Goal: Communication & Community: Ask a question

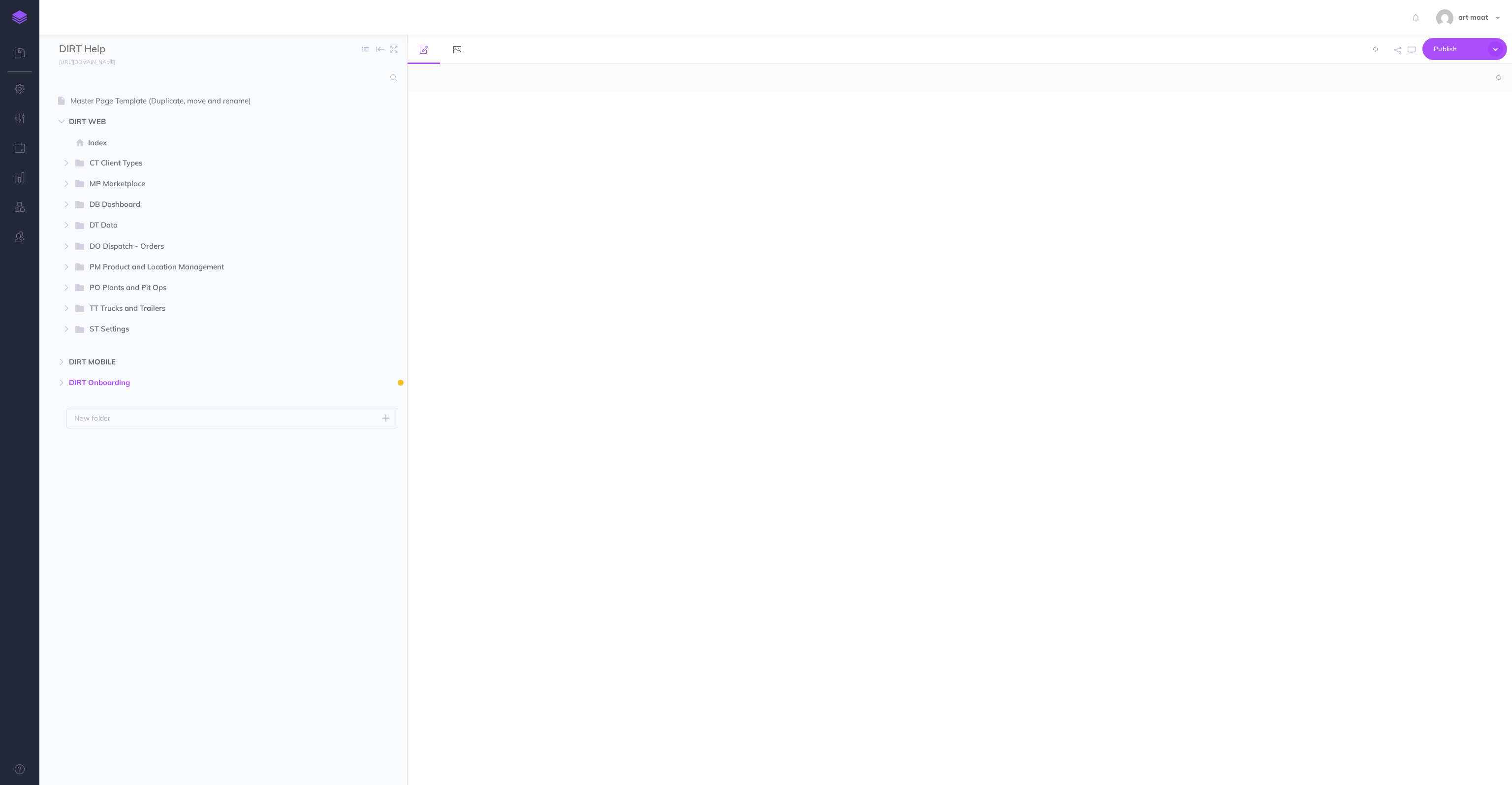
select select "null"
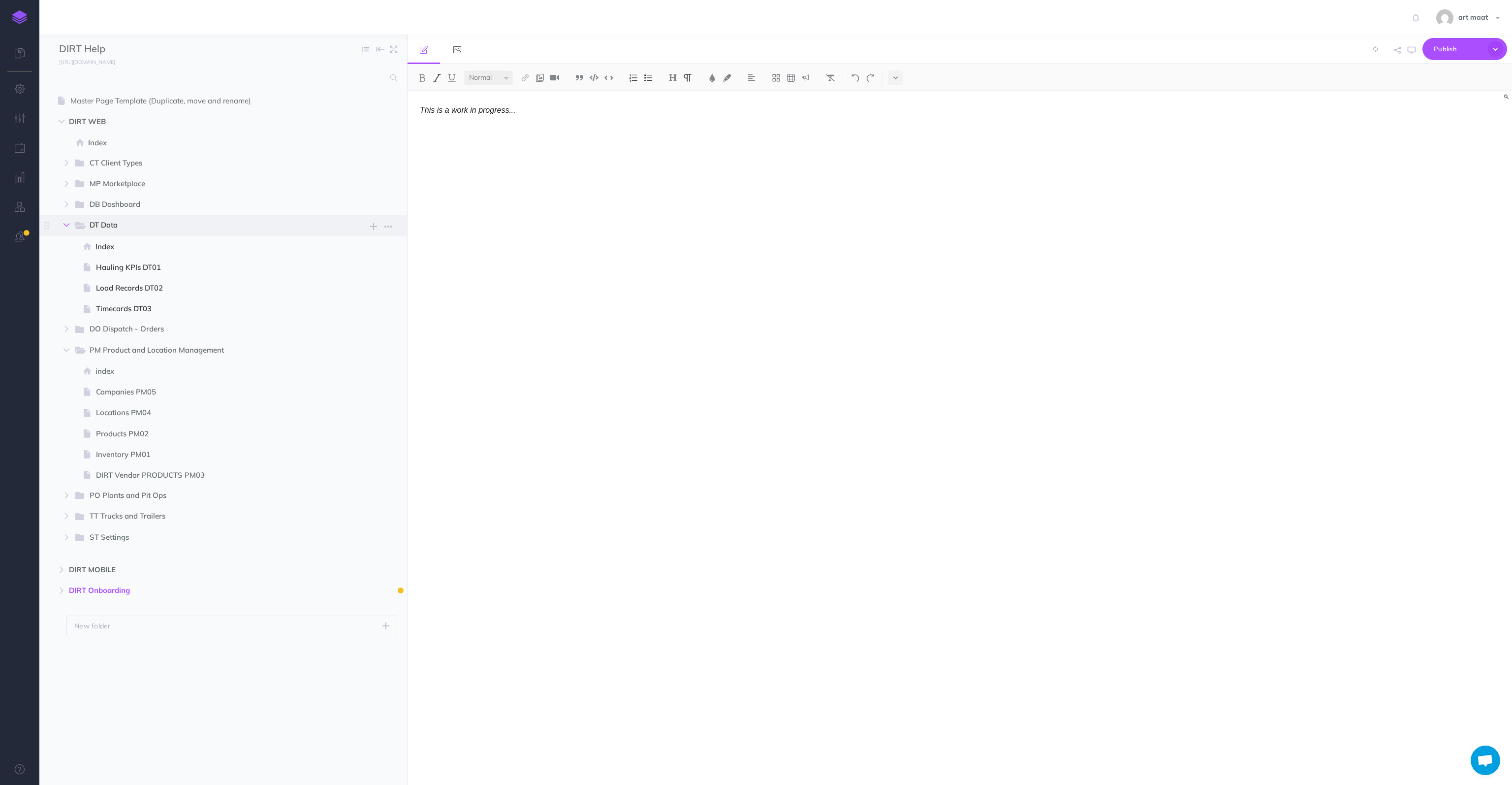
click at [68, 224] on icon "button" at bounding box center [66, 225] width 6 height 6
click at [63, 262] on button "button" at bounding box center [66, 267] width 18 height 12
click at [60, 123] on icon "button" at bounding box center [62, 122] width 6 height 6
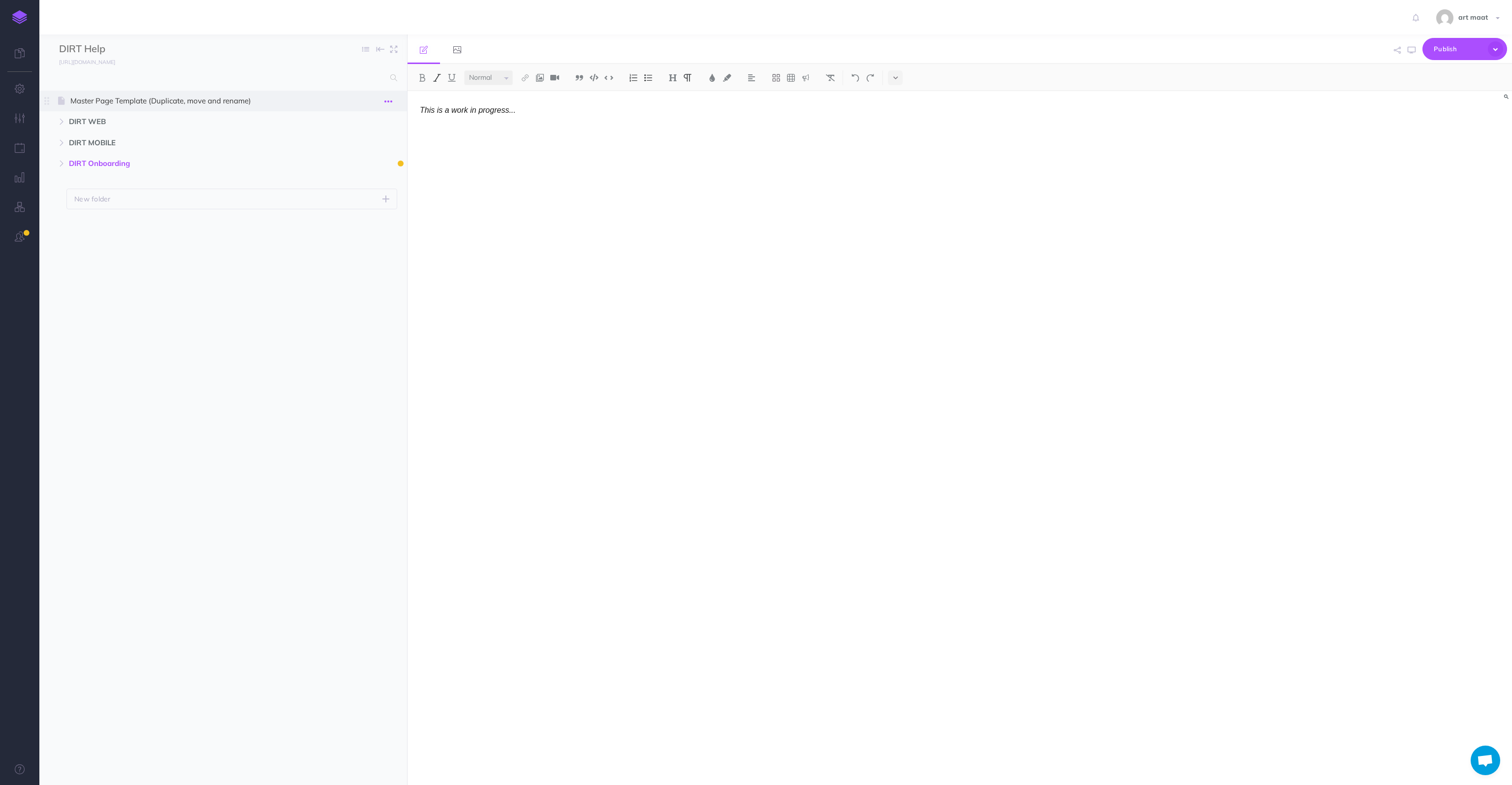
click at [387, 99] on icon "button" at bounding box center [388, 102] width 8 height 12
click at [248, 362] on ul "Master Page Template (Duplicate, move and rename) Page history Notes manager Du…" at bounding box center [223, 424] width 367 height 669
click at [84, 191] on button "New folder" at bounding box center [232, 198] width 331 height 21
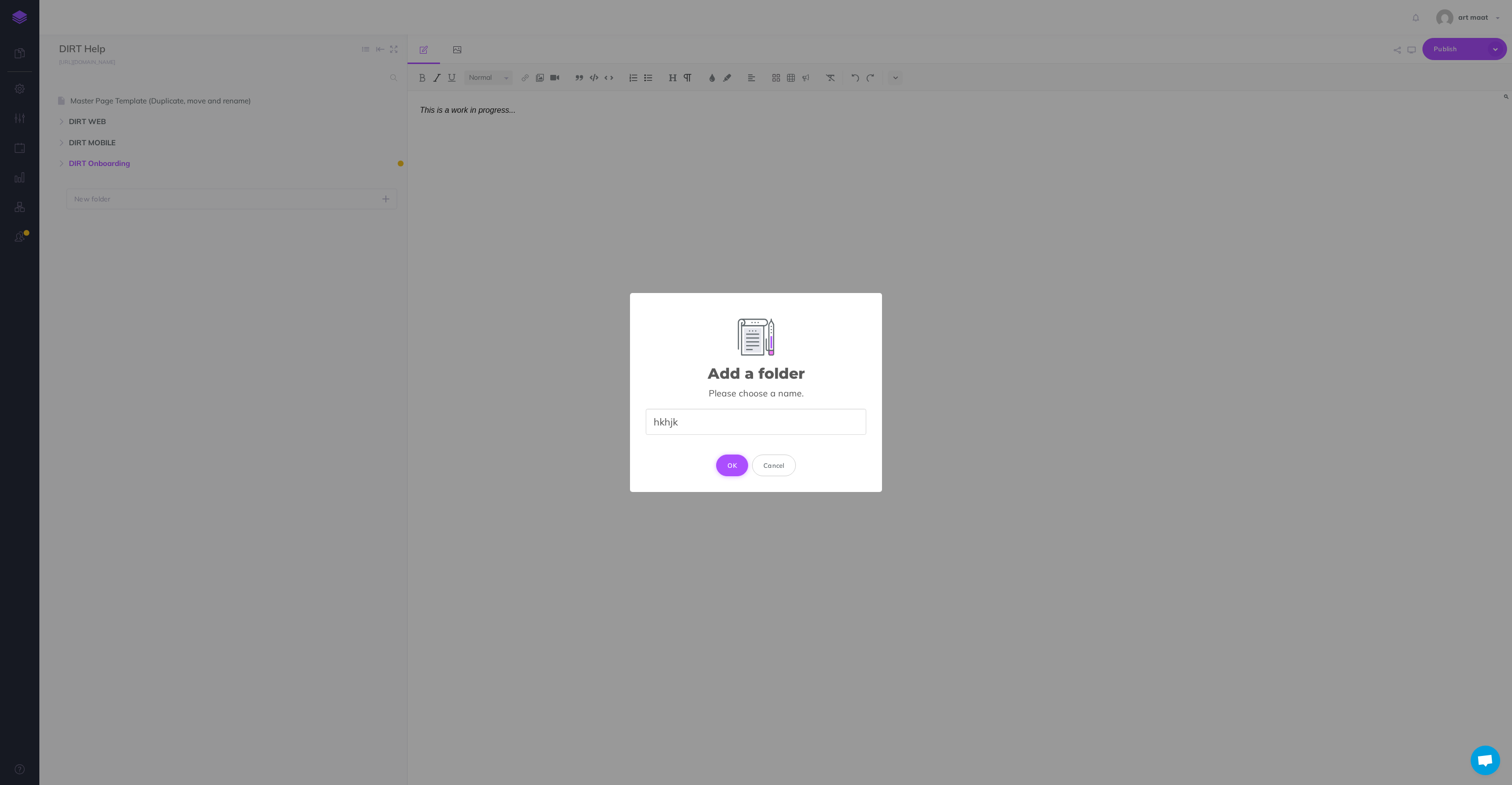
type input "hkhjk"
click at [733, 465] on button "OK" at bounding box center [732, 465] width 32 height 22
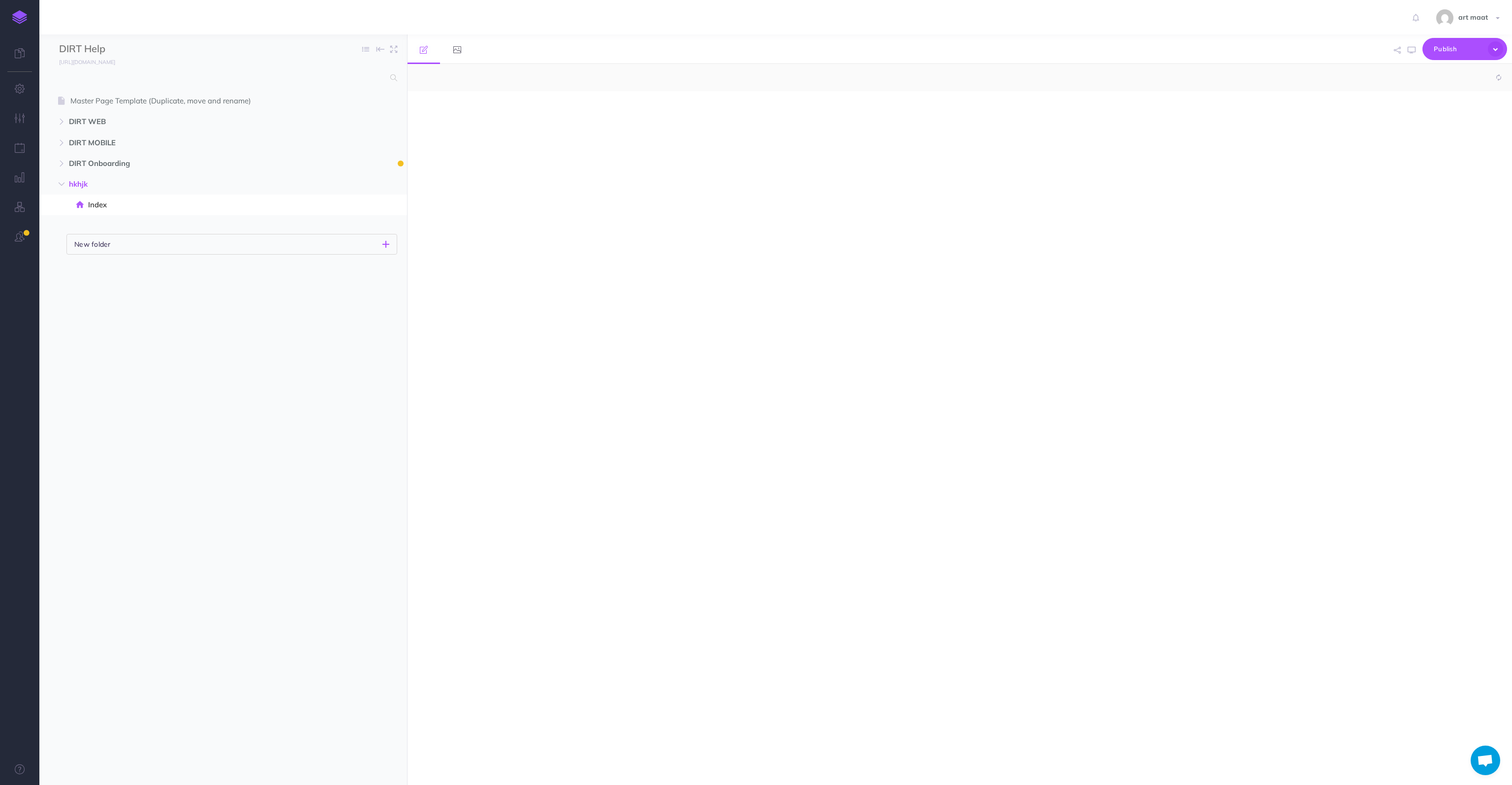
select select "null"
click at [90, 182] on span "hkhjk" at bounding box center [202, 184] width 266 height 12
click at [386, 181] on icon "button" at bounding box center [388, 184] width 8 height 12
click at [358, 233] on link "Settings" at bounding box center [360, 234] width 74 height 16
click at [142, 84] on input "hkhjk" at bounding box center [230, 86] width 335 height 13
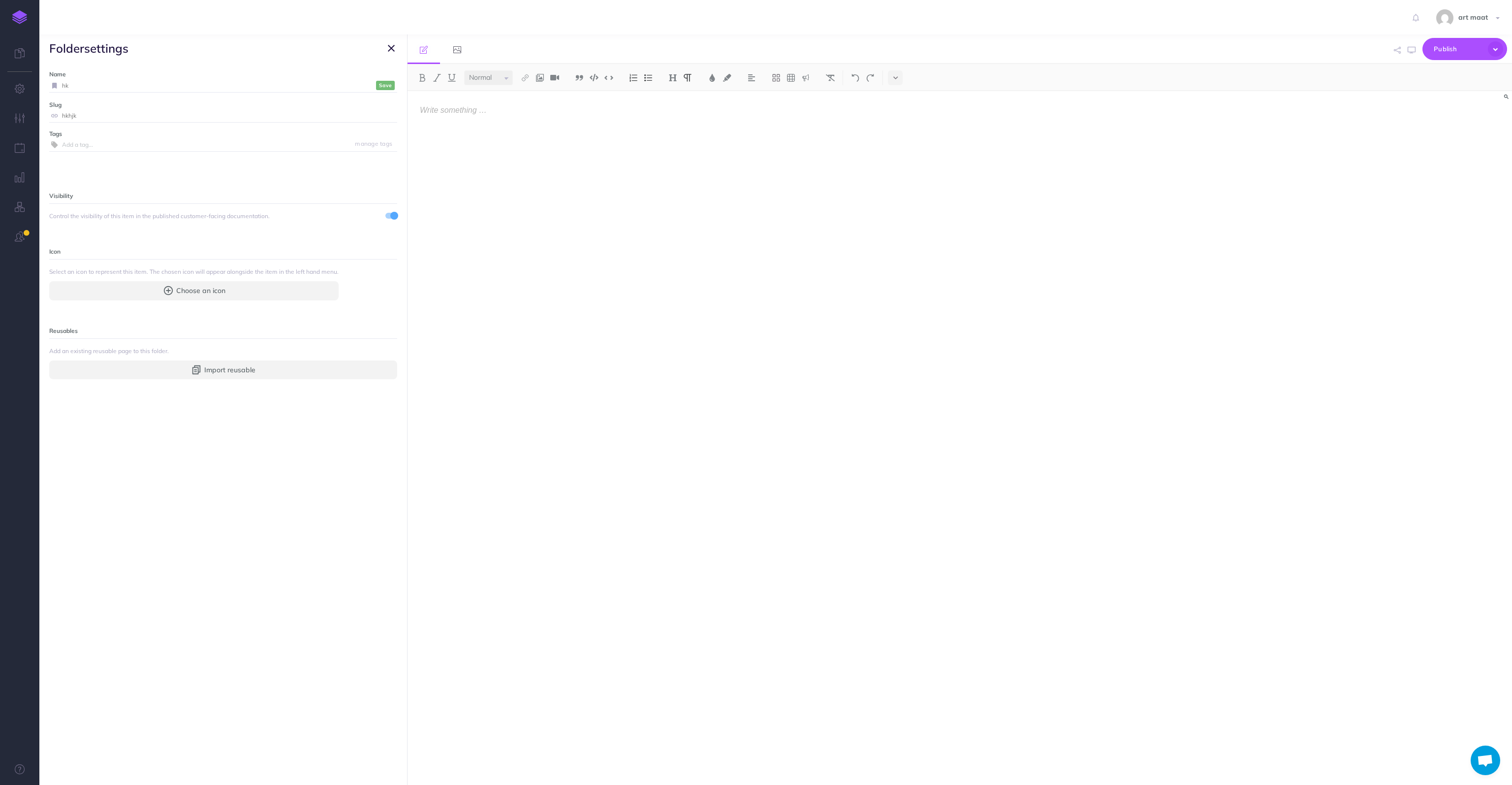
type input "h"
type input "Releases and Future Functionality"
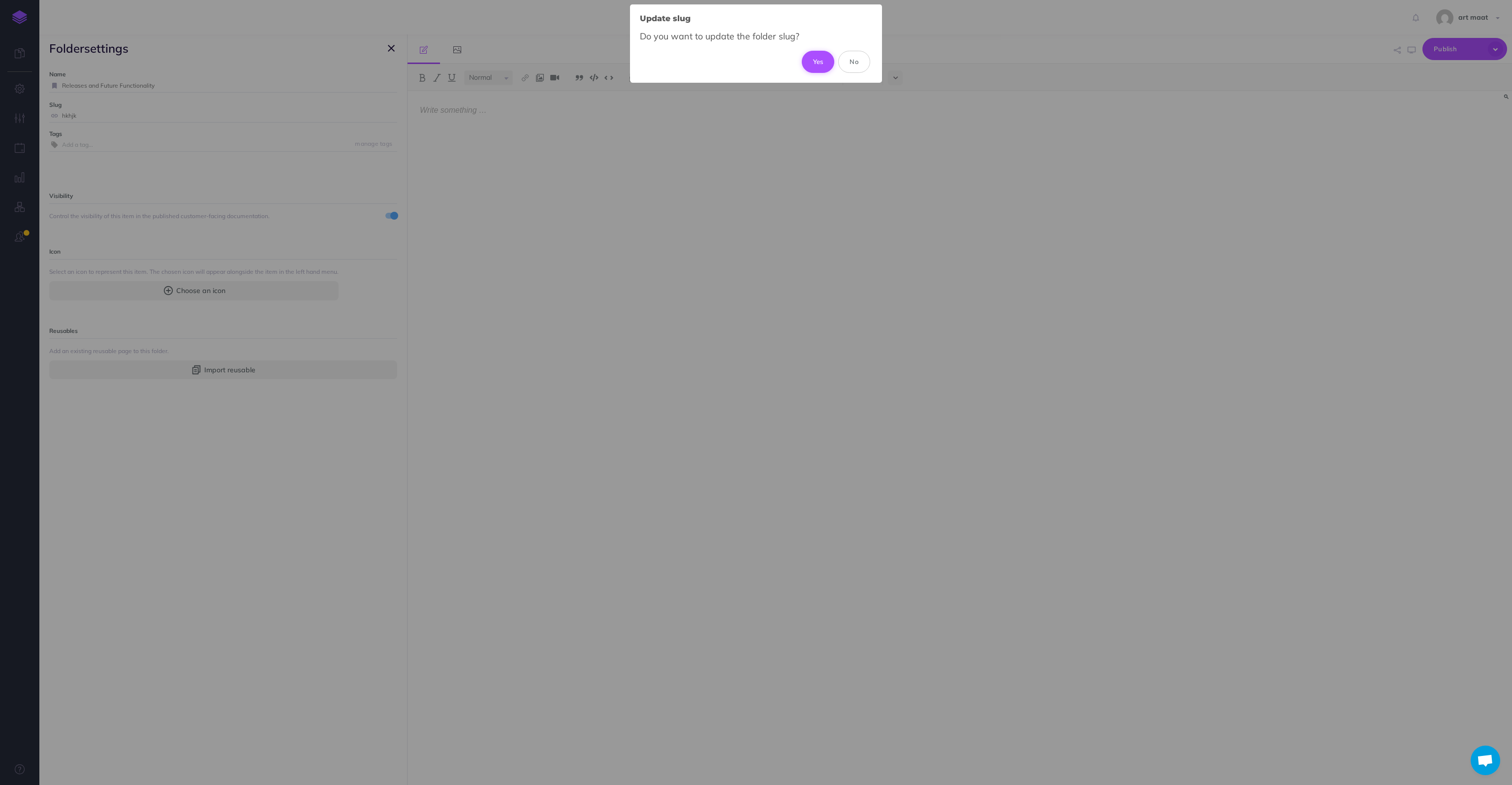
click at [824, 61] on button "Yes" at bounding box center [818, 61] width 33 height 22
type input "releases-and-future-functionality"
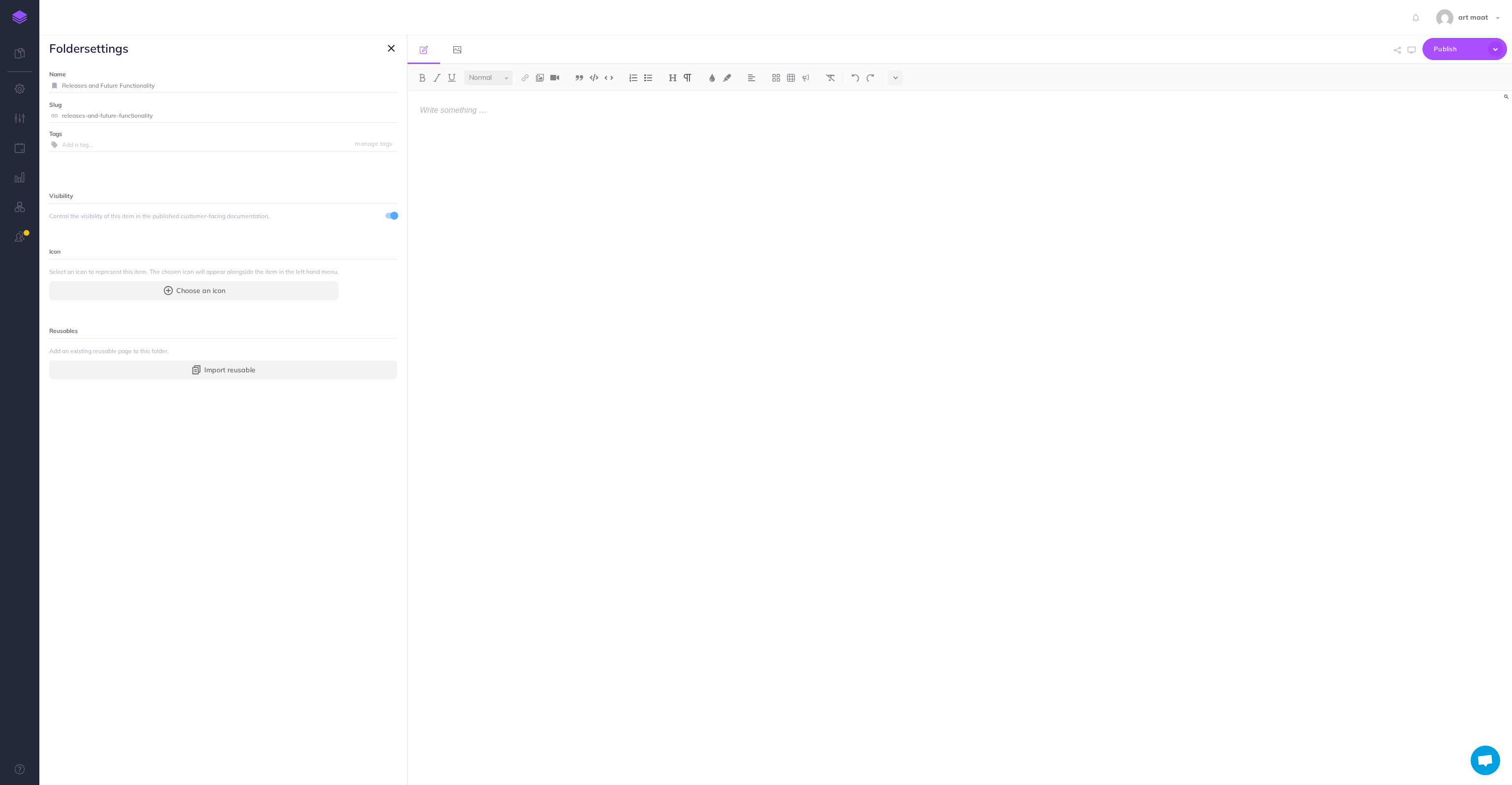
click at [238, 111] on input "releases-and-future-functionality" at bounding box center [230, 116] width 335 height 13
click at [395, 46] on button "button" at bounding box center [392, 48] width 12 height 12
click at [123, 206] on span "Index" at bounding box center [218, 205] width 260 height 12
click at [440, 115] on div at bounding box center [794, 433] width 773 height 684
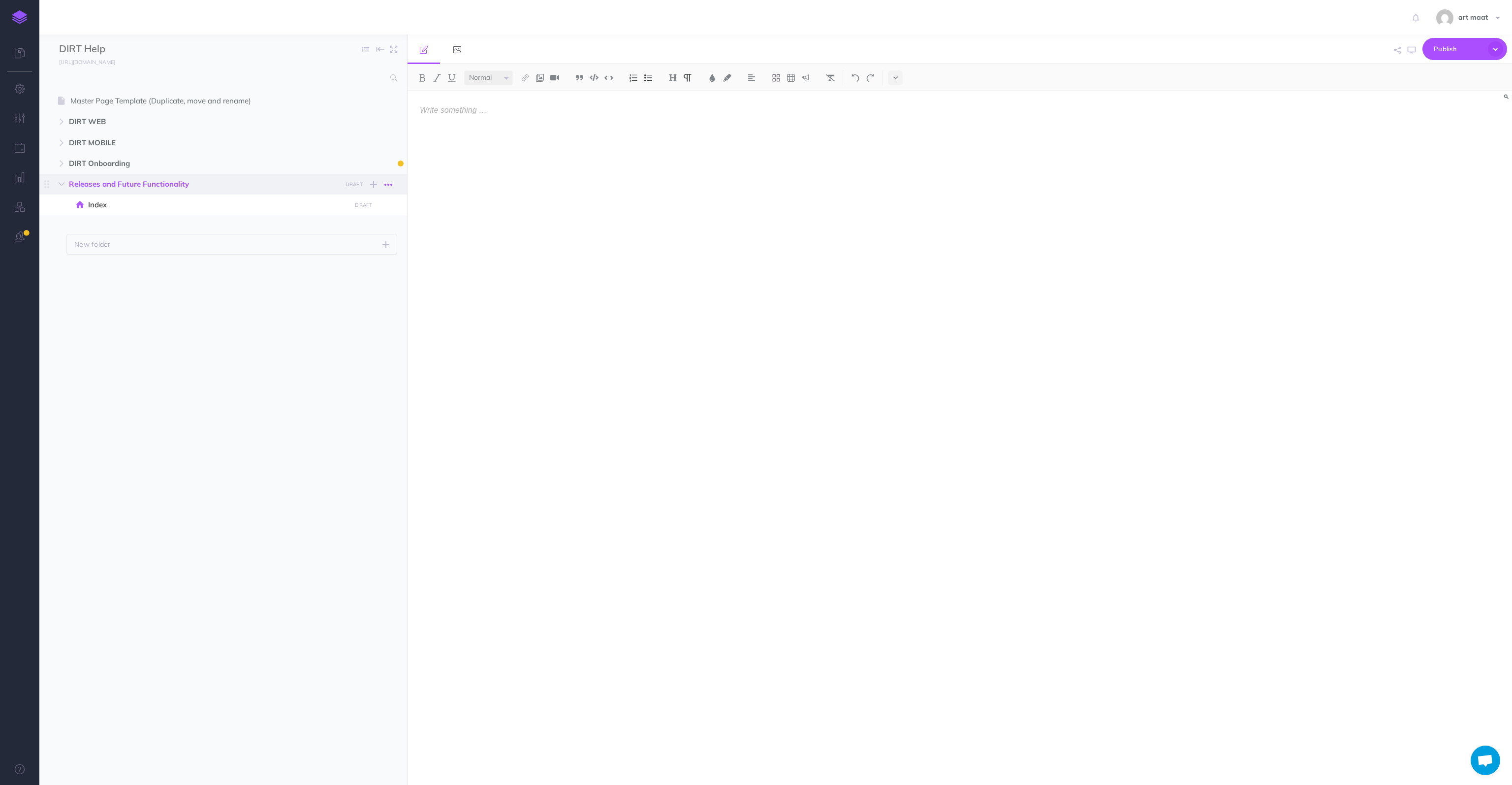
click at [388, 184] on icon "button" at bounding box center [388, 184] width 8 height 12
drag, startPoint x: 330, startPoint y: 373, endPoint x: 340, endPoint y: 362, distance: 14.9
click at [336, 367] on ul "Master Page Template (Duplicate, move and rename) Page history Notes manager Du…" at bounding box center [223, 424] width 367 height 669
click at [373, 184] on icon "button" at bounding box center [374, 184] width 7 height 12
click at [331, 217] on p "Add a new folder inside this folder" at bounding box center [326, 224] width 99 height 18
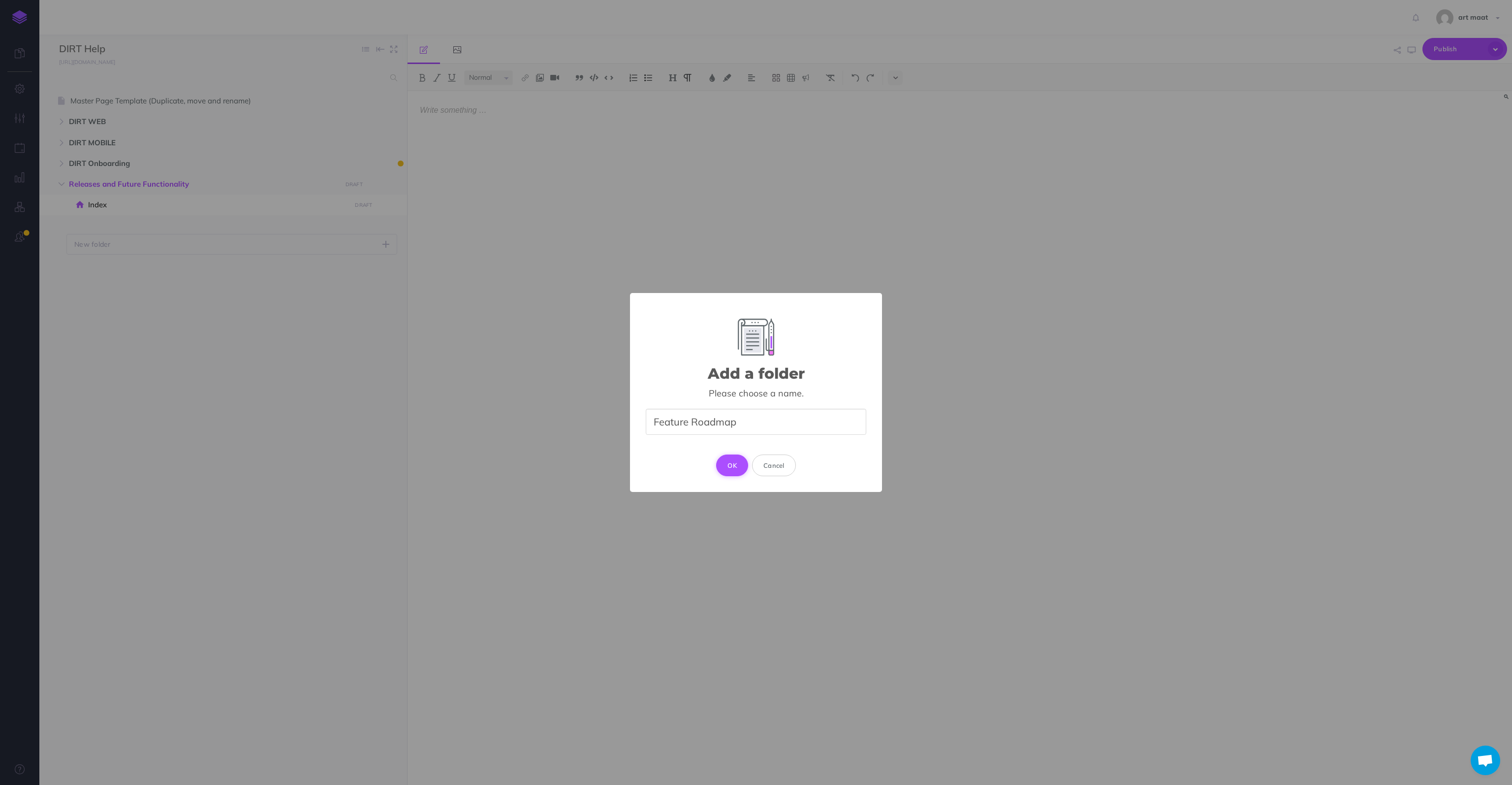
type input "Feature Roadmap"
click at [730, 466] on button "OK" at bounding box center [732, 465] width 32 height 22
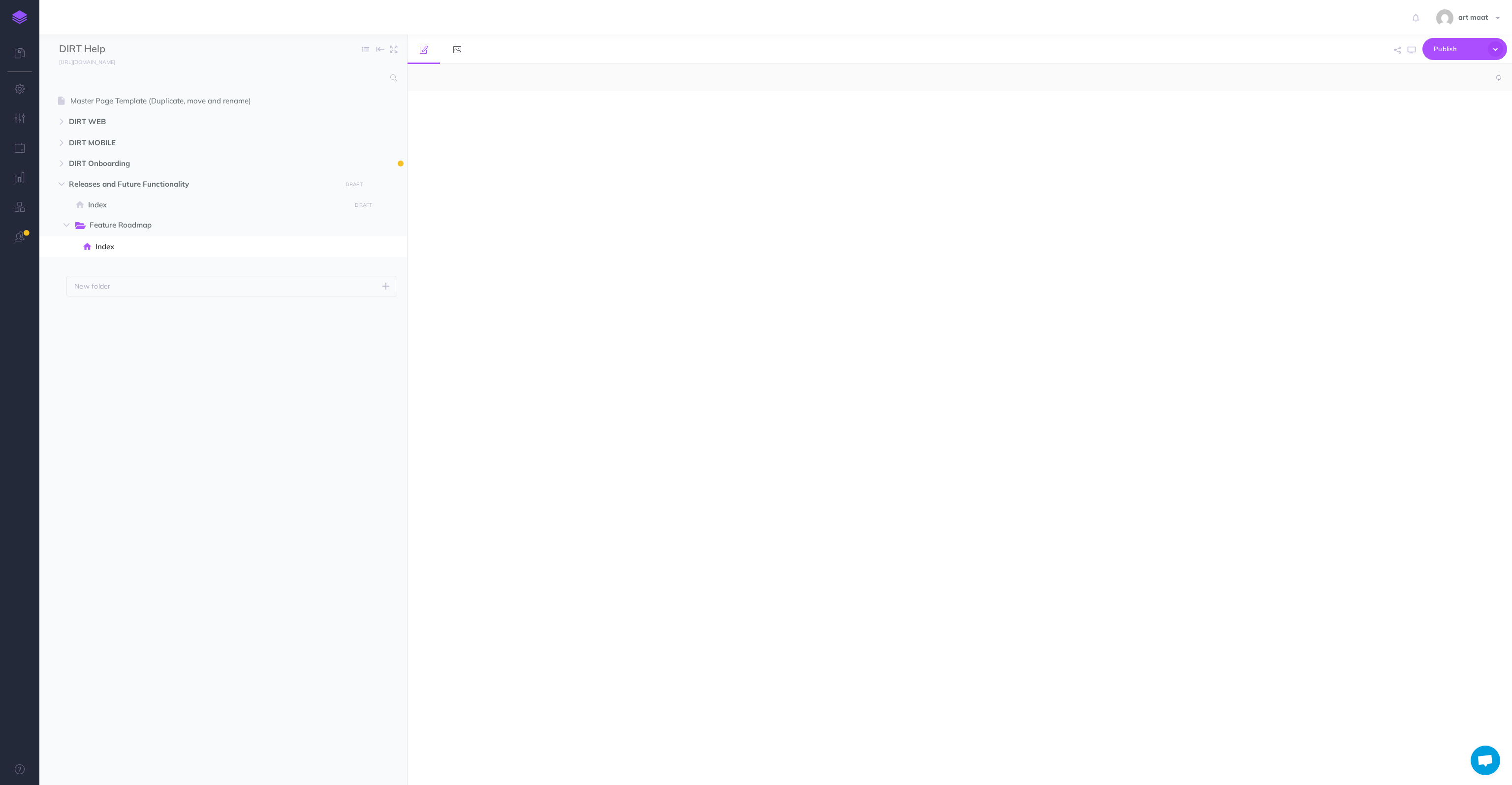
select select "null"
click at [373, 184] on icon "button" at bounding box center [374, 184] width 7 height 12
click at [336, 220] on p "Add a new folder inside this folder" at bounding box center [326, 224] width 99 height 18
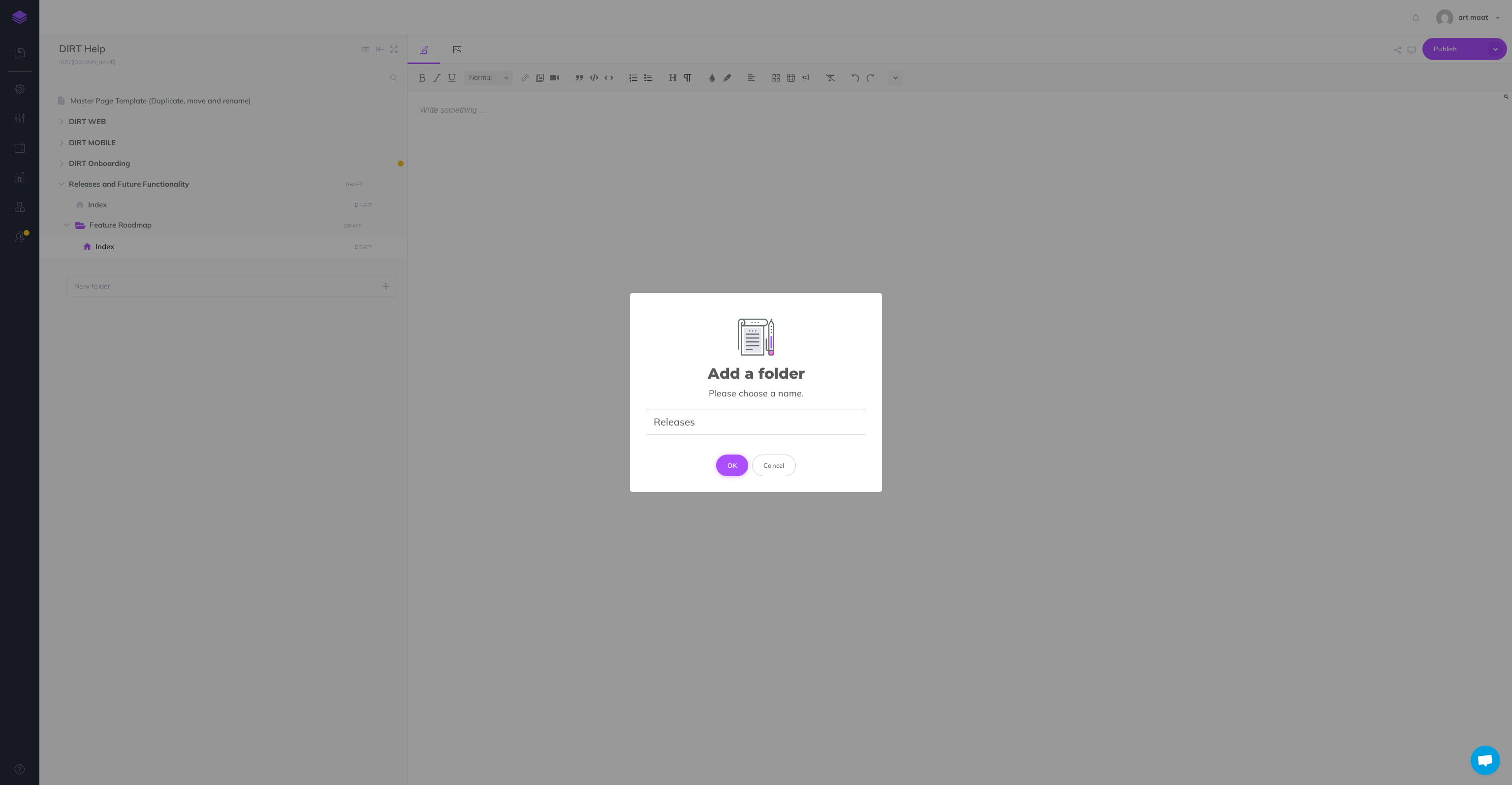
type input "Releases"
click at [723, 465] on button "OK" at bounding box center [732, 465] width 32 height 22
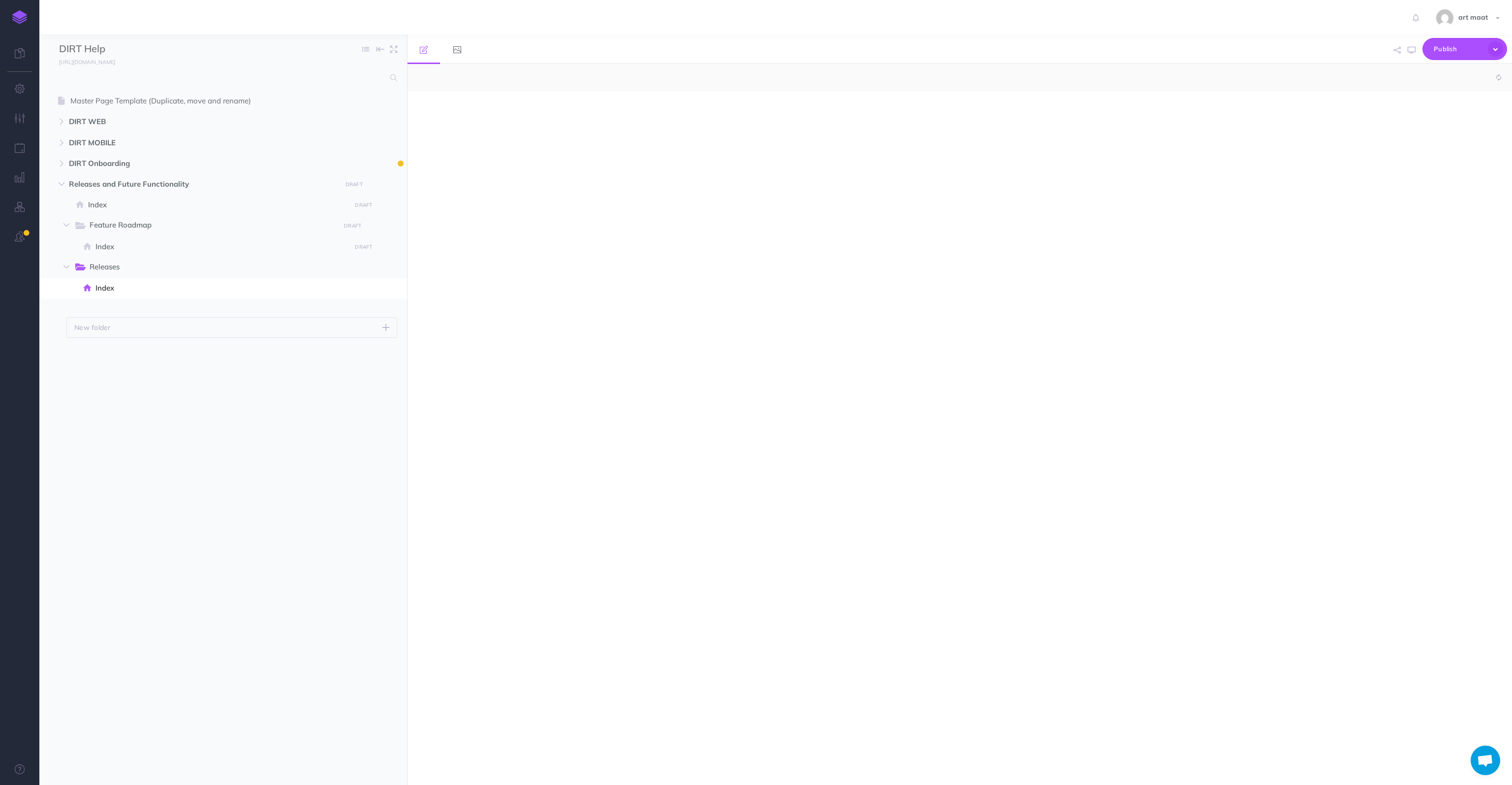
select select "null"
click at [136, 267] on span "Releases" at bounding box center [211, 267] width 244 height 13
click at [150, 221] on span "Feature Roadmap" at bounding box center [211, 225] width 244 height 13
select select "null"
click at [119, 245] on span "Index" at bounding box center [222, 247] width 252 height 12
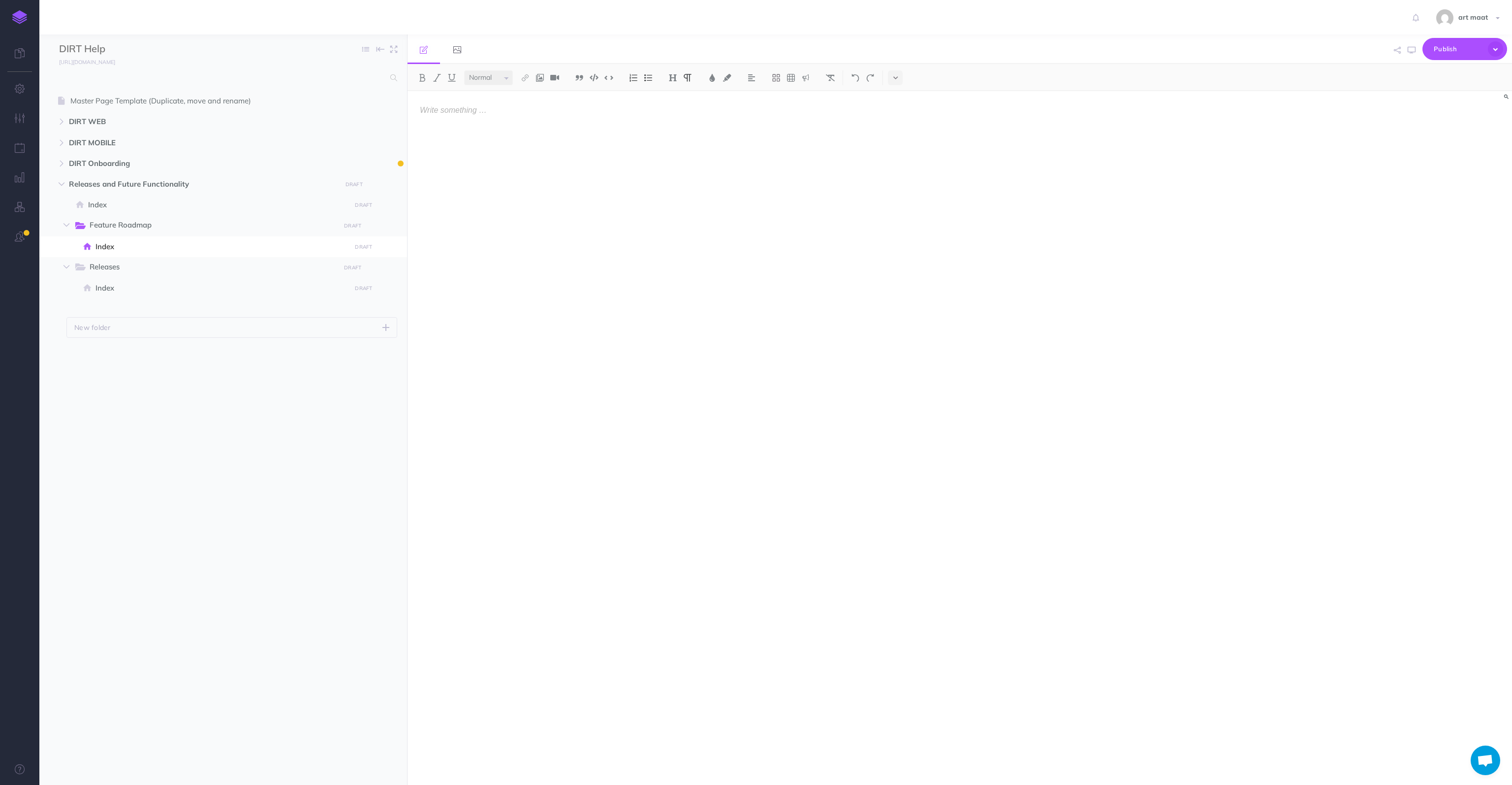
click at [508, 111] on p at bounding box center [794, 110] width 748 height 9
click at [645, 75] on img at bounding box center [648, 78] width 9 height 8
click at [448, 125] on p at bounding box center [804, 125] width 729 height 9
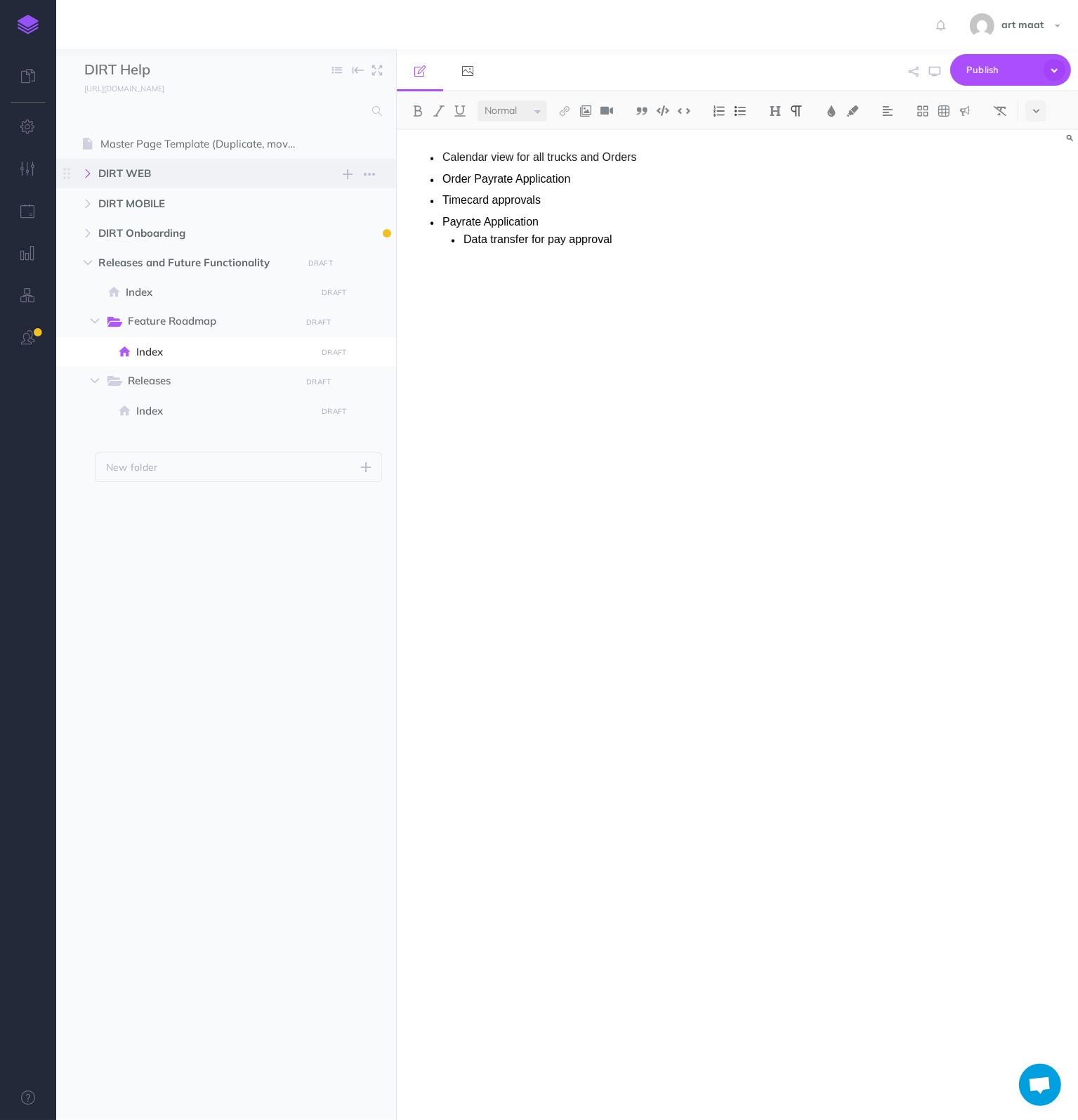
click at [88, 176] on icon "button" at bounding box center [88, 173] width 8 height 8
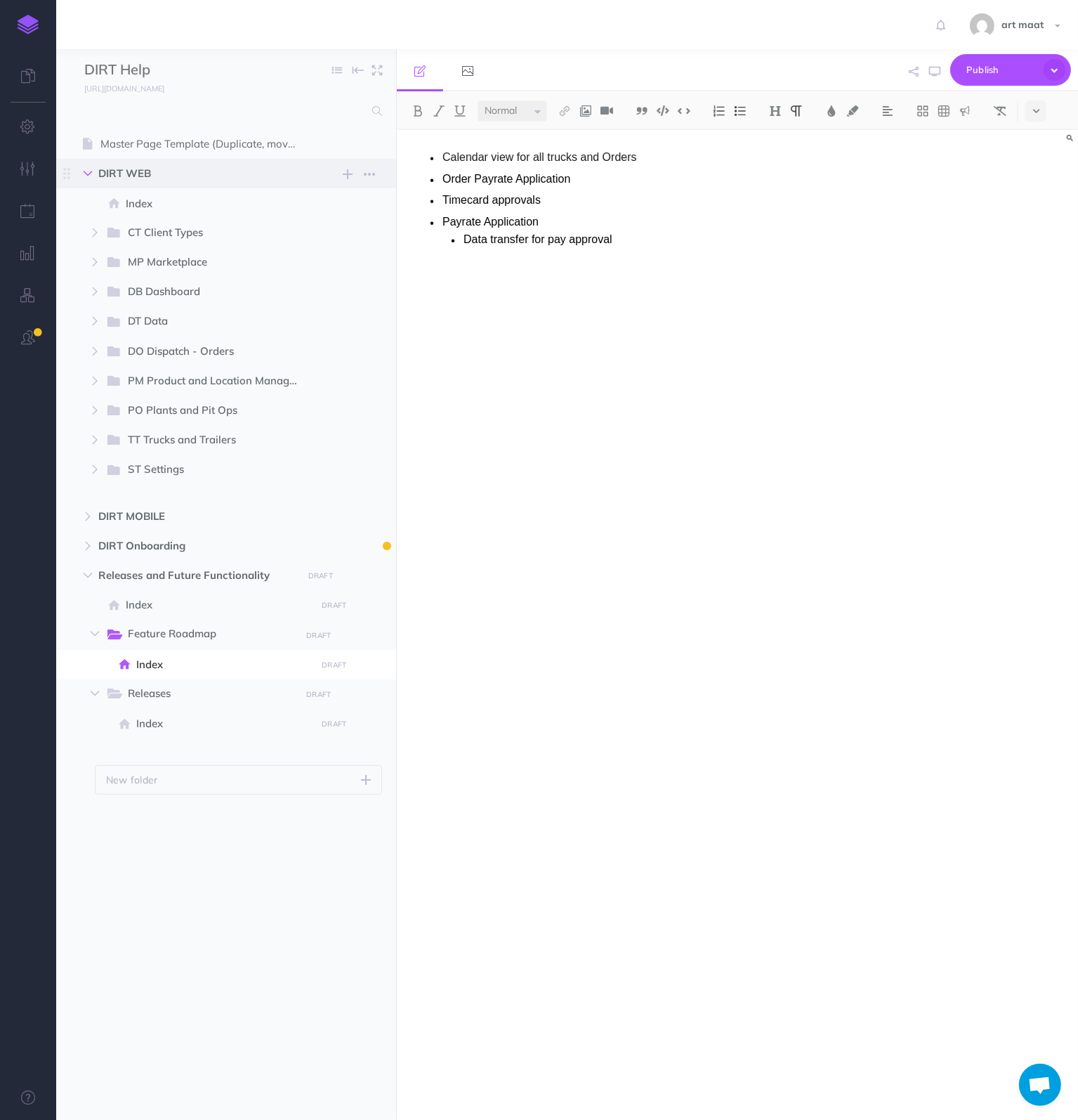
click at [88, 172] on icon "button" at bounding box center [88, 173] width 8 height 8
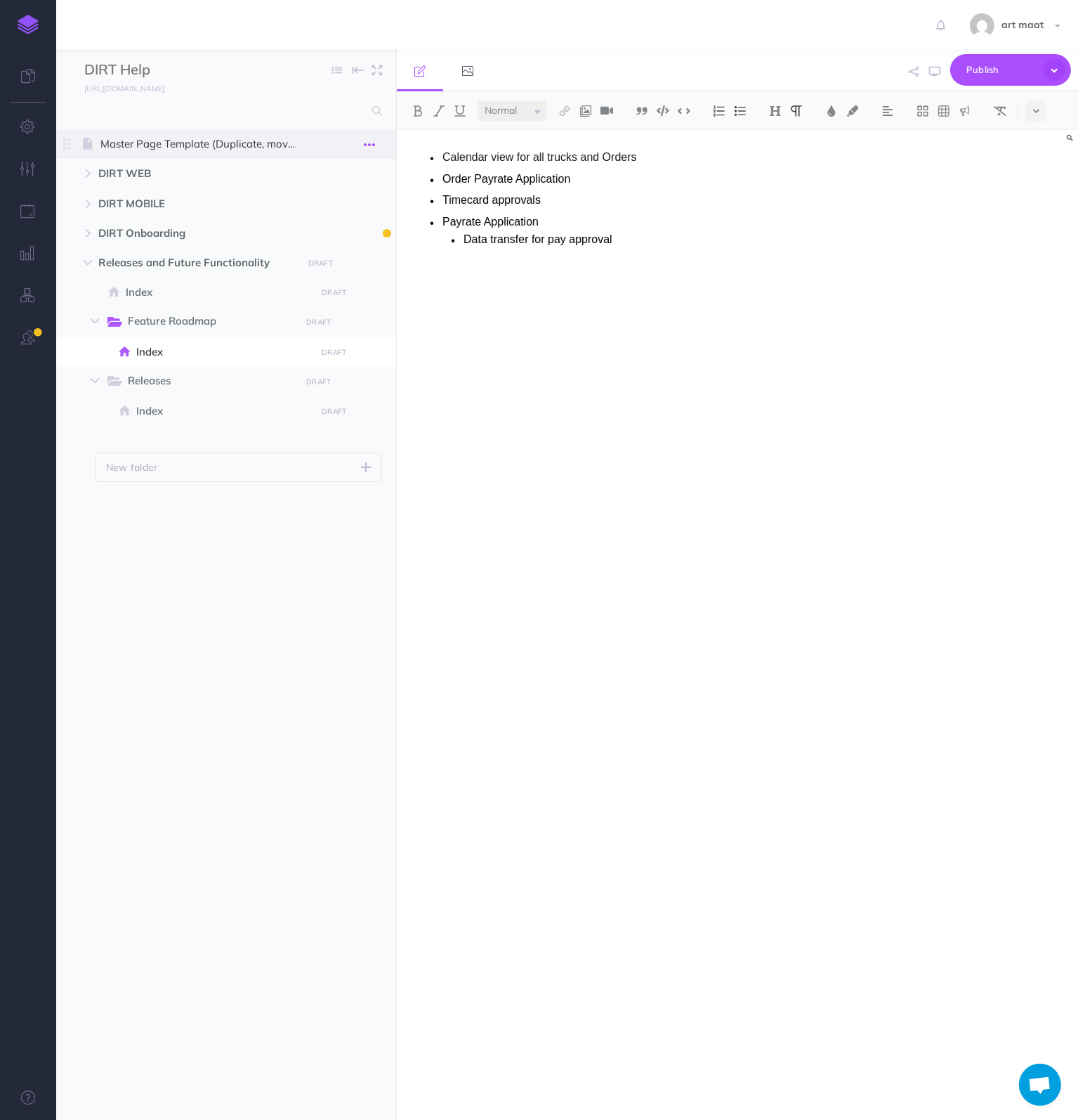
click at [369, 145] on icon "button" at bounding box center [369, 145] width 11 height 17
click at [489, 327] on div "Calendar view for all trucks and Orders Order Payrate Application Timecard appr…" at bounding box center [635, 617] width 477 height 976
click at [85, 259] on icon "button" at bounding box center [88, 263] width 8 height 8
click at [89, 256] on button "button" at bounding box center [88, 263] width 25 height 17
click at [89, 264] on icon "button" at bounding box center [88, 263] width 8 height 8
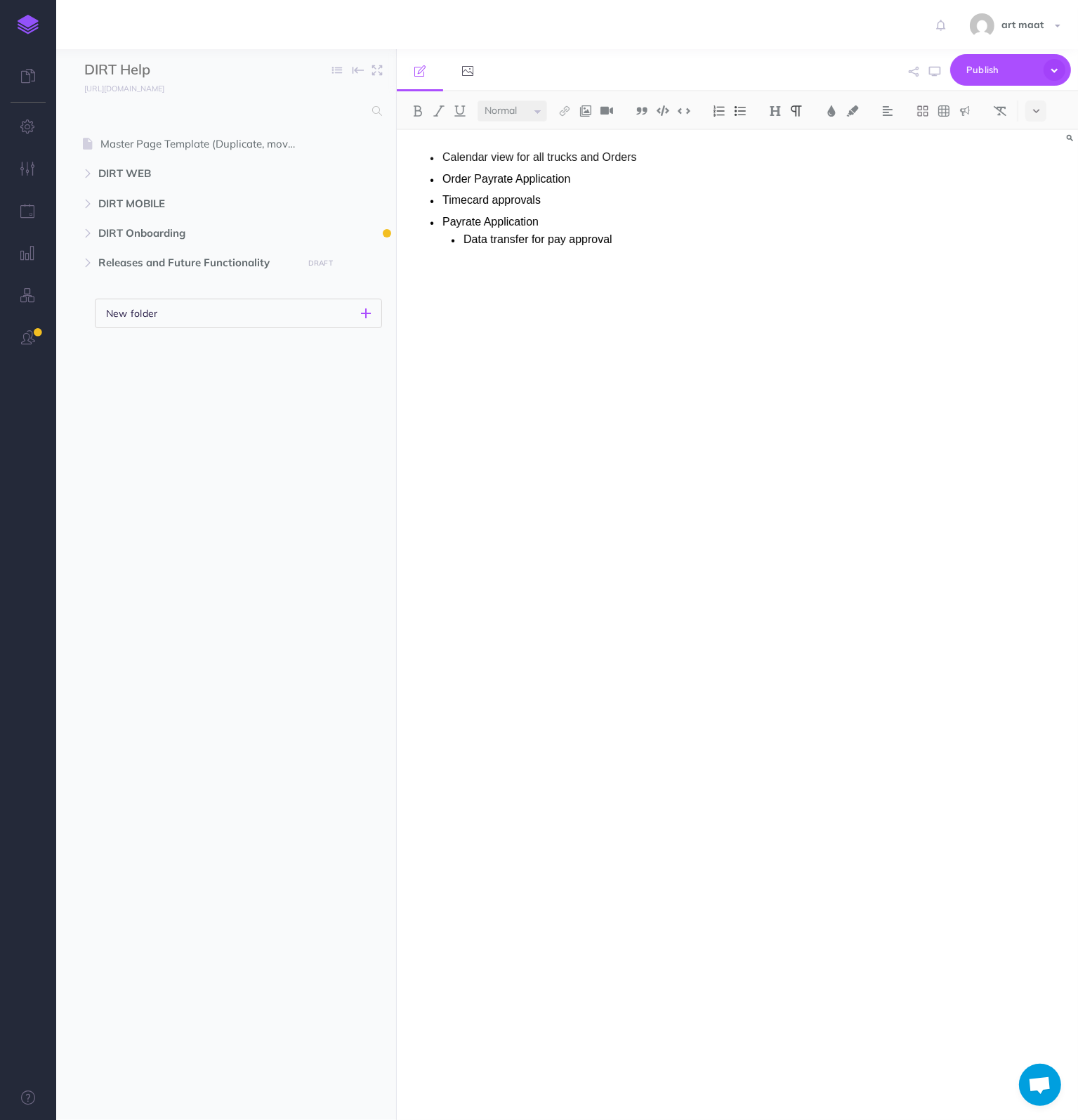
click at [369, 312] on icon "button" at bounding box center [366, 313] width 10 height 17
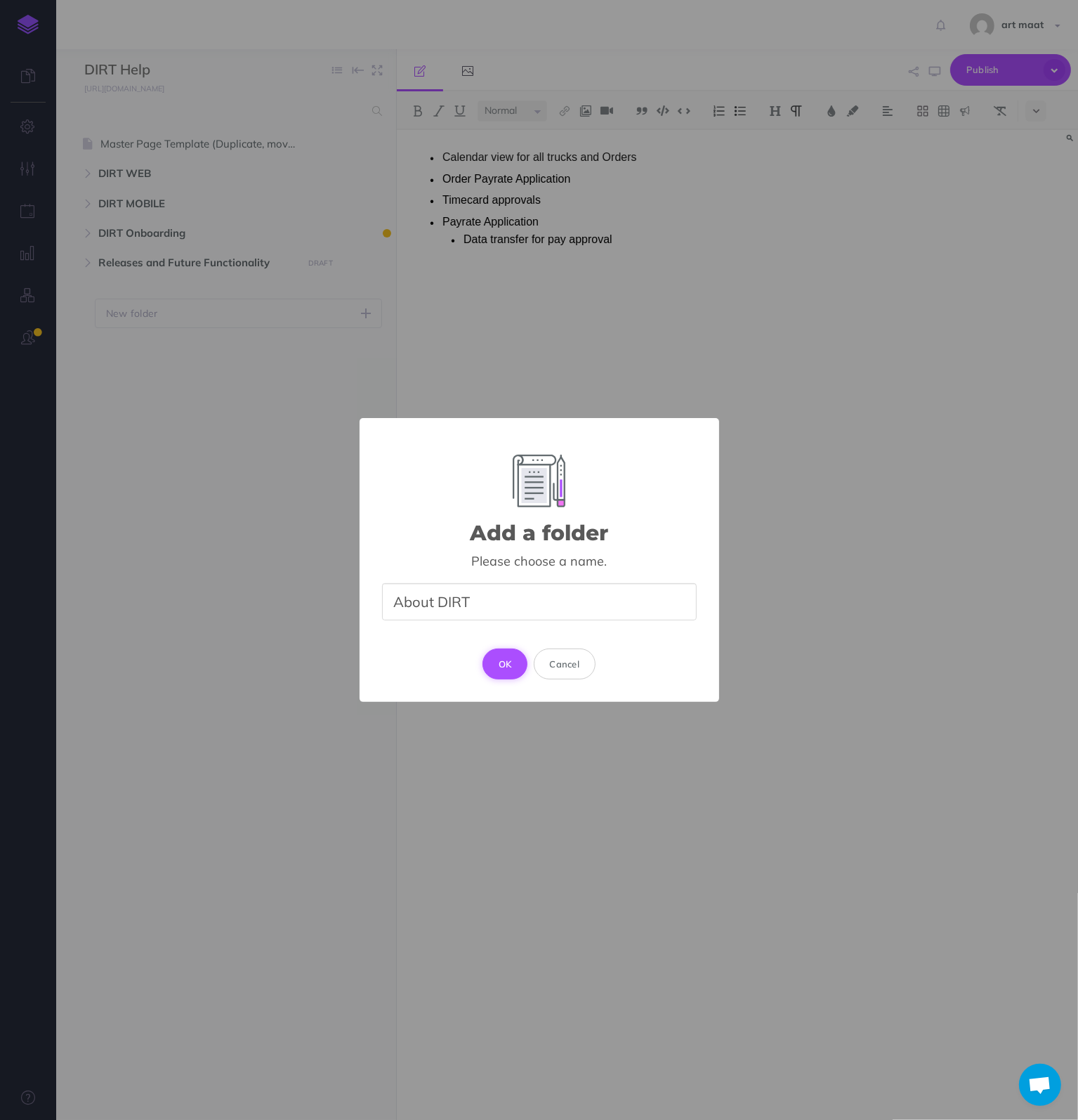
type input "About DIRT"
click at [503, 663] on button "OK" at bounding box center [505, 663] width 46 height 31
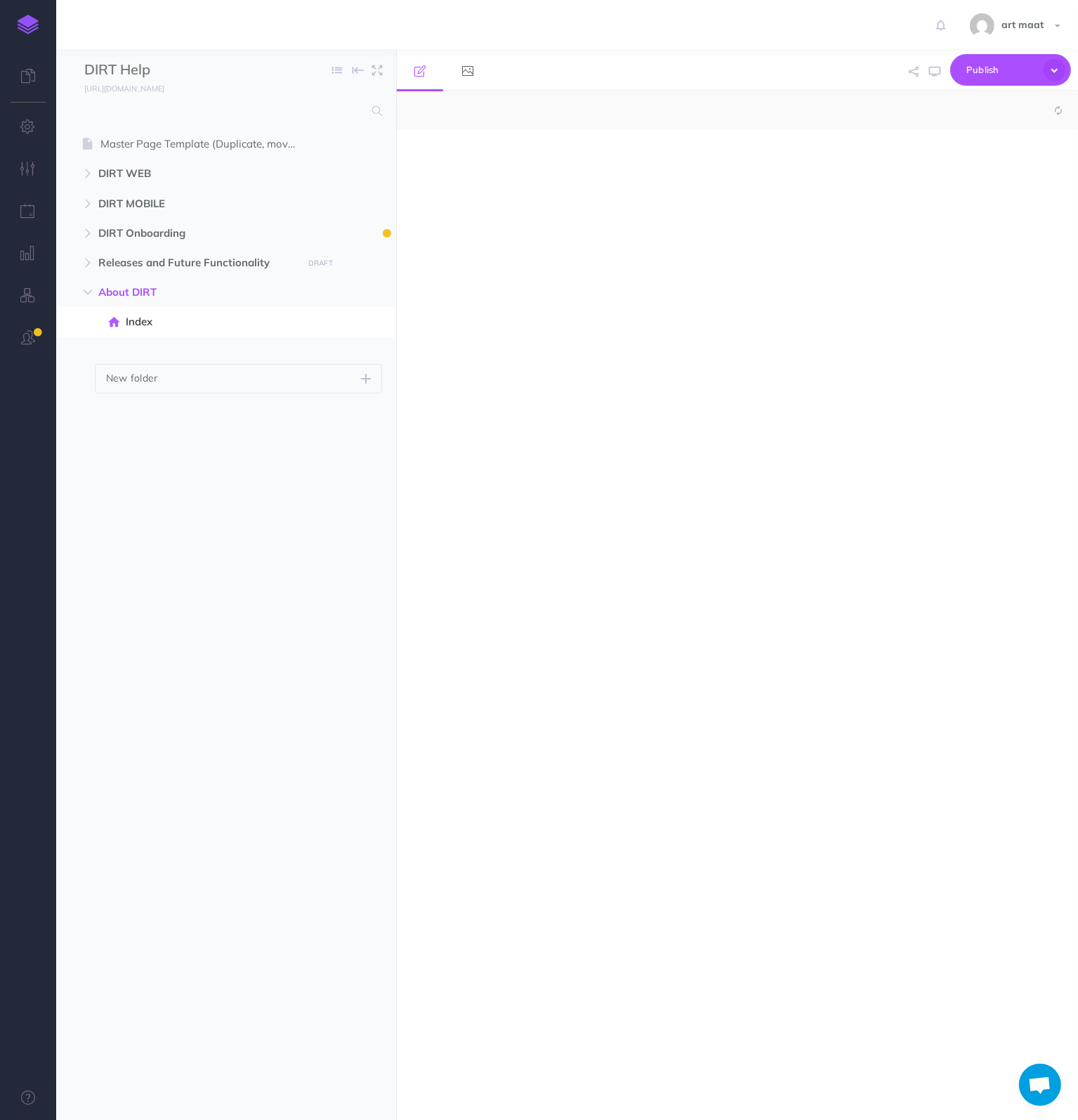
select select "null"
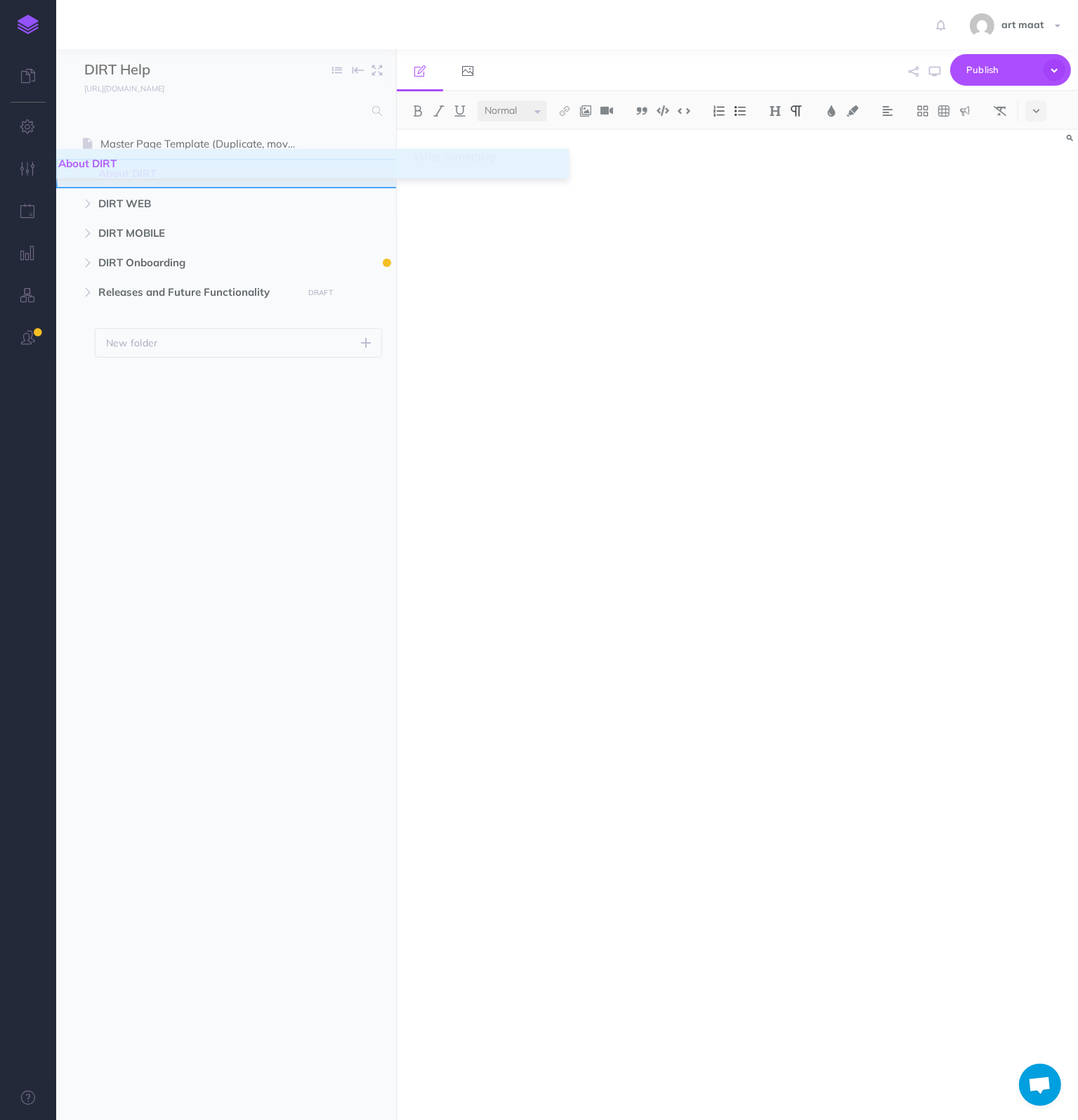
drag, startPoint x: 69, startPoint y: 294, endPoint x: 59, endPoint y: 165, distance: 129.4
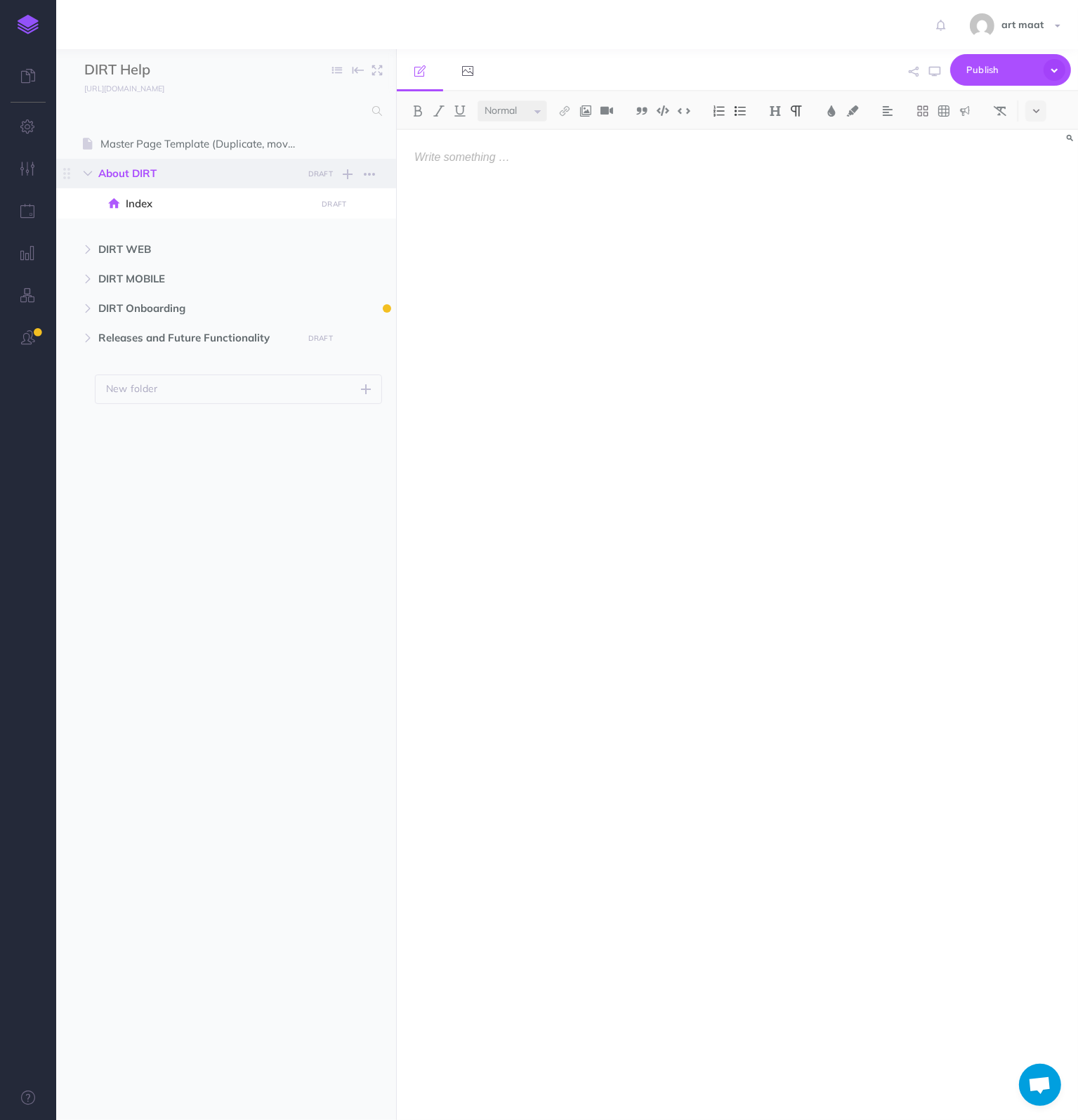
click at [154, 173] on span "About DIRT" at bounding box center [196, 173] width 196 height 17
click at [159, 200] on span "Index" at bounding box center [219, 204] width 186 height 17
click at [142, 203] on span "Index" at bounding box center [219, 204] width 186 height 17
click at [506, 163] on p at bounding box center [635, 157] width 441 height 13
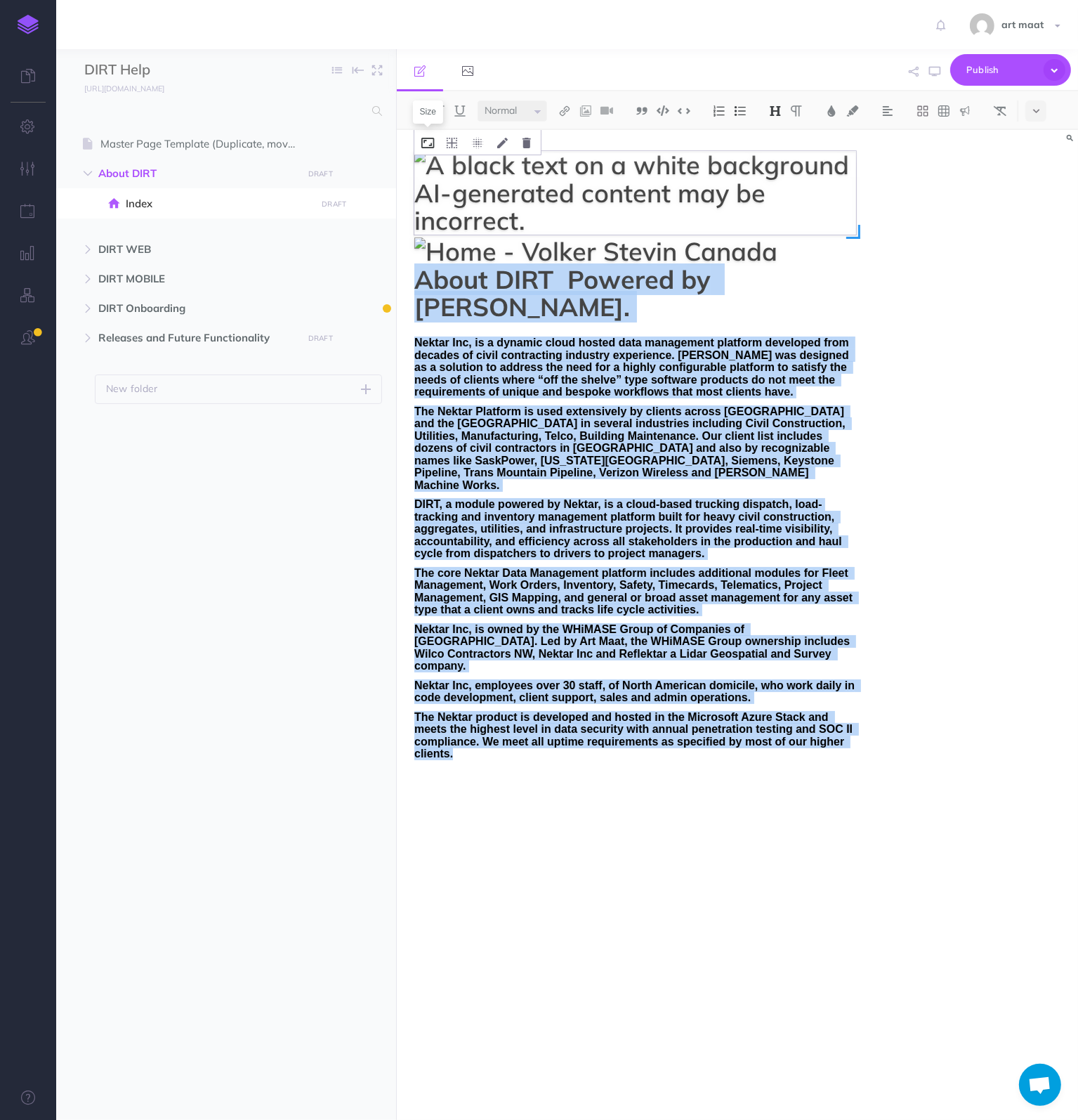
drag, startPoint x: 467, startPoint y: 705, endPoint x: 426, endPoint y: 150, distance: 556.5
click at [426, 150] on div "About DIRT Powered by Nektar. Nektar Inc, is a dynamic cloud hosted data manage…" at bounding box center [635, 617] width 477 height 976
click at [627, 217] on img at bounding box center [635, 193] width 441 height 84
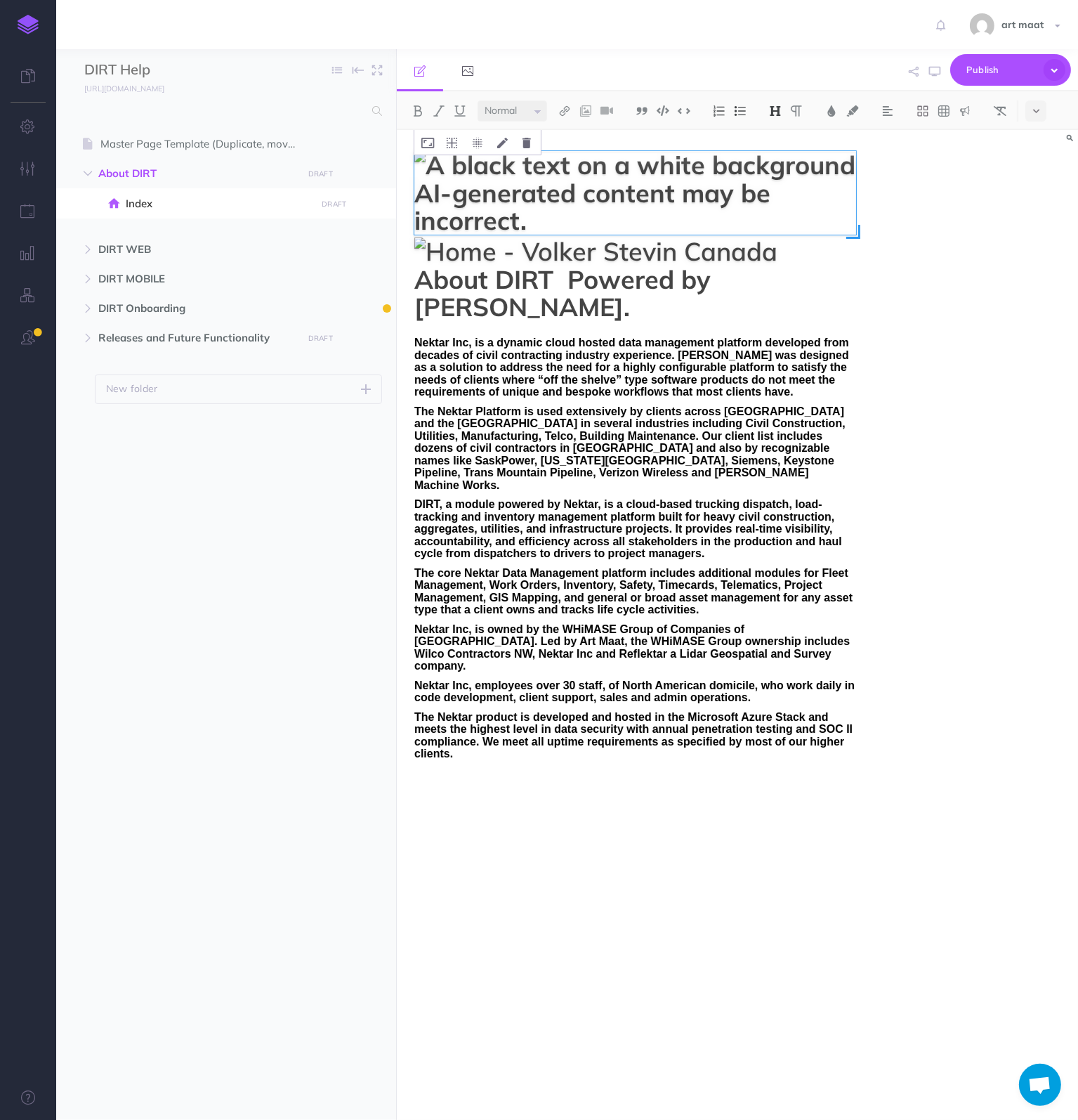
click at [647, 211] on img at bounding box center [635, 193] width 441 height 84
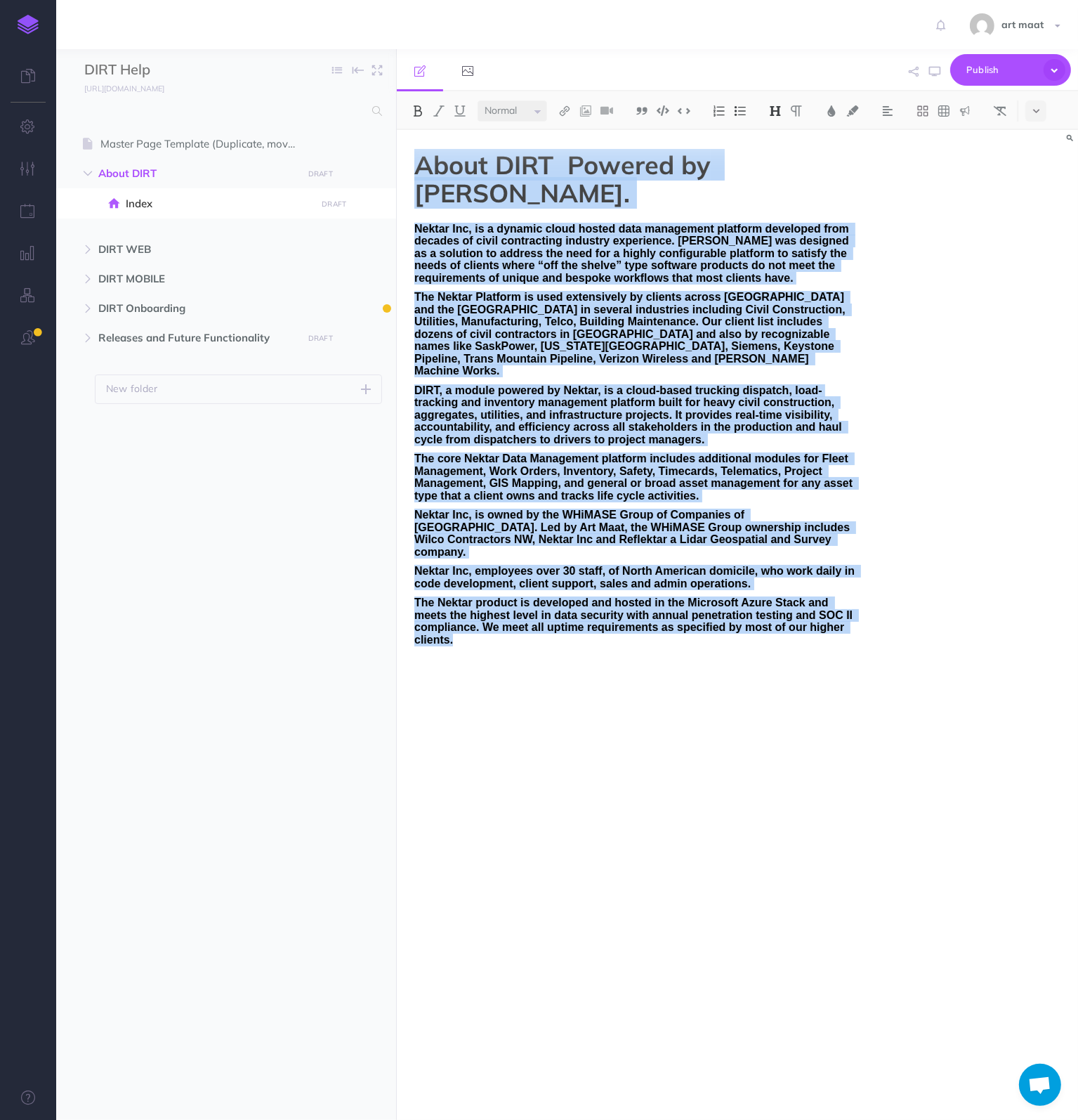
drag, startPoint x: 419, startPoint y: 165, endPoint x: 818, endPoint y: 589, distance: 582.2
click at [818, 589] on div "About DIRT Powered by Nektar. Nektar Inc, is a dynamic cloud hosted data manage…" at bounding box center [635, 617] width 477 height 976
click at [536, 107] on select "Small Normal Large" at bounding box center [512, 111] width 70 height 21
click at [477, 101] on select "Small Normal Large" at bounding box center [512, 111] width 70 height 21
click at [778, 109] on img at bounding box center [775, 111] width 13 height 11
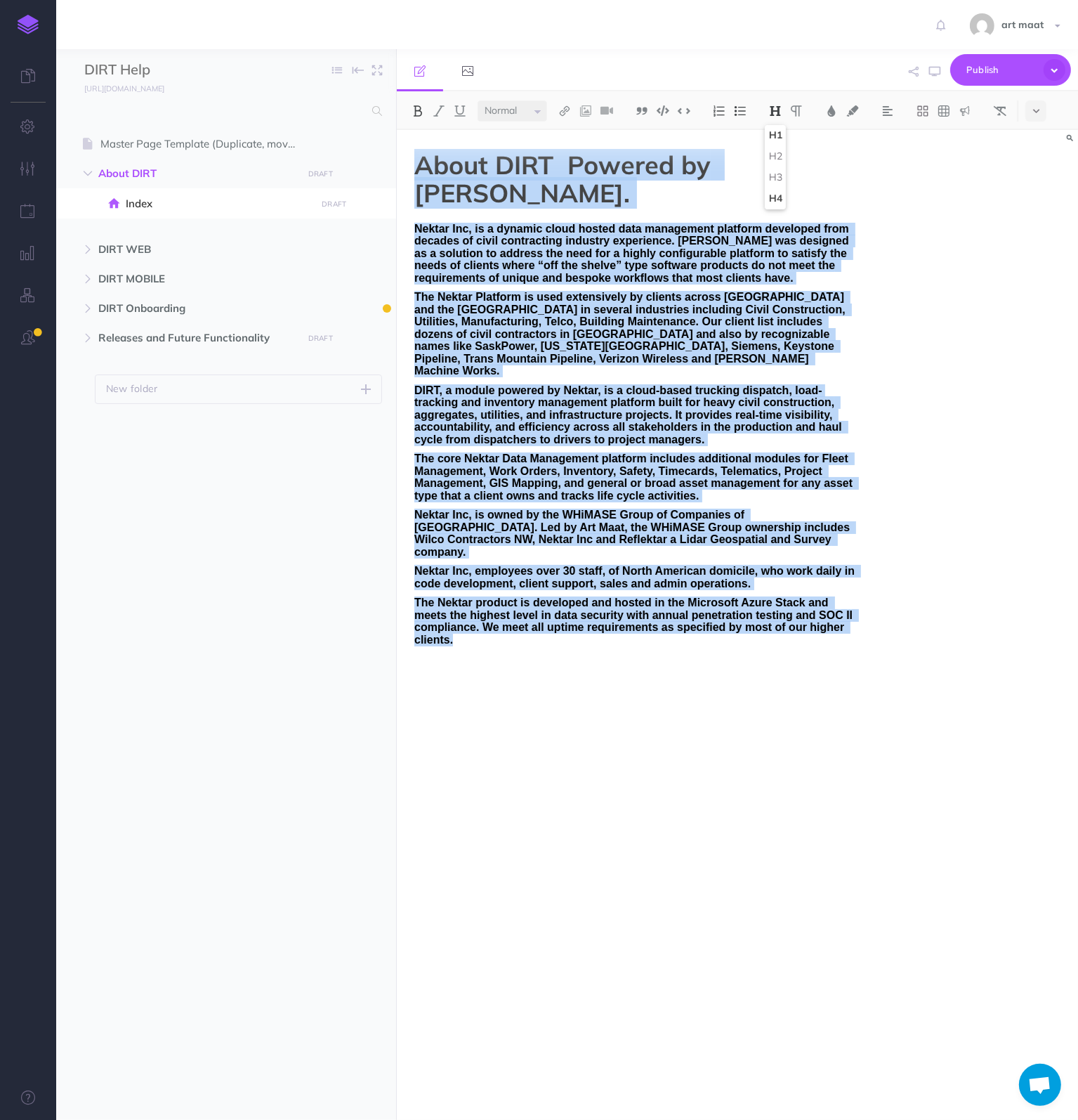
click at [777, 196] on button "H4" at bounding box center [775, 199] width 21 height 21
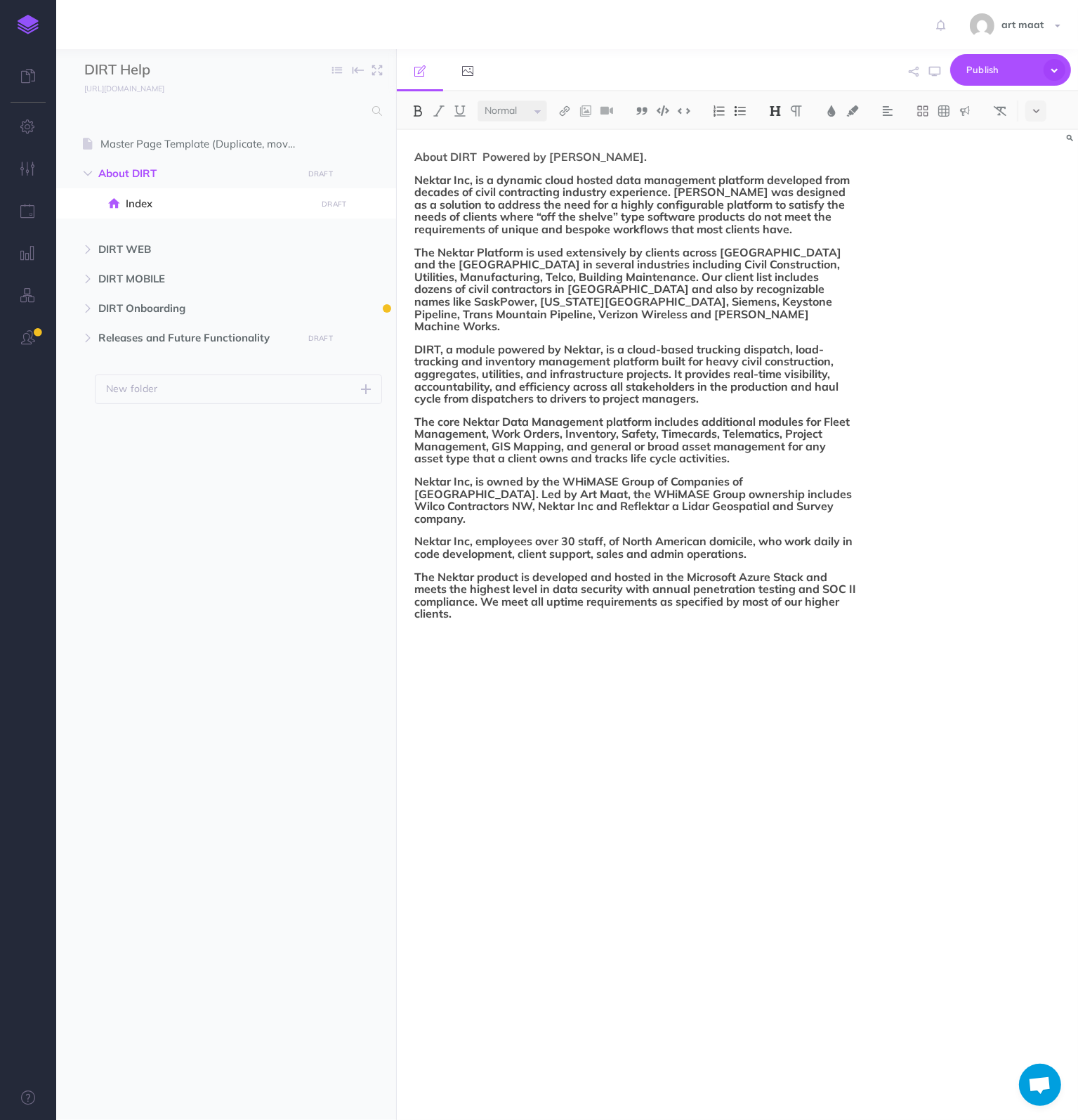
click at [864, 211] on div "About DIRT Powered by Nektar. Nektar Inc, is a dynamic cloud hosted data manage…" at bounding box center [635, 617] width 477 height 976
click at [415, 110] on img at bounding box center [417, 111] width 13 height 11
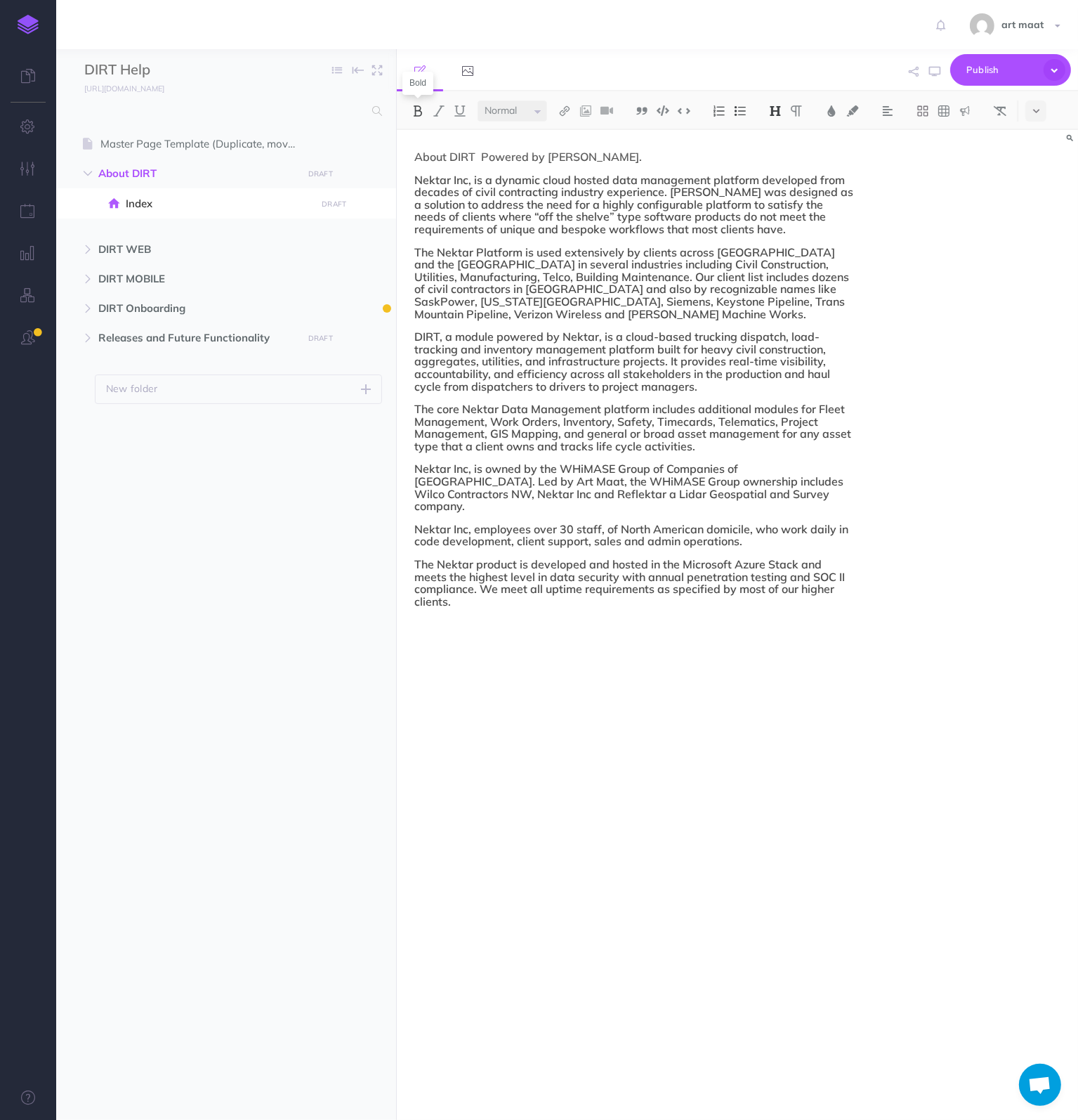
click at [415, 110] on img at bounding box center [417, 111] width 13 height 11
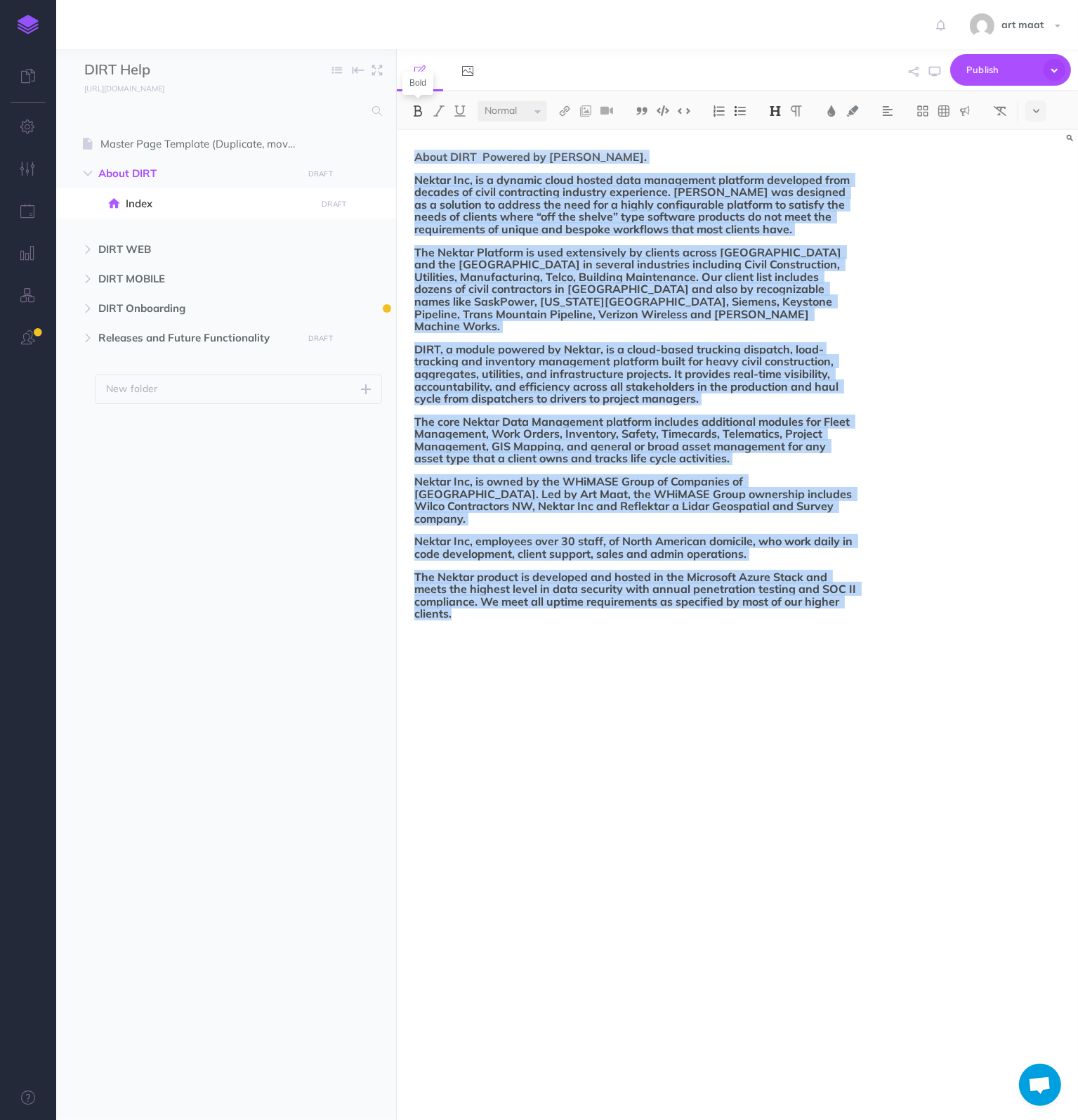
click at [414, 110] on img at bounding box center [417, 111] width 13 height 11
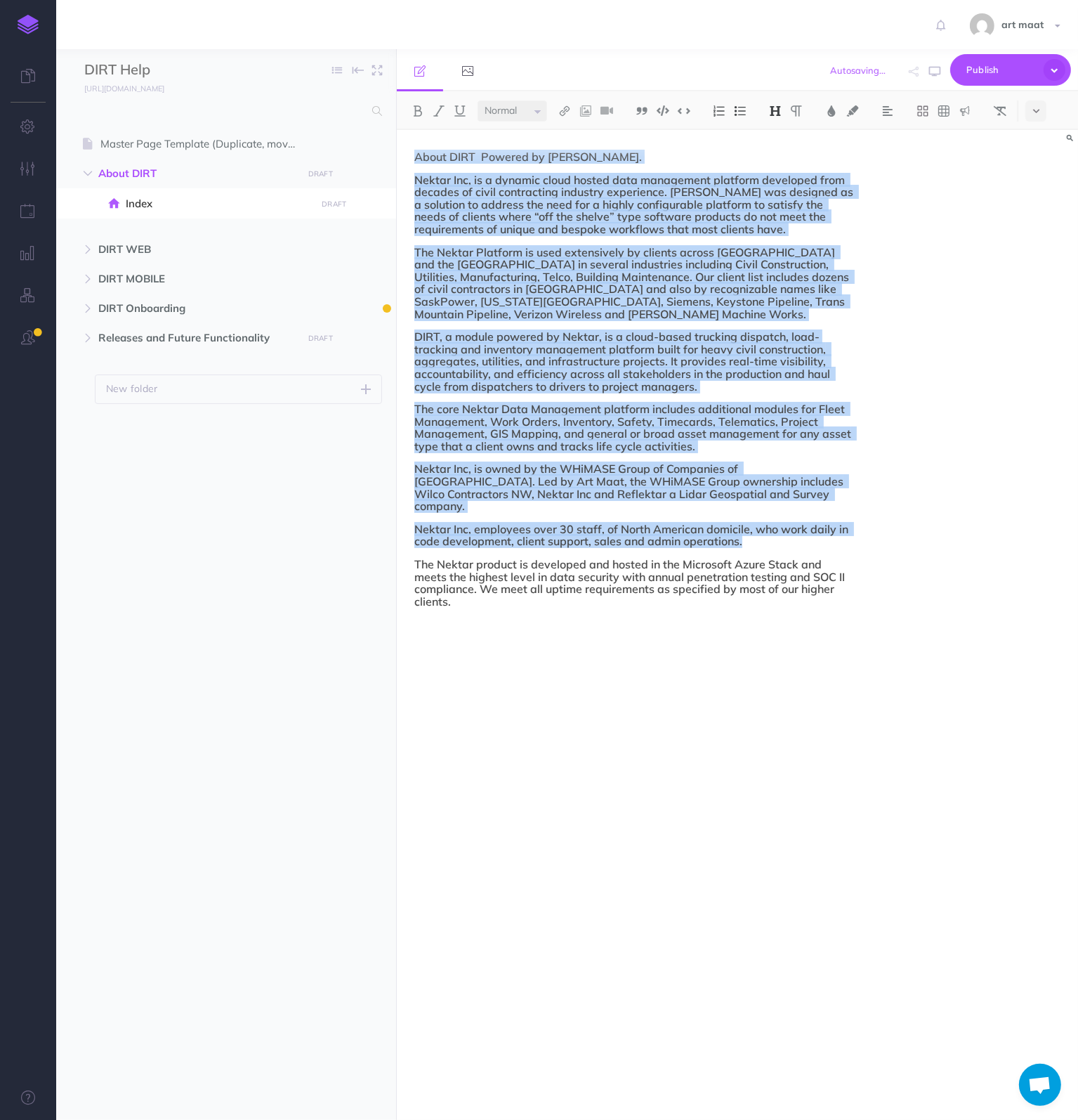
click at [602, 142] on div "About DIRT Powered by Nektar. Nektar Inc, is a dynamic cloud hosted data manage…" at bounding box center [635, 617] width 477 height 976
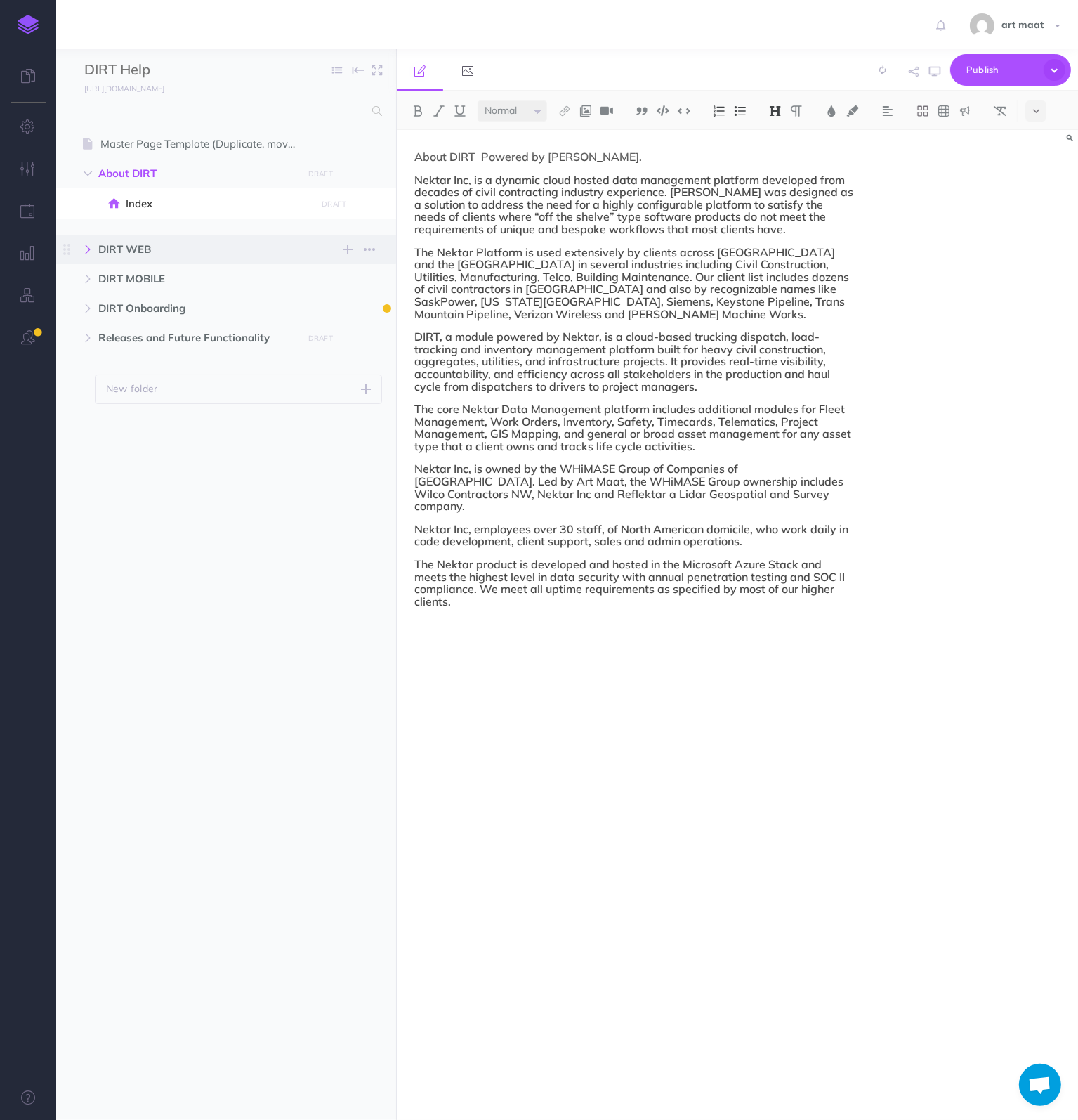
click at [89, 250] on icon "button" at bounding box center [88, 250] width 8 height 8
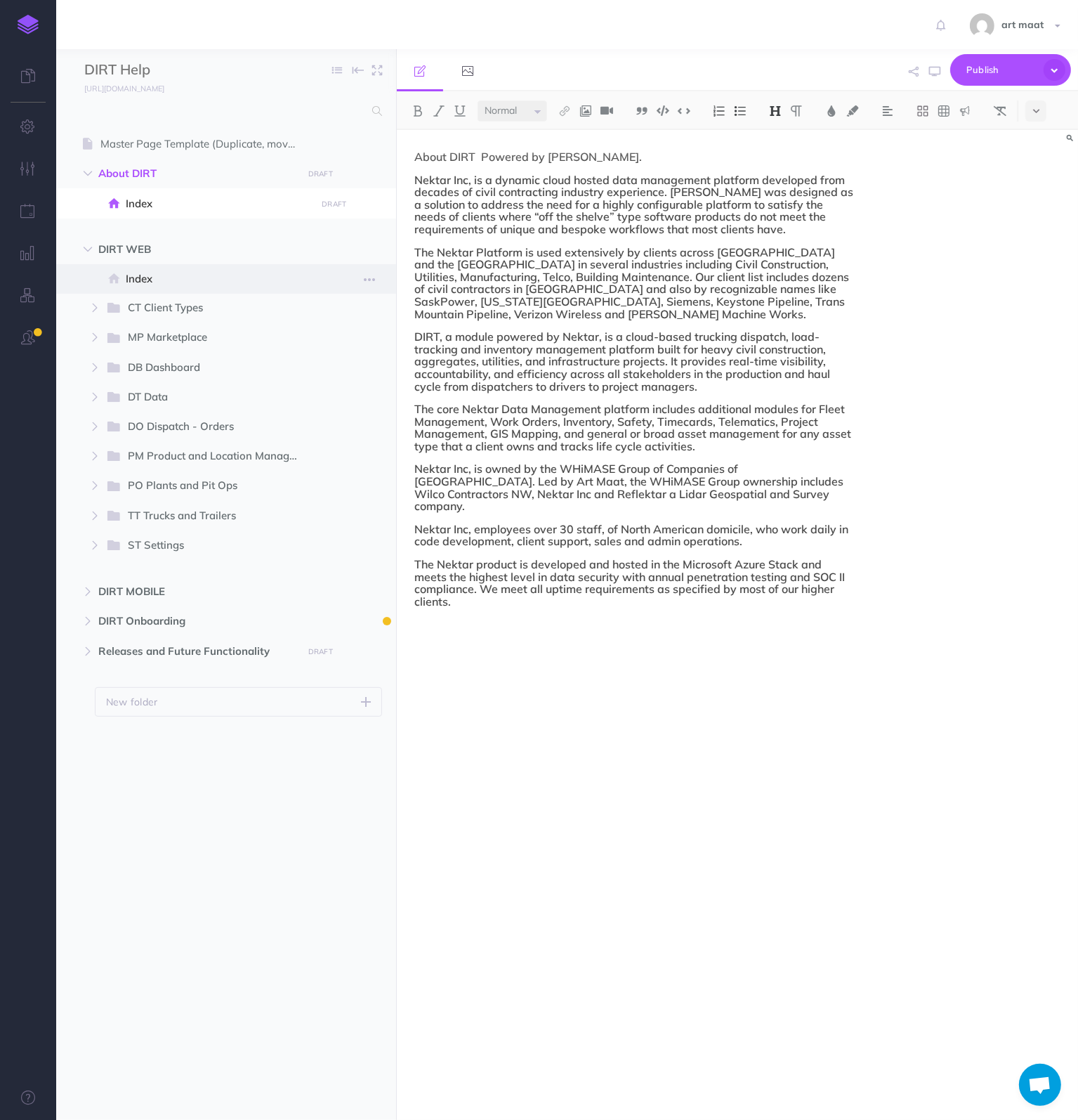
click at [130, 281] on span "Index" at bounding box center [219, 279] width 186 height 17
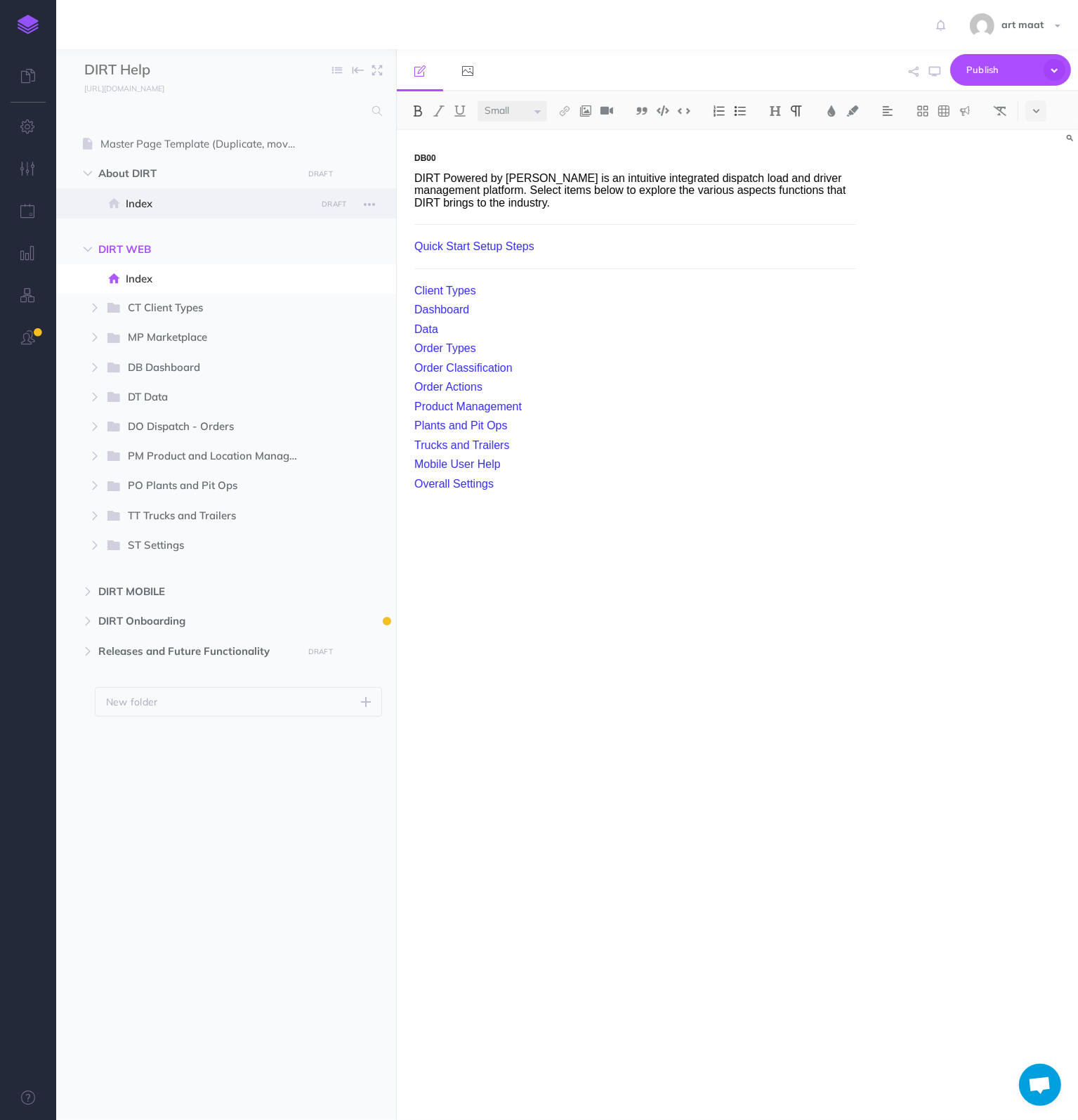
click at [154, 202] on span "Index" at bounding box center [219, 204] width 186 height 17
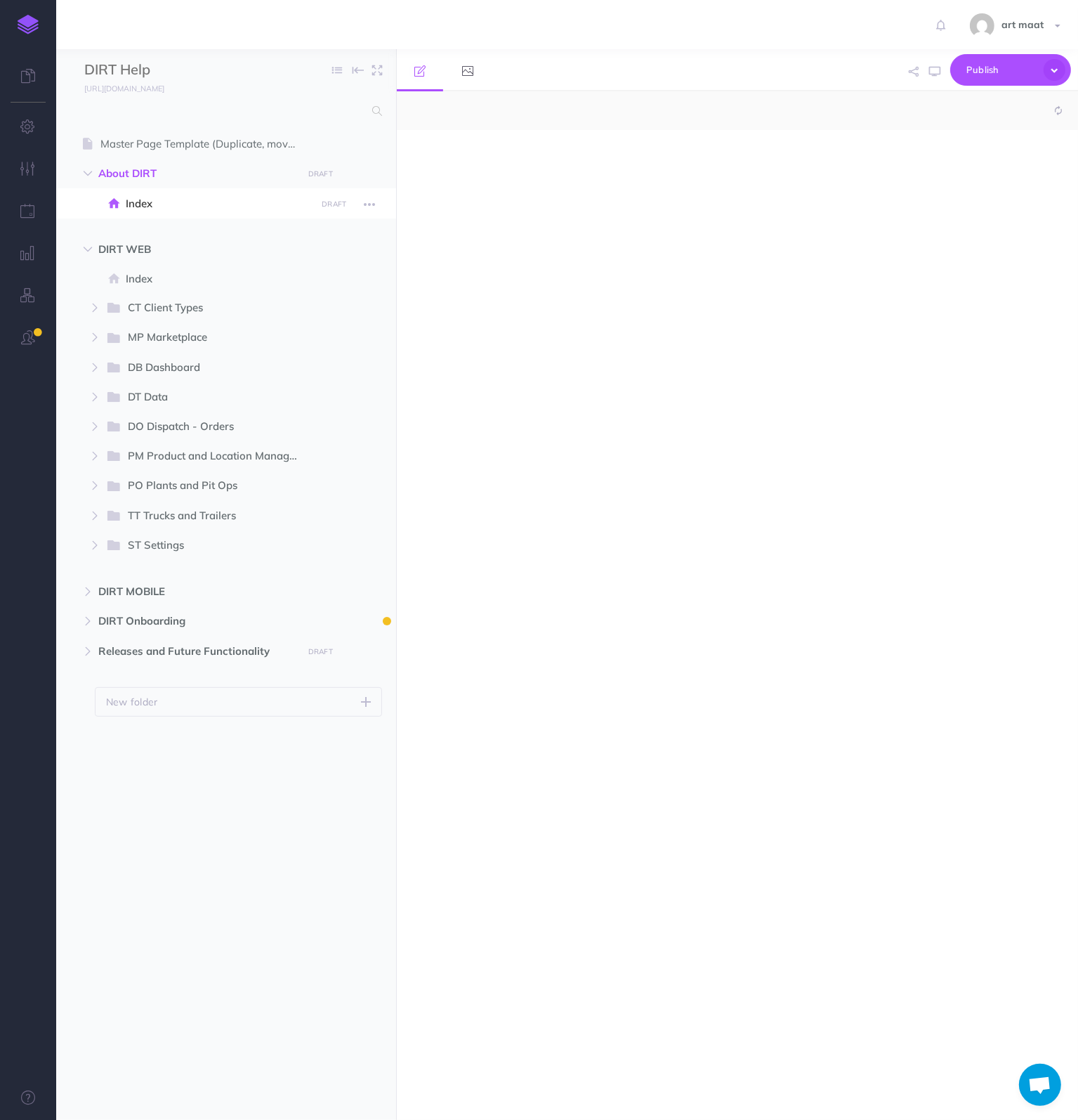
select select "null"
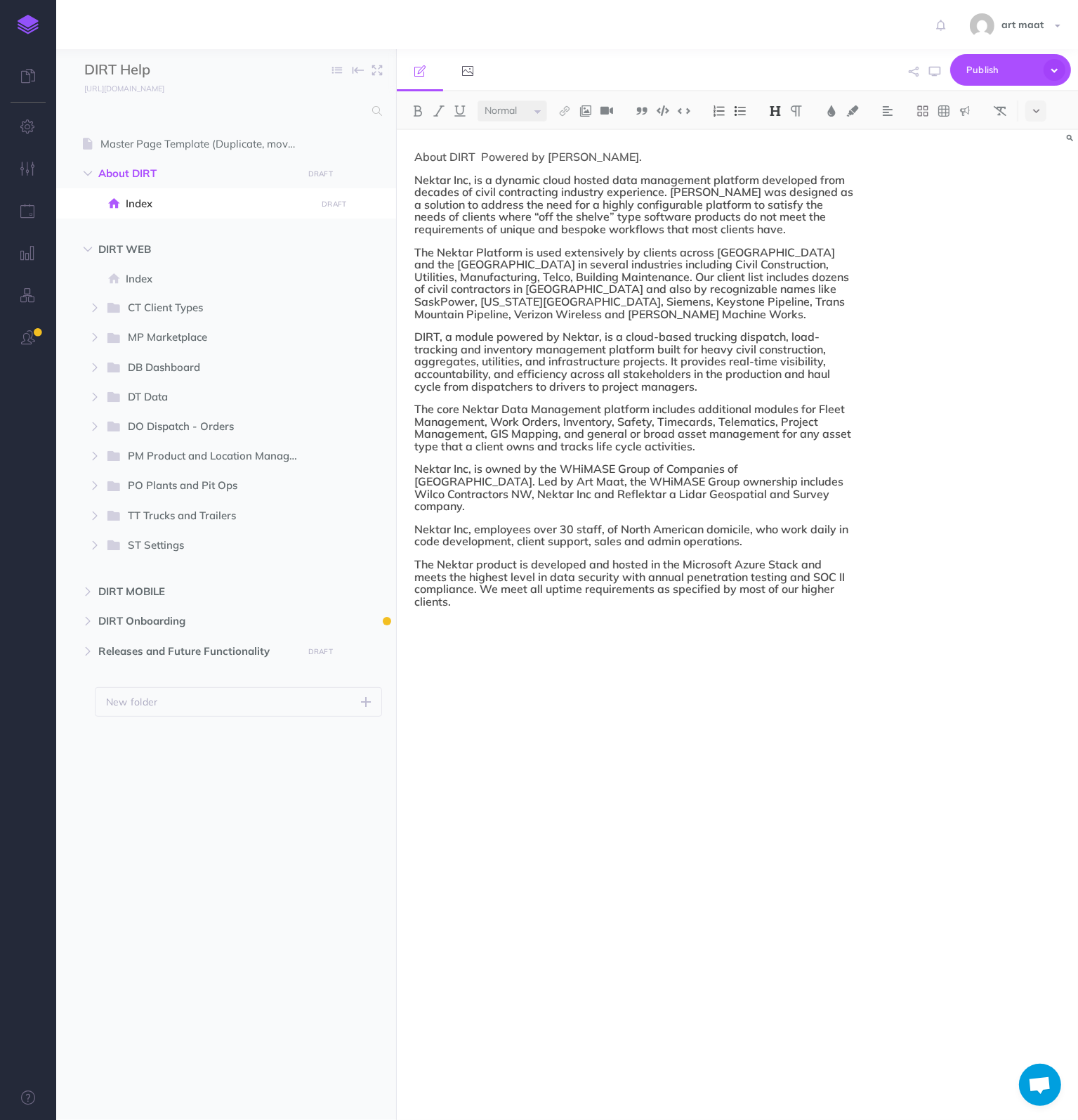
click at [483, 161] on h4 "About DIRT Powered by Nektar." at bounding box center [635, 157] width 441 height 13
click at [522, 158] on h4 "About DIRT Powered by Nektar." at bounding box center [635, 157] width 441 height 13
click at [772, 107] on img at bounding box center [775, 111] width 13 height 11
click at [782, 177] on button "H3" at bounding box center [775, 178] width 21 height 21
click at [776, 108] on img at bounding box center [775, 111] width 13 height 11
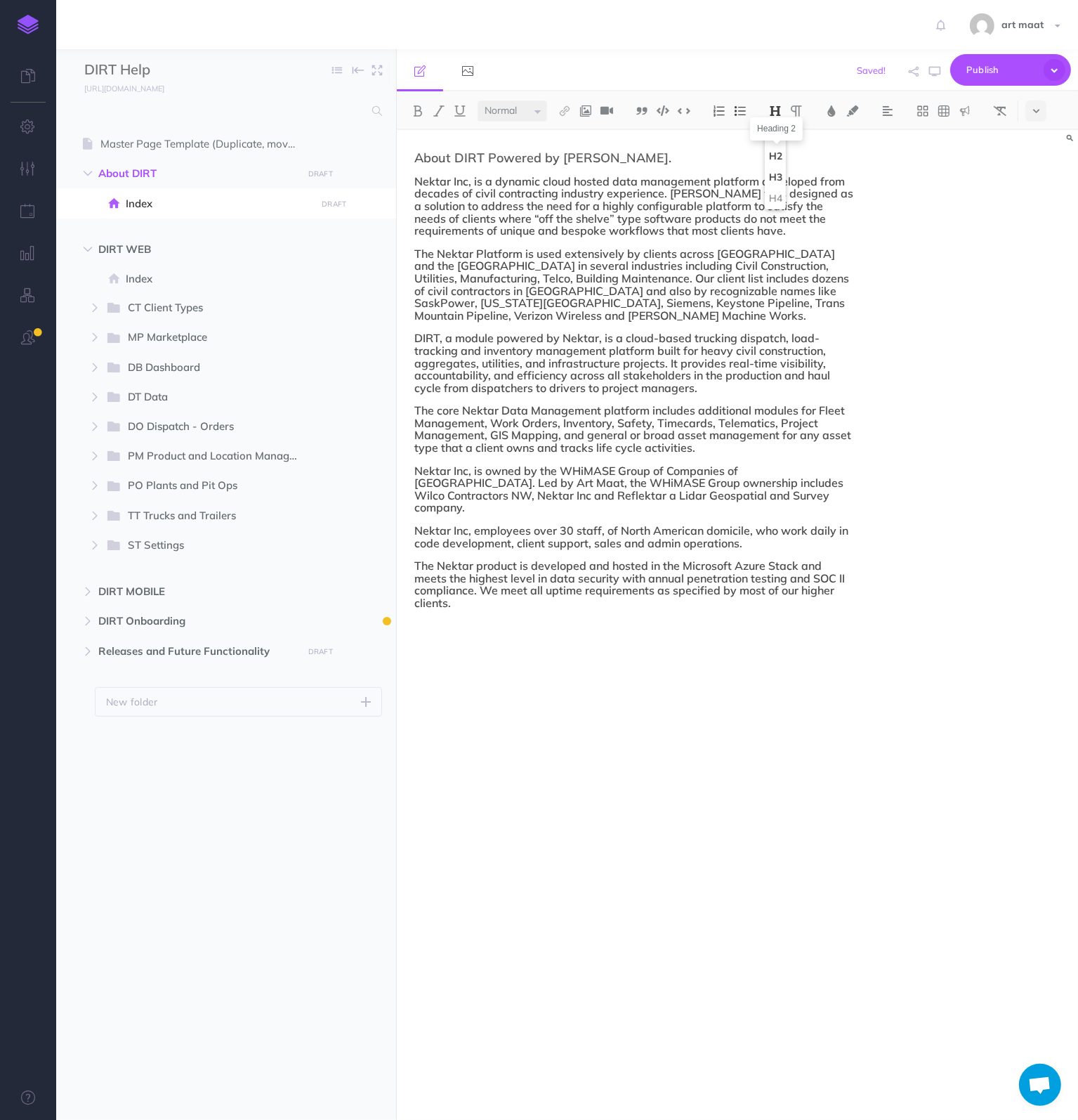
click at [780, 159] on button "H2" at bounding box center [775, 156] width 21 height 21
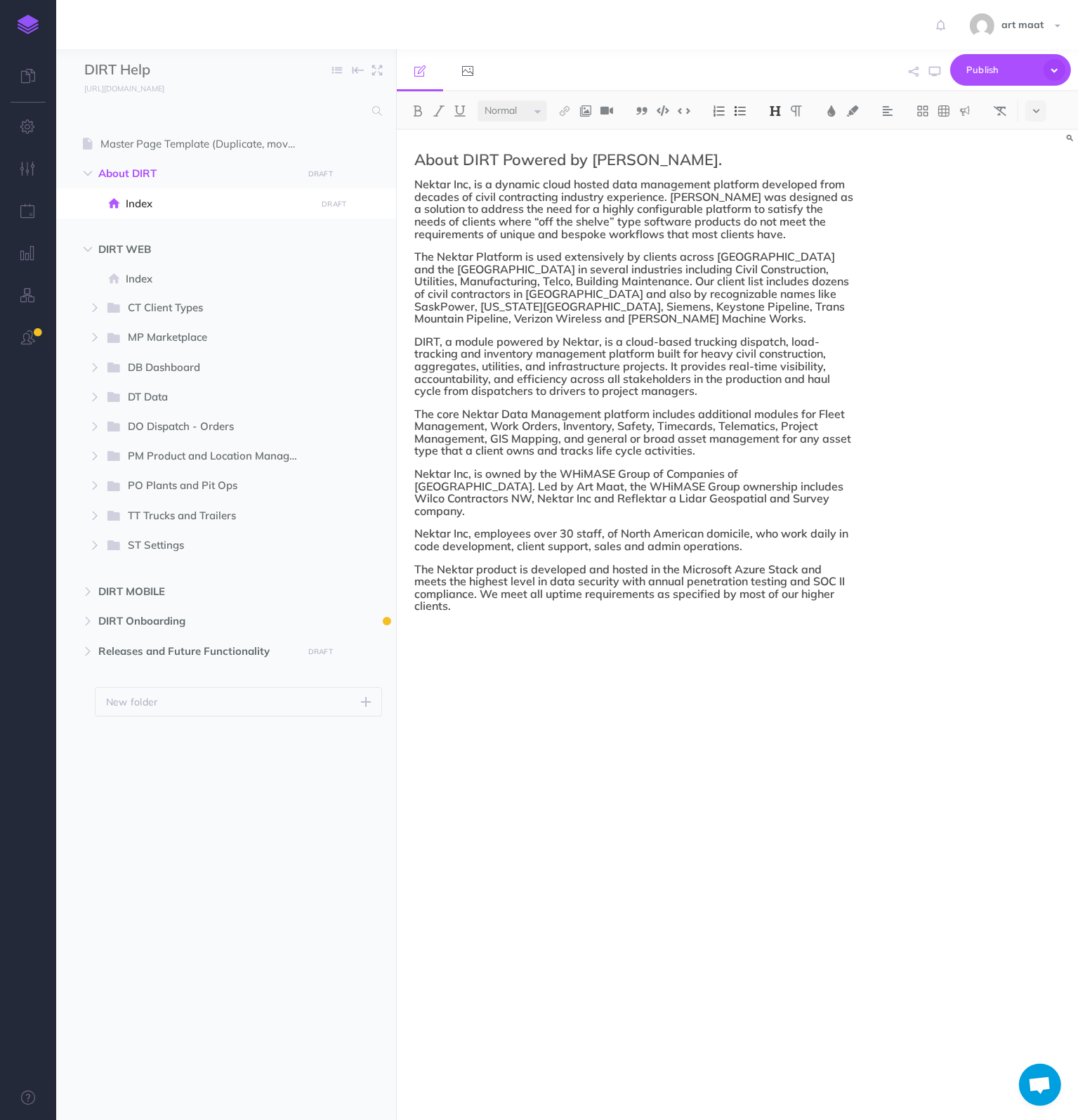
click at [790, 171] on div "About DIRT Powered by Nektar. Nektar Inc, is a dynamic cloud hosted data manage…" at bounding box center [635, 617] width 477 height 976
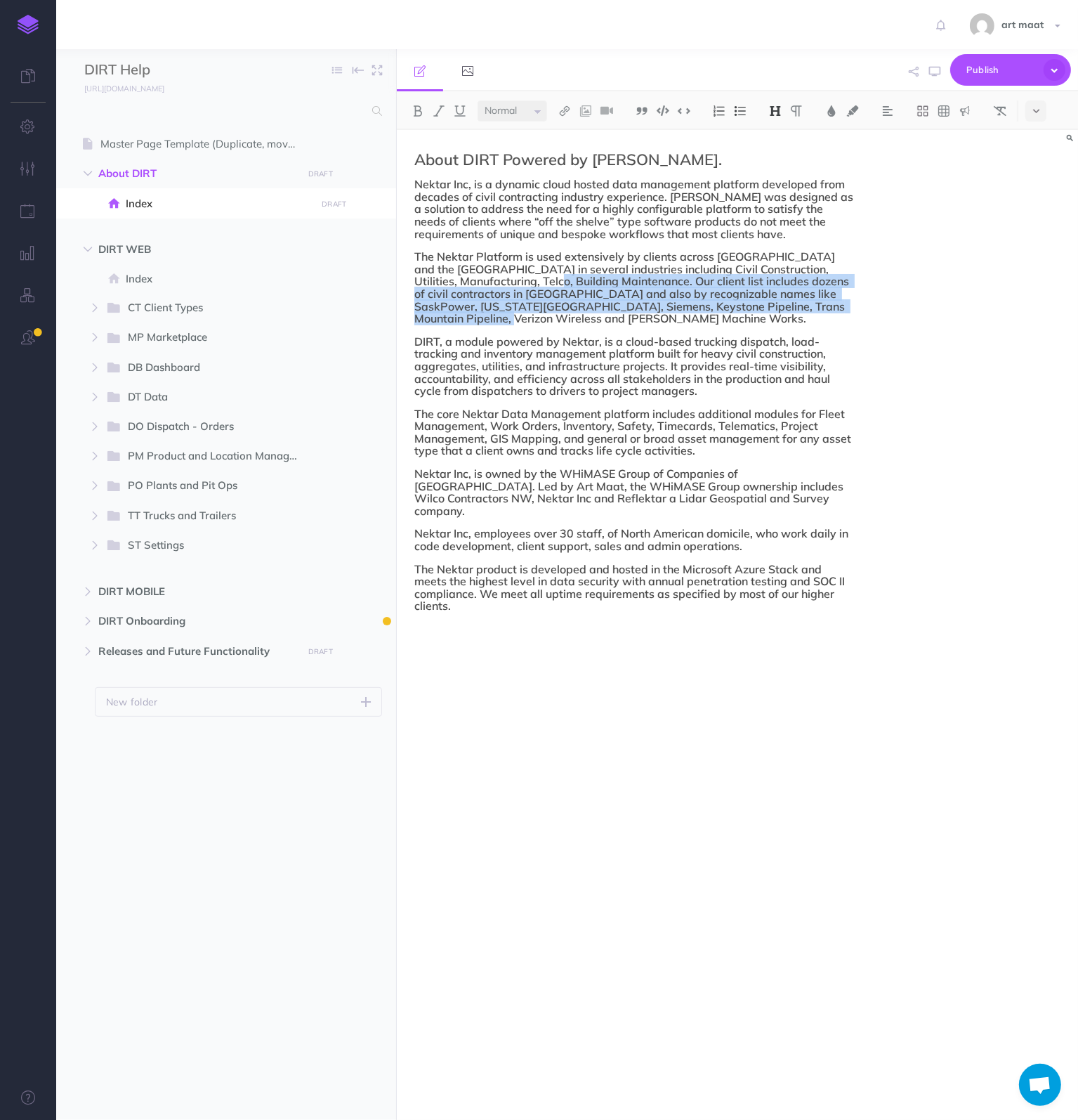
drag, startPoint x: 533, startPoint y: 281, endPoint x: 676, endPoint y: 315, distance: 147.0
click at [676, 315] on h4 "The Nektar Platform is used extensively by clients across Canada and the USA in…" at bounding box center [635, 287] width 441 height 75
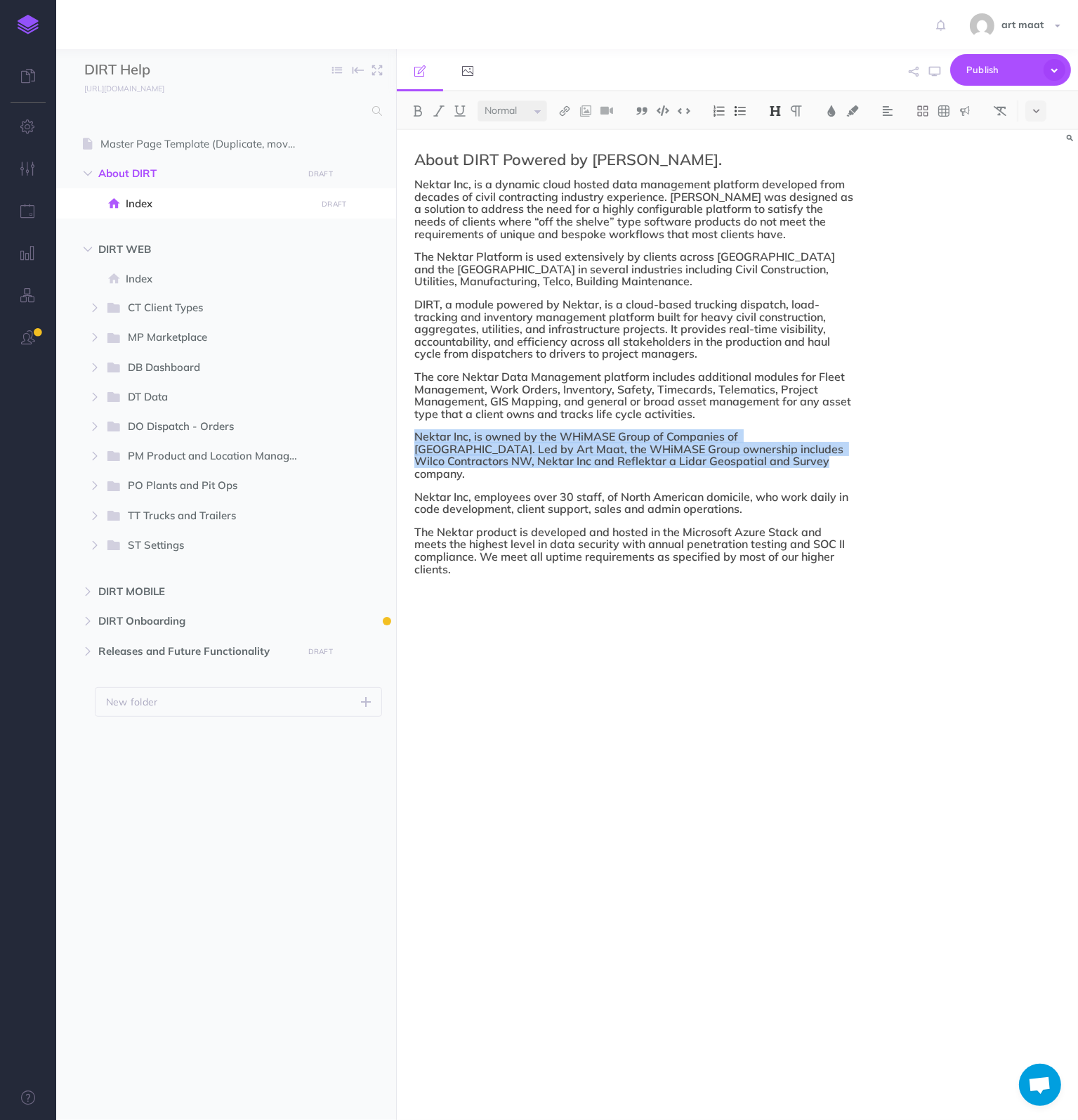
drag, startPoint x: 415, startPoint y: 436, endPoint x: 729, endPoint y: 465, distance: 315.3
click at [729, 465] on h4 "Nektar Inc, is owned by the WHiMASE Group of Companies of Edmonton. Led by Art …" at bounding box center [635, 455] width 441 height 49
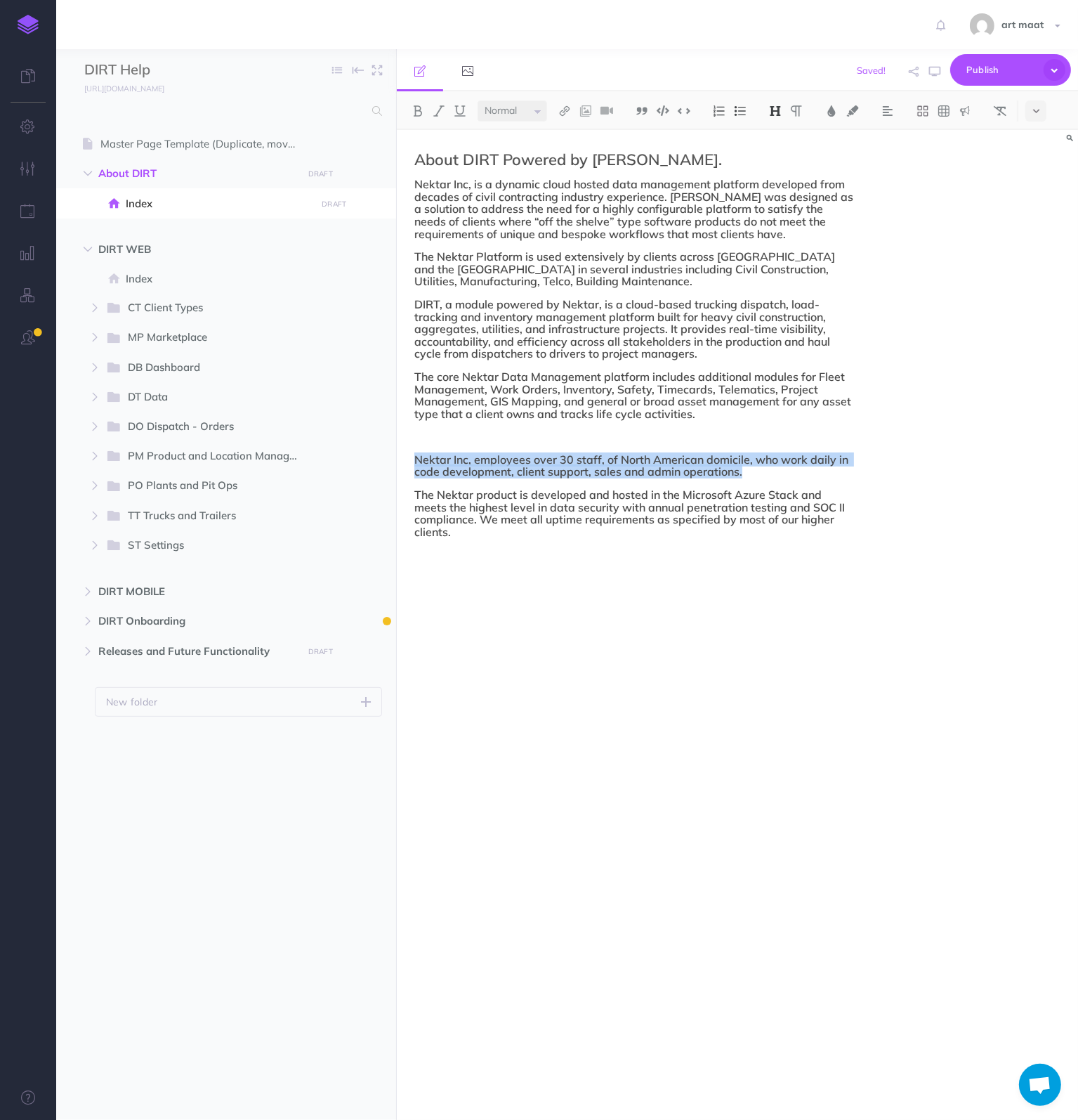
drag, startPoint x: 411, startPoint y: 456, endPoint x: 795, endPoint y: 475, distance: 384.5
click at [795, 475] on div "About DIRT Powered by Nektar. Nektar Inc, is a dynamic cloud hosted data manage…" at bounding box center [635, 617] width 477 height 976
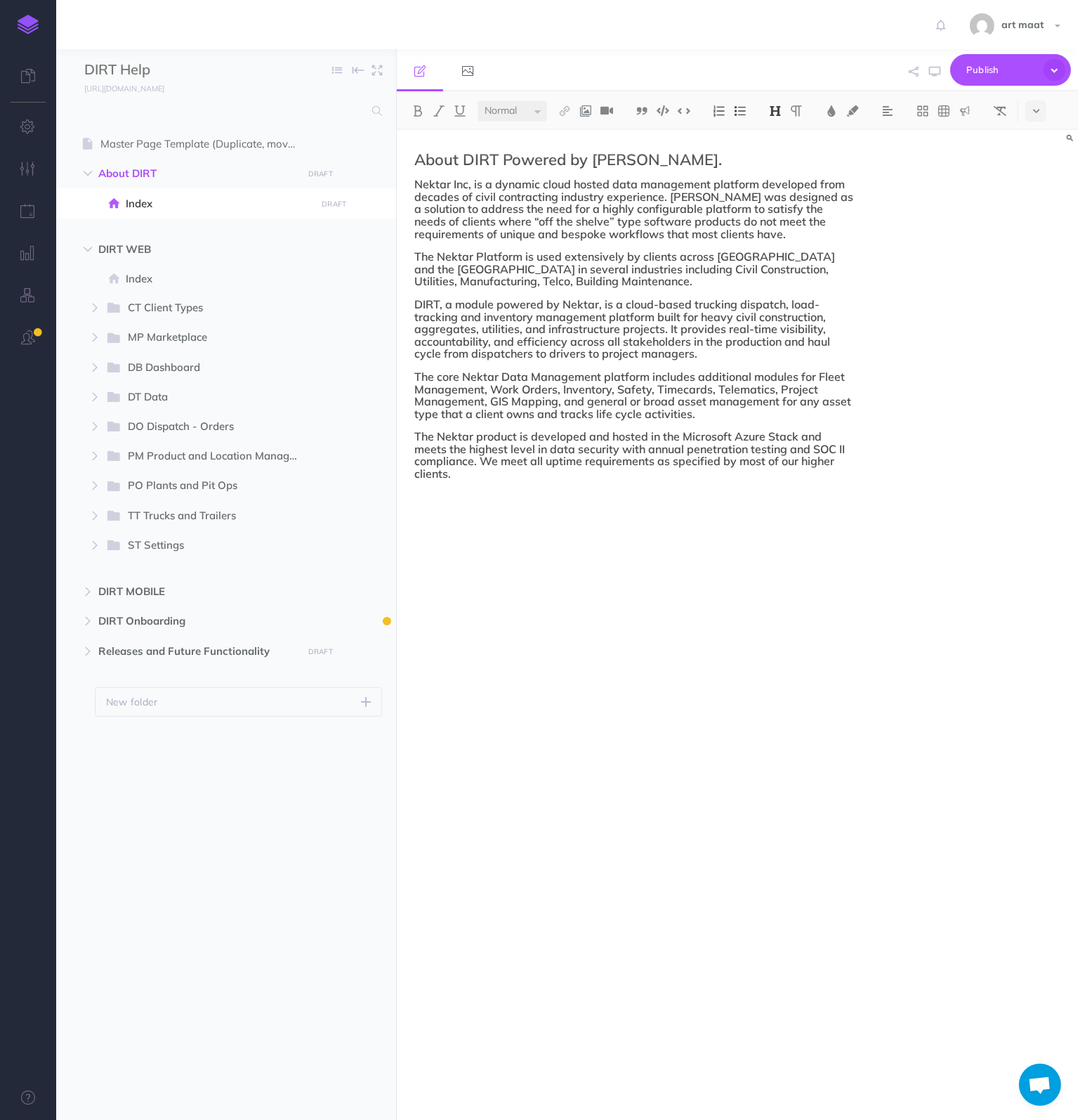
click at [564, 636] on div "About DIRT Powered by Nektar. Nektar Inc, is a dynamic cloud hosted data manage…" at bounding box center [635, 617] width 477 height 976
click at [624, 494] on p at bounding box center [635, 491] width 441 height 13
click at [137, 281] on span "Index" at bounding box center [219, 279] width 186 height 17
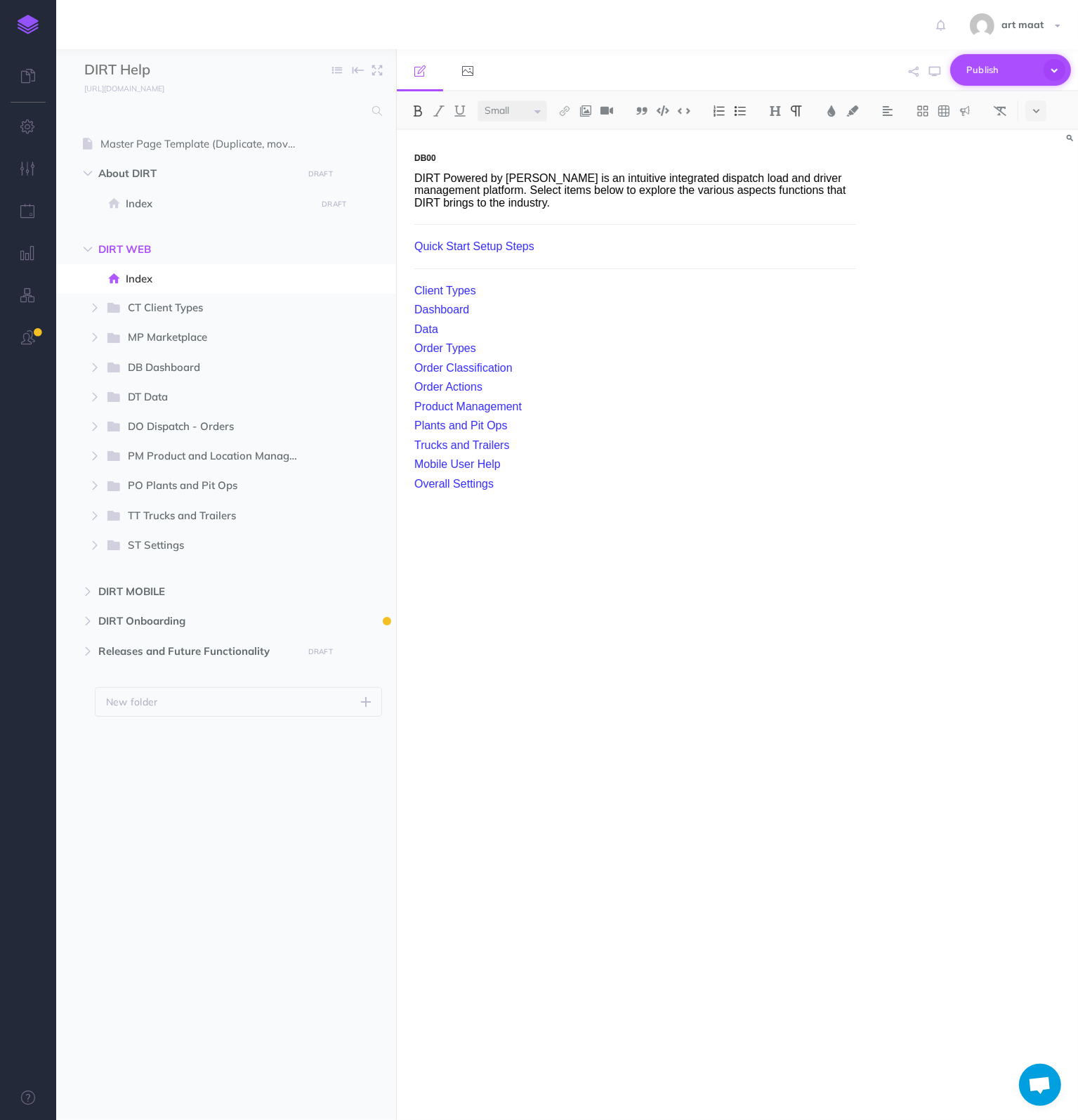
click at [1005, 63] on span "Publish" at bounding box center [1002, 70] width 70 height 22
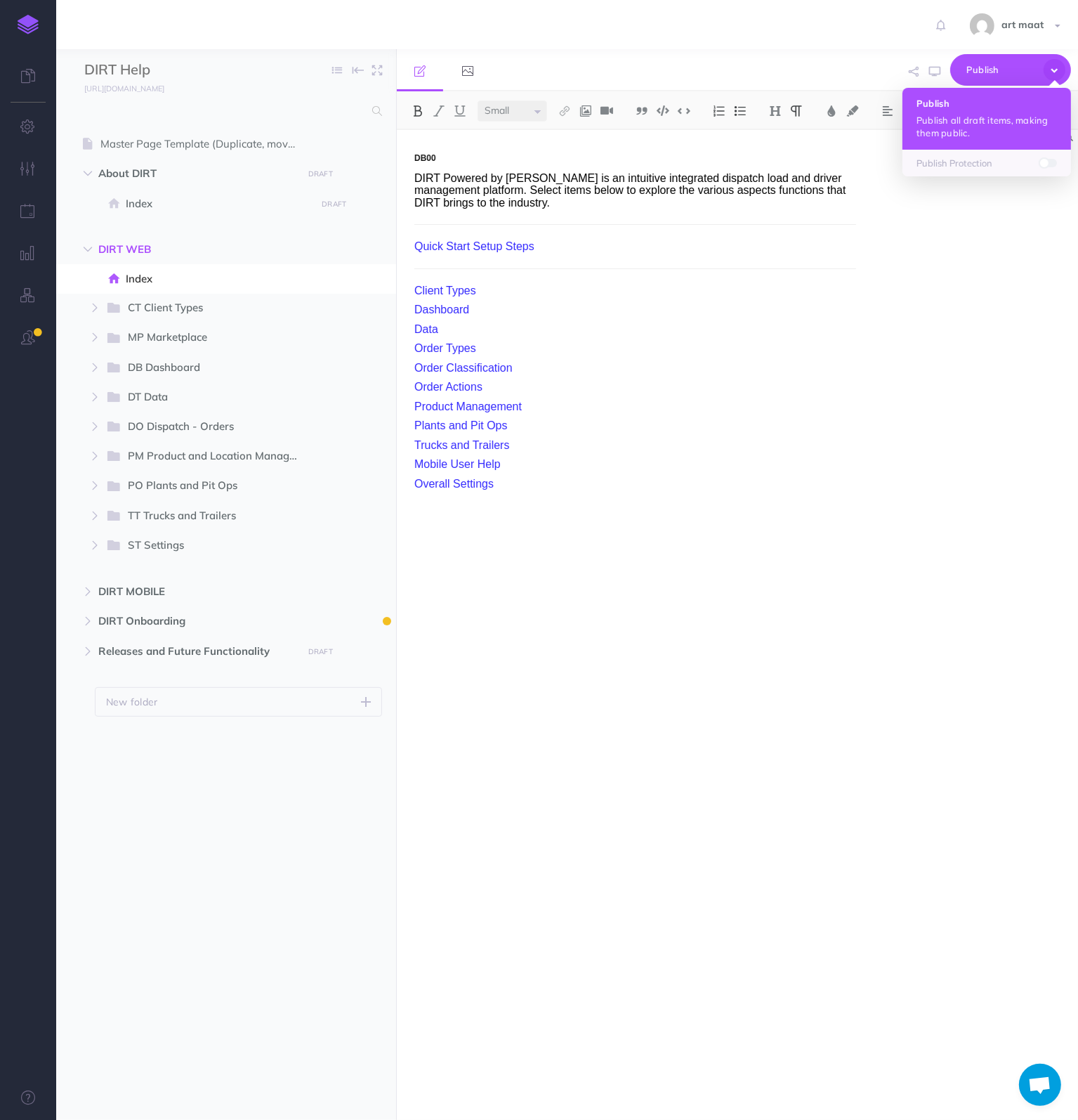
click at [947, 112] on button "Publish Publish all draft items, making them public." at bounding box center [987, 119] width 168 height 62
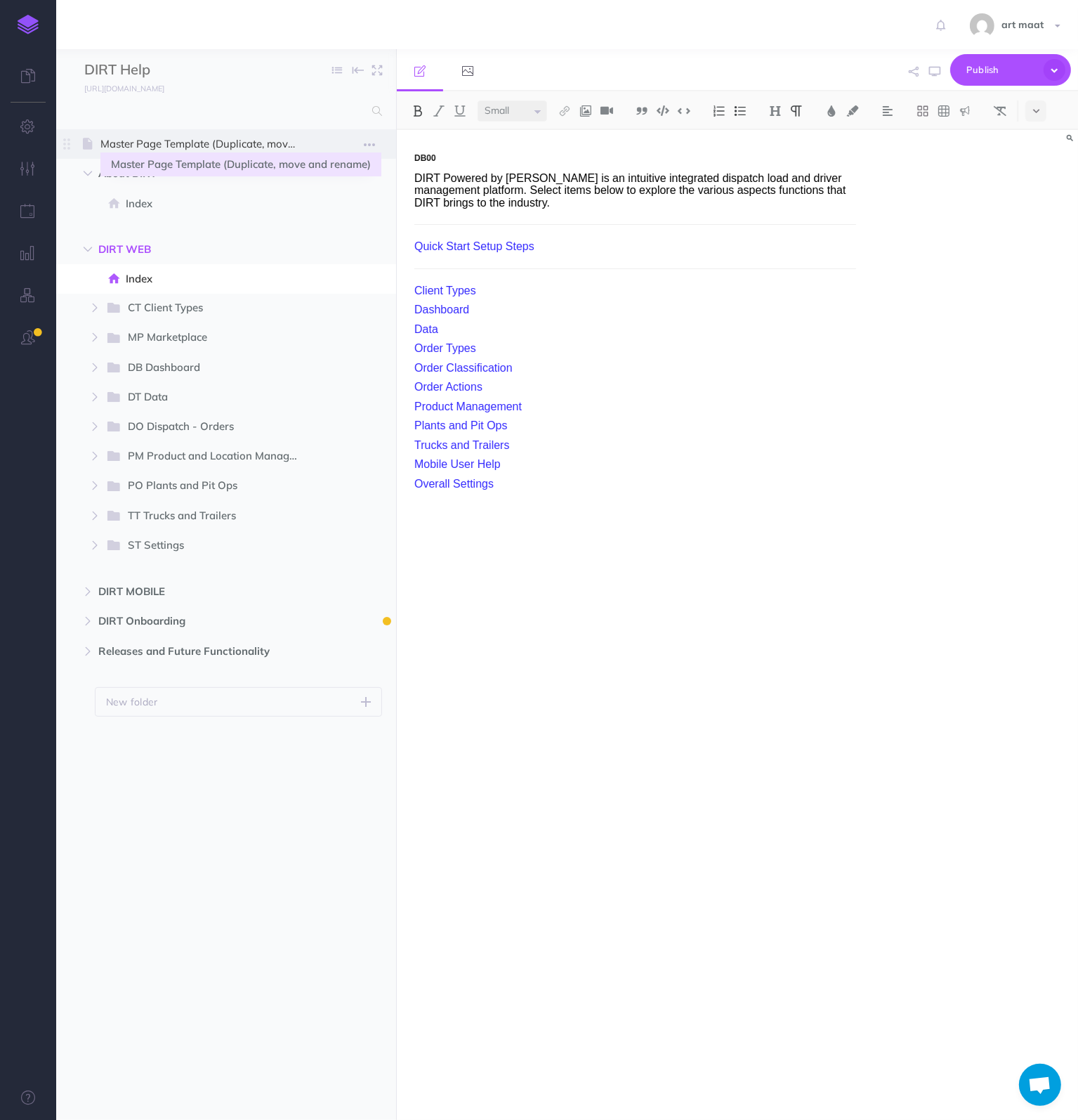
click at [188, 142] on span "Master Page Template (Duplicate, move and rename)" at bounding box center [206, 144] width 211 height 17
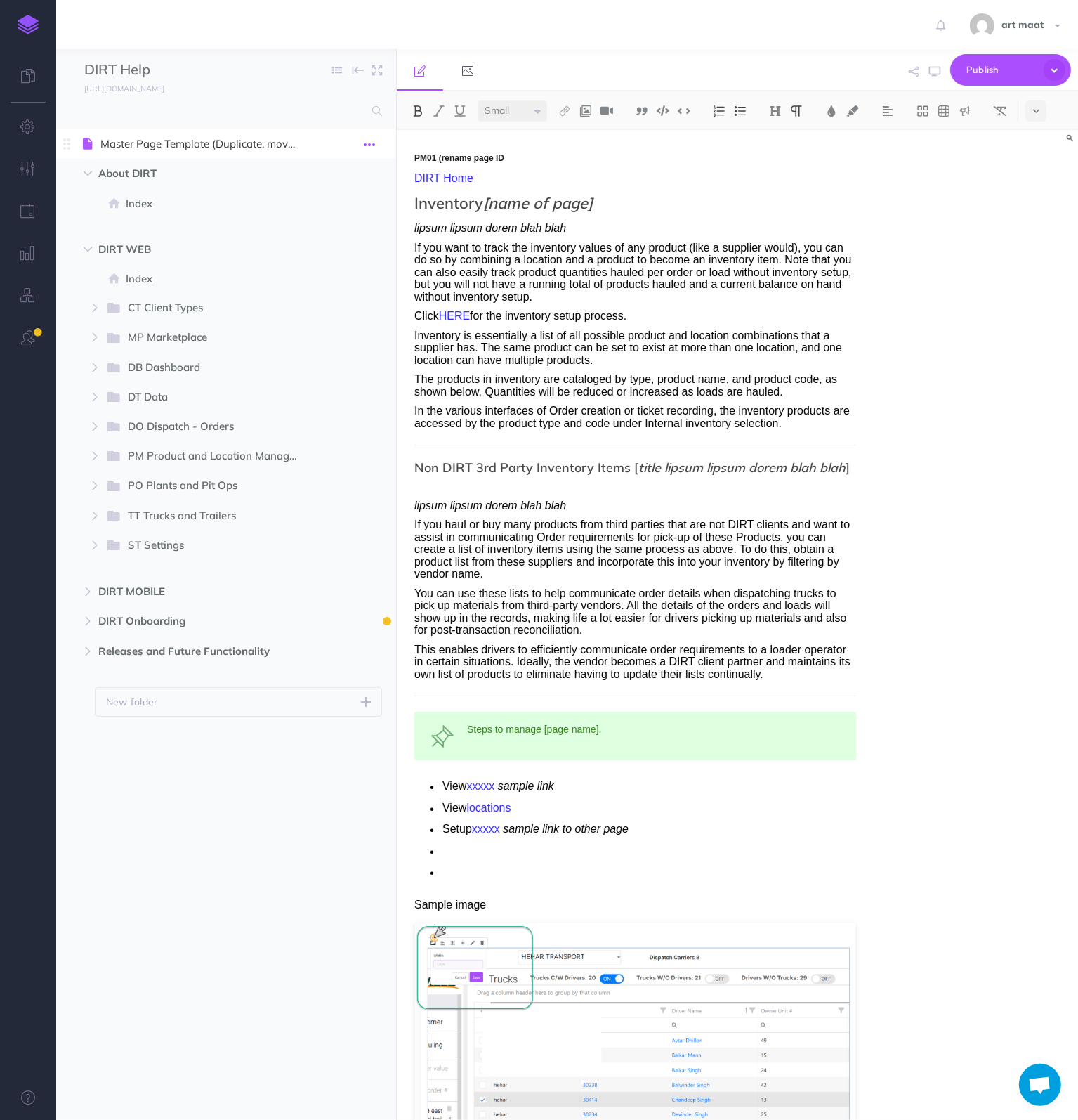
click at [371, 143] on icon "button" at bounding box center [369, 145] width 11 height 17
click at [342, 237] on link "Settings" at bounding box center [329, 240] width 106 height 23
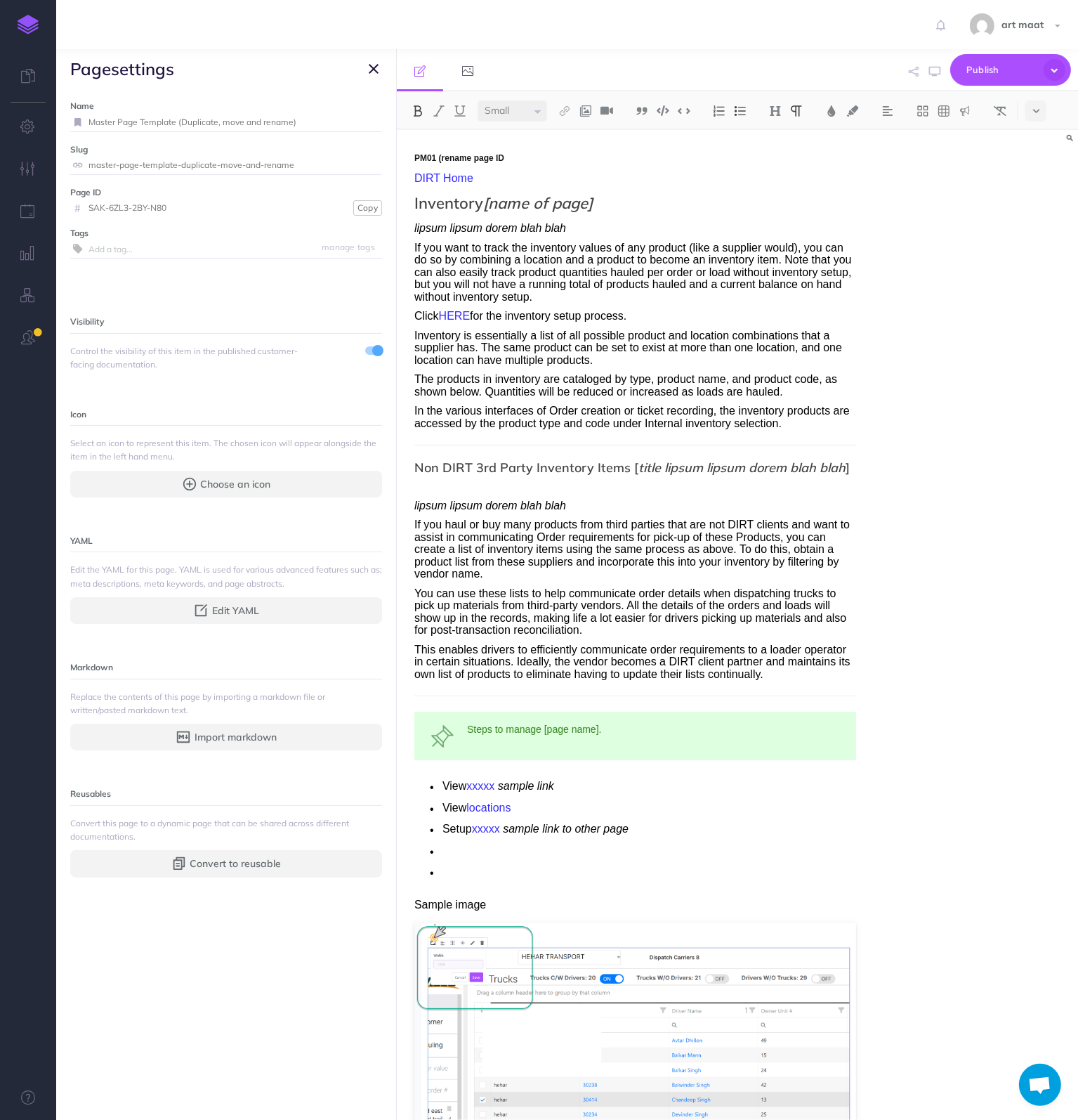
click at [390, 20] on div "art maat Settings Account Settings Teams Nektar Support Support Documentation C…" at bounding box center [539, 24] width 1057 height 49
click at [1037, 109] on icon at bounding box center [1036, 111] width 7 height 10
click at [1034, 109] on icon at bounding box center [1036, 111] width 7 height 10
click at [874, 194] on div "PM01 (rename page ID DIRT Home Inventory [name of page] lipsum lipsum dorem bla…" at bounding box center [737, 625] width 681 height 990
click at [917, 70] on icon "button" at bounding box center [914, 72] width 10 height 10
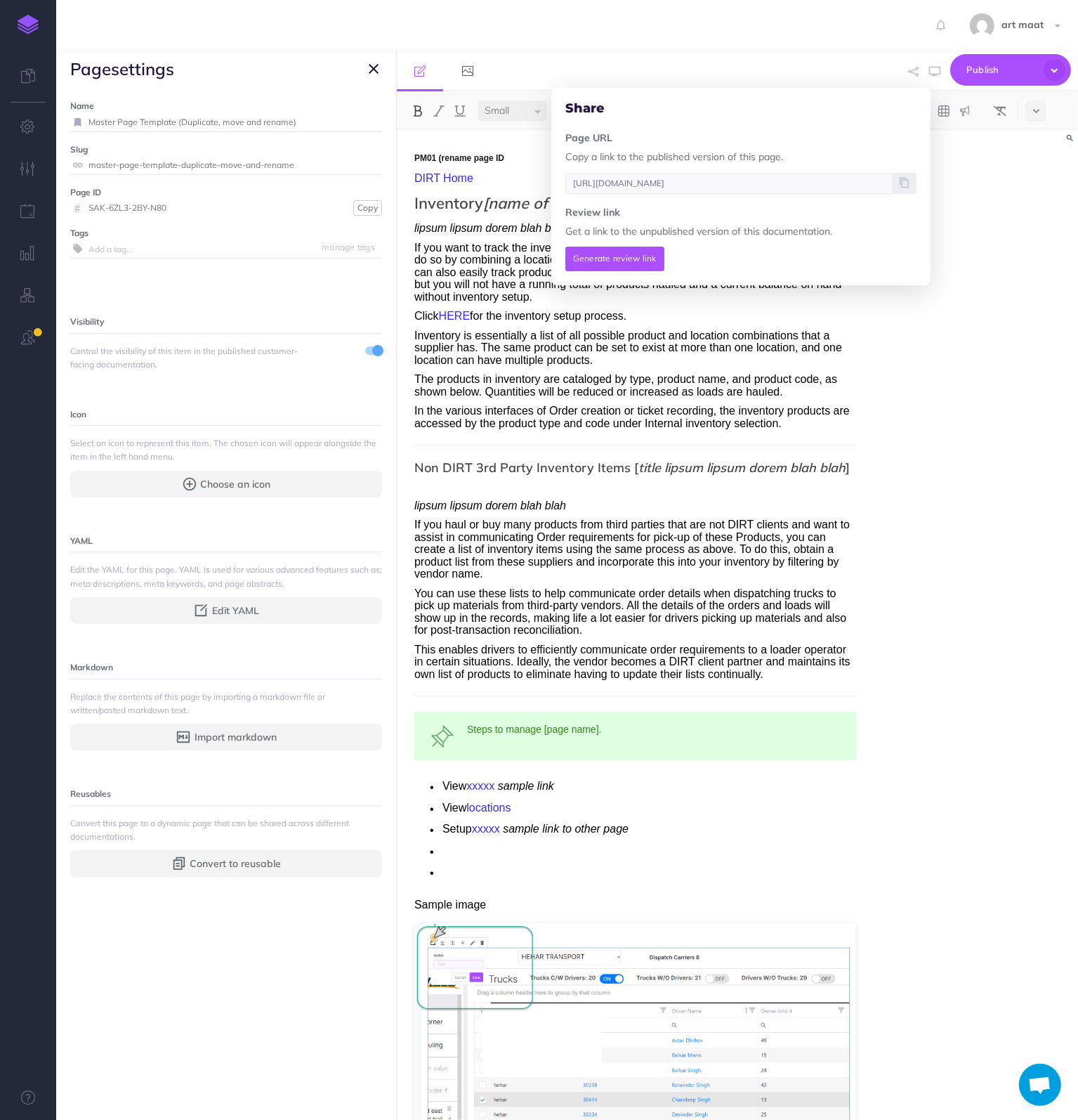
drag, startPoint x: 948, startPoint y: 213, endPoint x: 1004, endPoint y: 115, distance: 112.9
click at [949, 212] on div "PM01 (rename page ID DIRT Home Inventory [name of page] lipsum lipsum dorem bla…" at bounding box center [737, 625] width 681 height 990
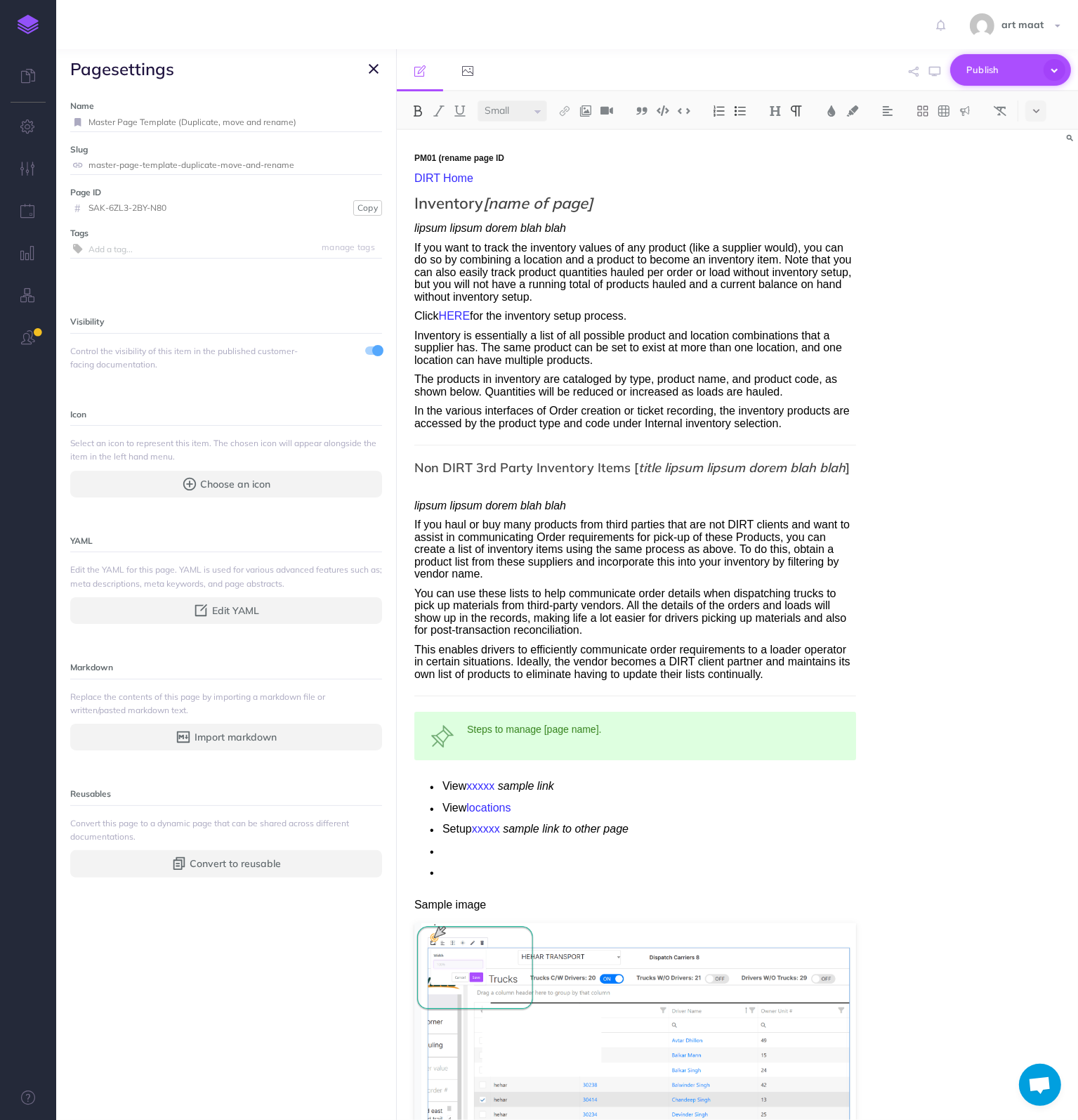
click at [1037, 67] on span "Publish" at bounding box center [1002, 70] width 70 height 22
click at [953, 244] on div "PM01 (rename page ID DIRT Home Inventory [name of page] lipsum lipsum dorem bla…" at bounding box center [737, 625] width 681 height 990
click at [100, 316] on small "Visibility" at bounding box center [87, 321] width 34 height 11
click at [112, 361] on span "Control the visibility of this item in the published customer-facing documentat…" at bounding box center [187, 358] width 234 height 27
click at [372, 349] on span at bounding box center [377, 350] width 11 height 11
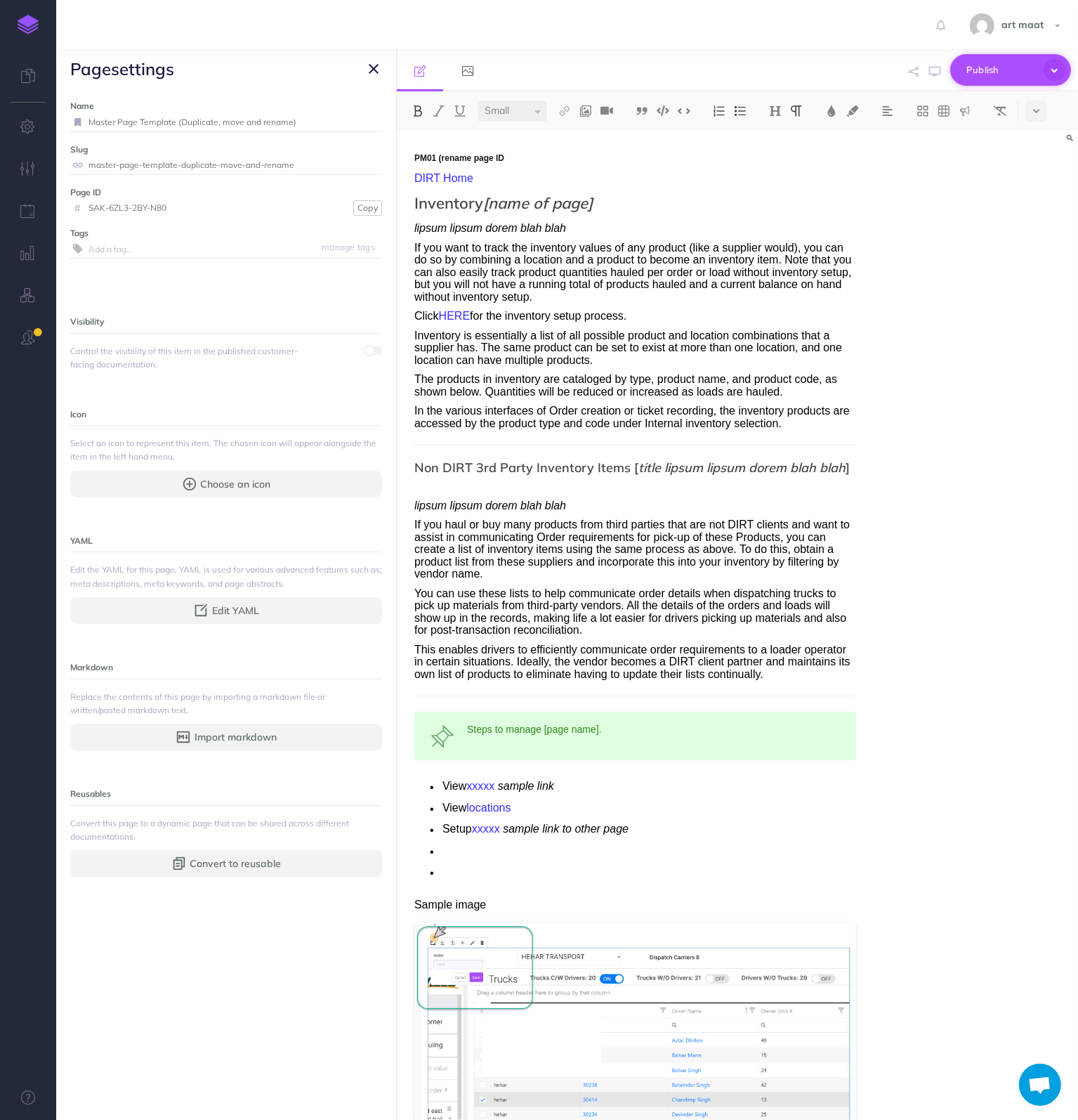
click at [999, 63] on span "Publish" at bounding box center [1002, 70] width 70 height 22
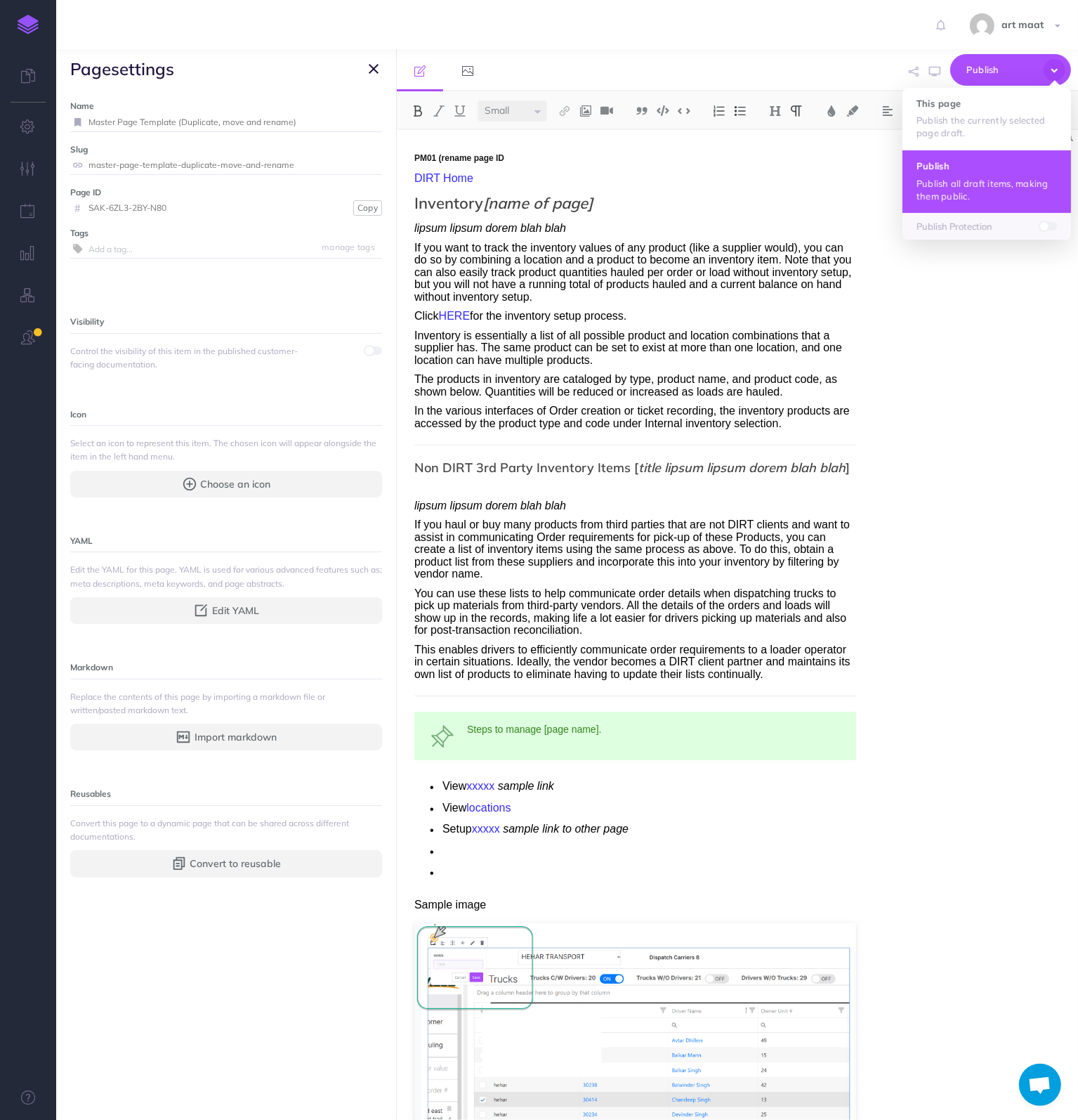
click at [971, 178] on p "Publish all draft items, making them public." at bounding box center [987, 189] width 141 height 25
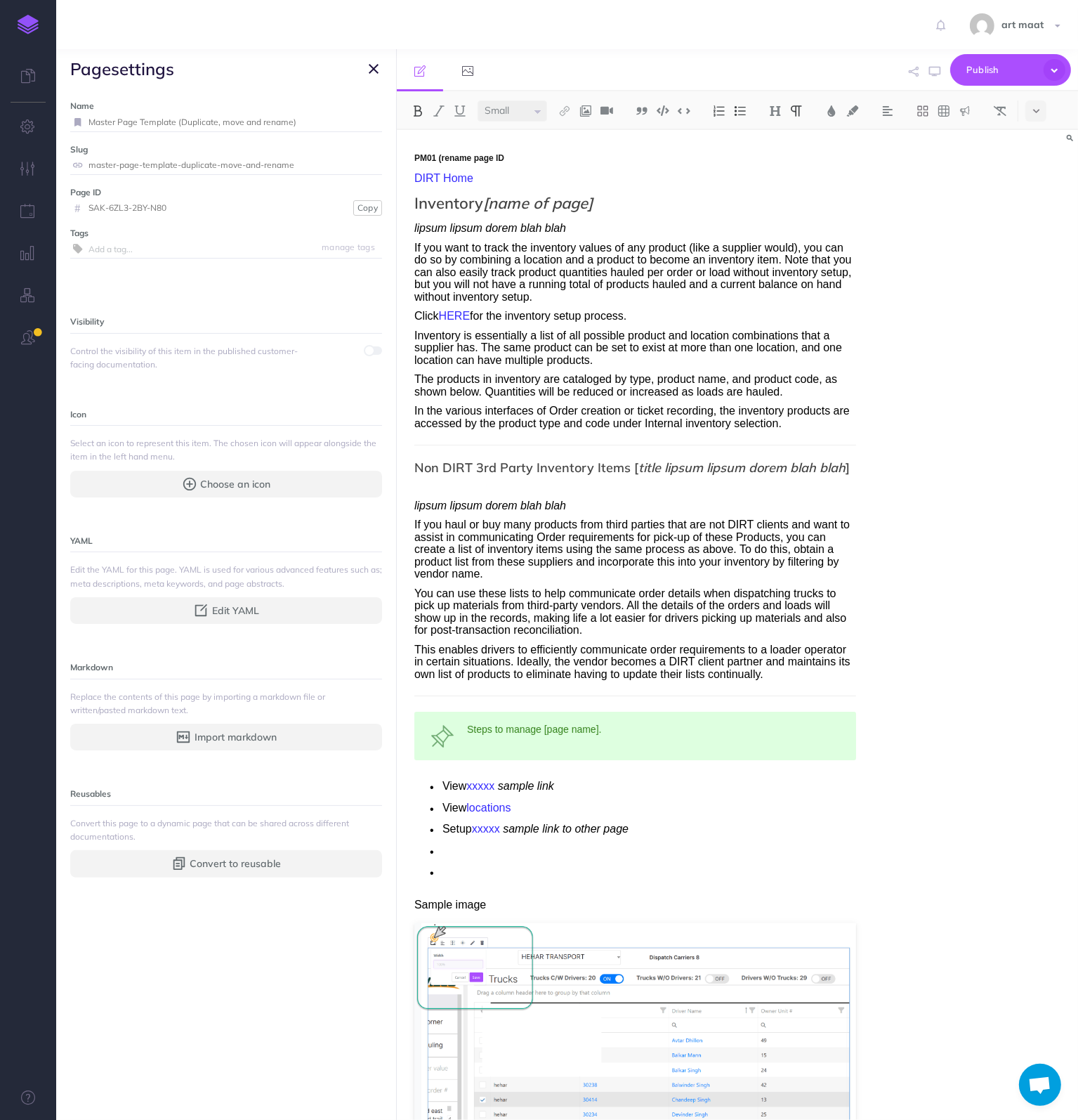
click at [364, 350] on span at bounding box center [369, 350] width 11 height 11
click at [372, 350] on span at bounding box center [377, 350] width 11 height 11
click at [364, 350] on span at bounding box center [369, 350] width 11 height 11
click at [31, 121] on icon "button" at bounding box center [28, 126] width 15 height 14
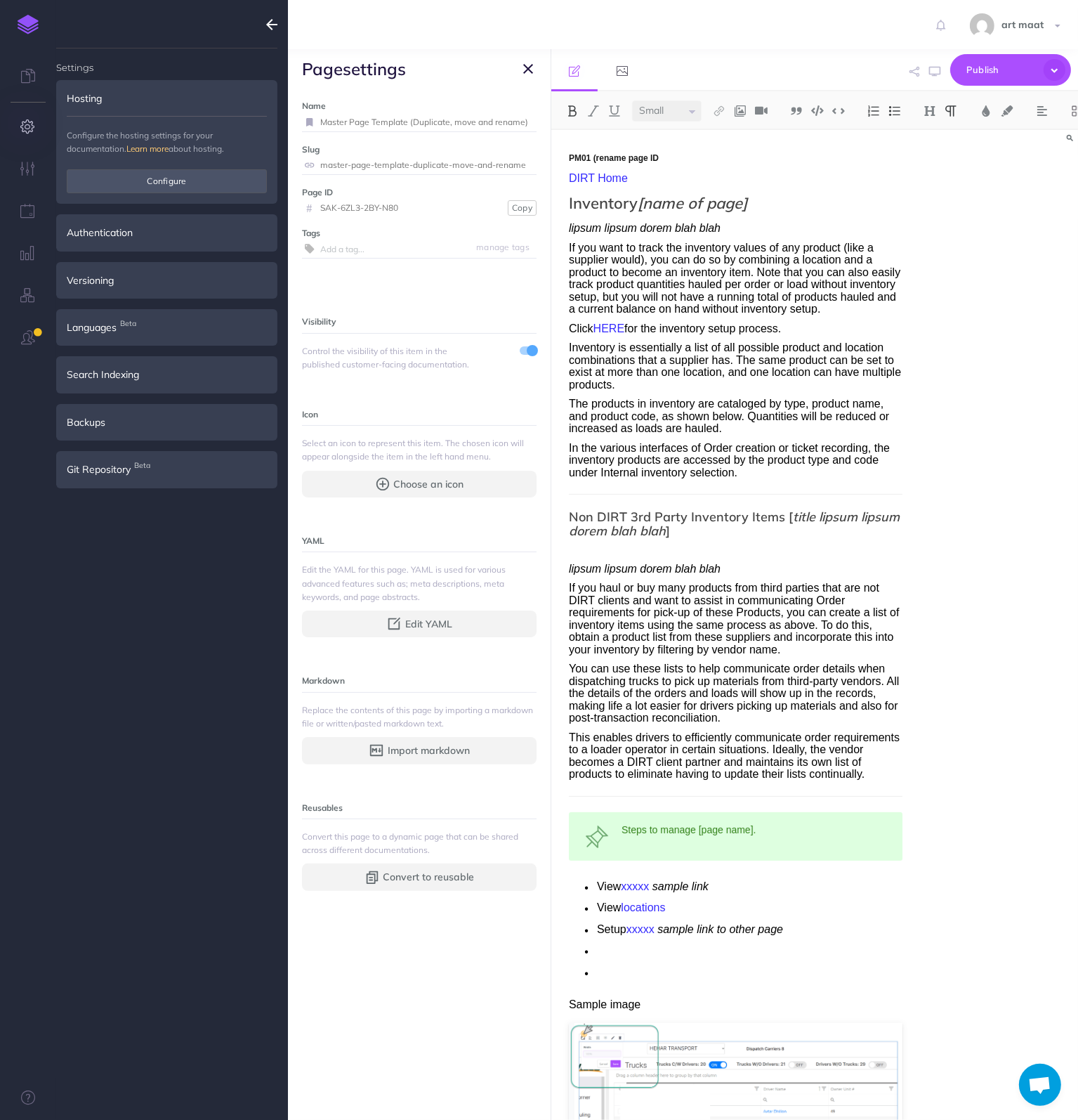
type input "art.maat@nektar.io"
click at [23, 166] on icon "button" at bounding box center [28, 168] width 15 height 14
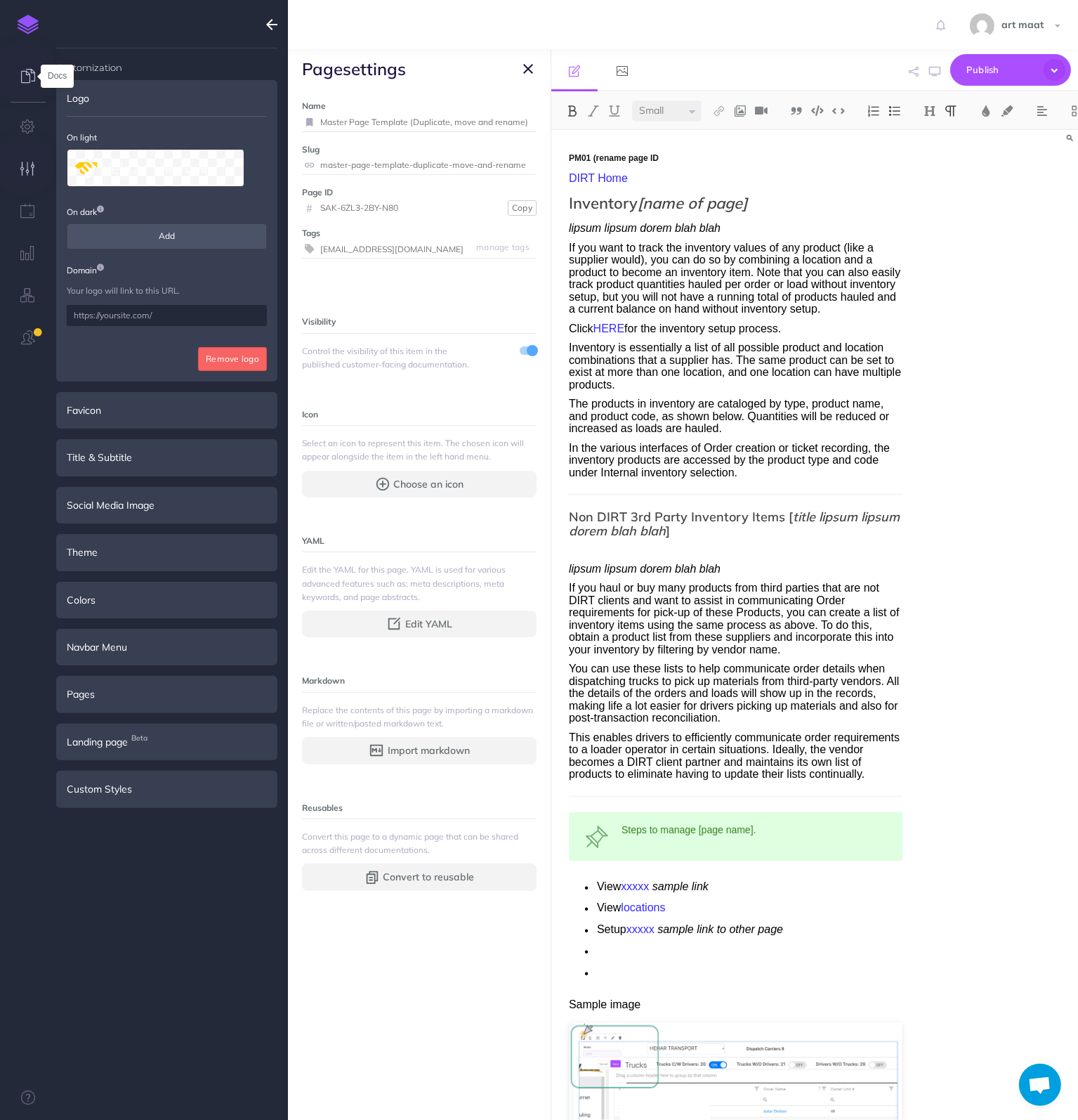
click at [26, 70] on icon at bounding box center [28, 75] width 14 height 14
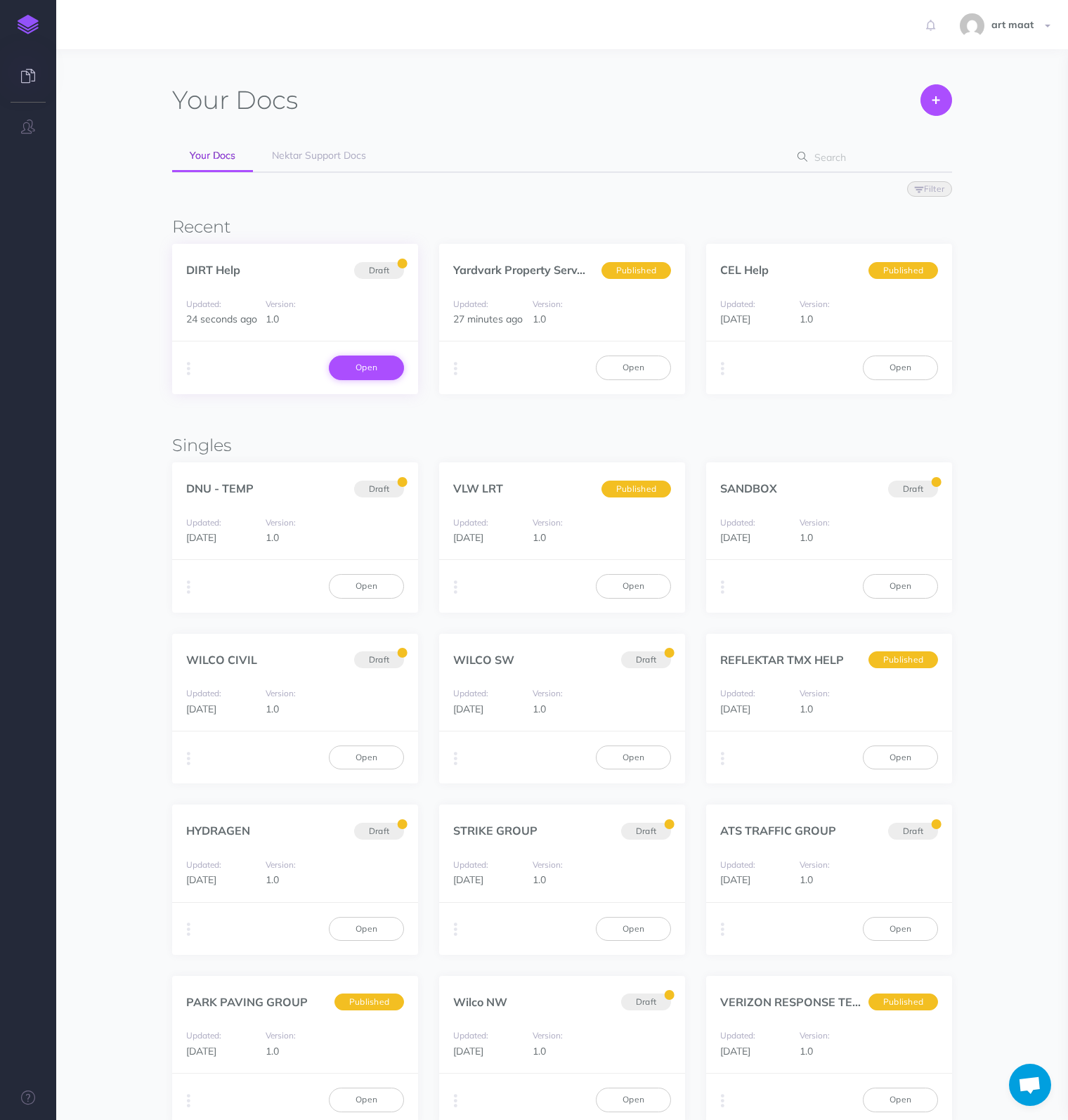
click at [375, 363] on link "Open" at bounding box center [366, 367] width 75 height 24
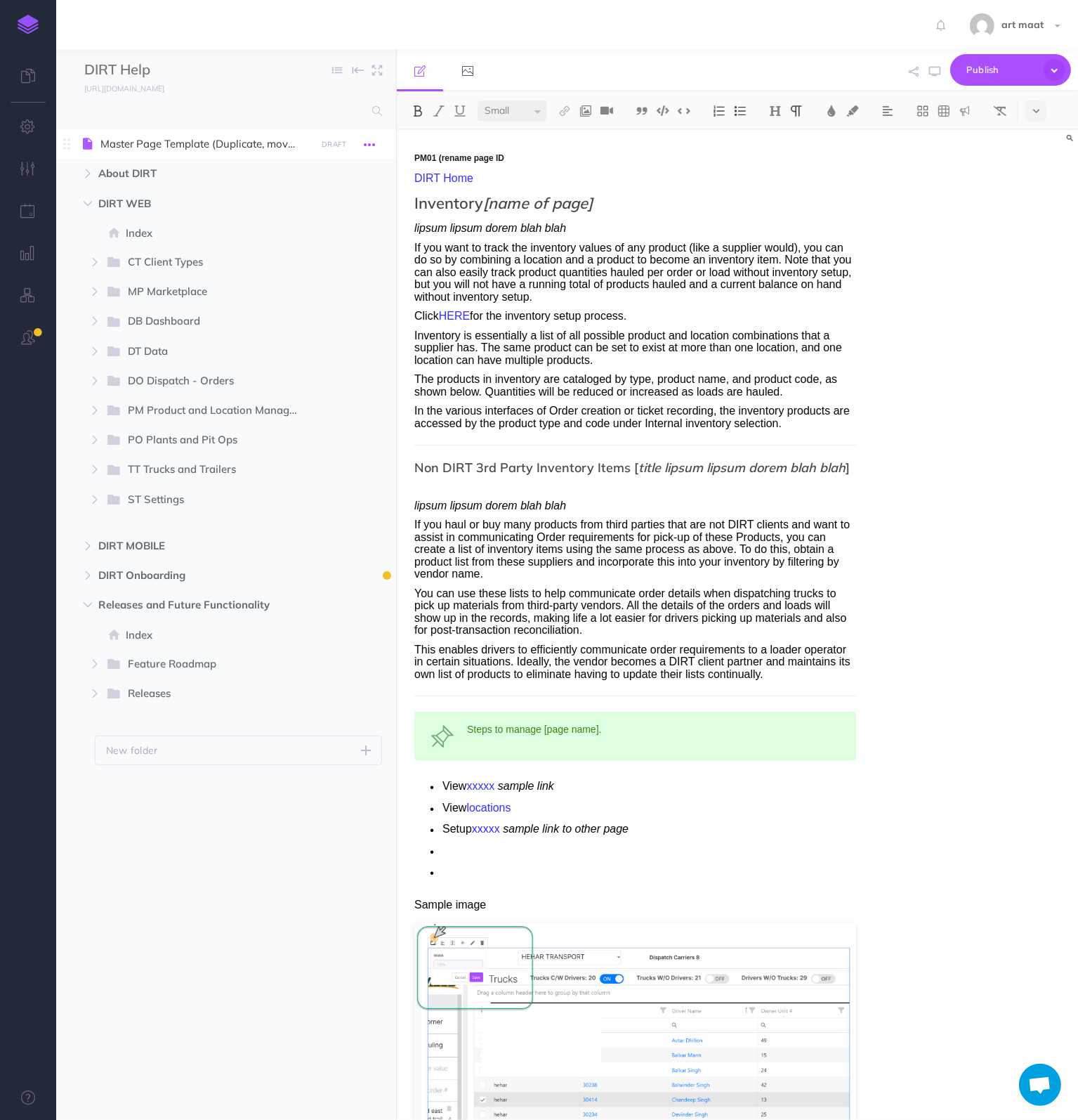
click at [372, 142] on icon "button" at bounding box center [369, 145] width 11 height 17
click at [254, 16] on div "art maat Settings Account Settings Teams Nektar Support Support Documentation C…" at bounding box center [539, 24] width 1057 height 49
click at [370, 145] on icon "button" at bounding box center [369, 145] width 11 height 17
click at [323, 235] on link "Settings" at bounding box center [329, 240] width 106 height 23
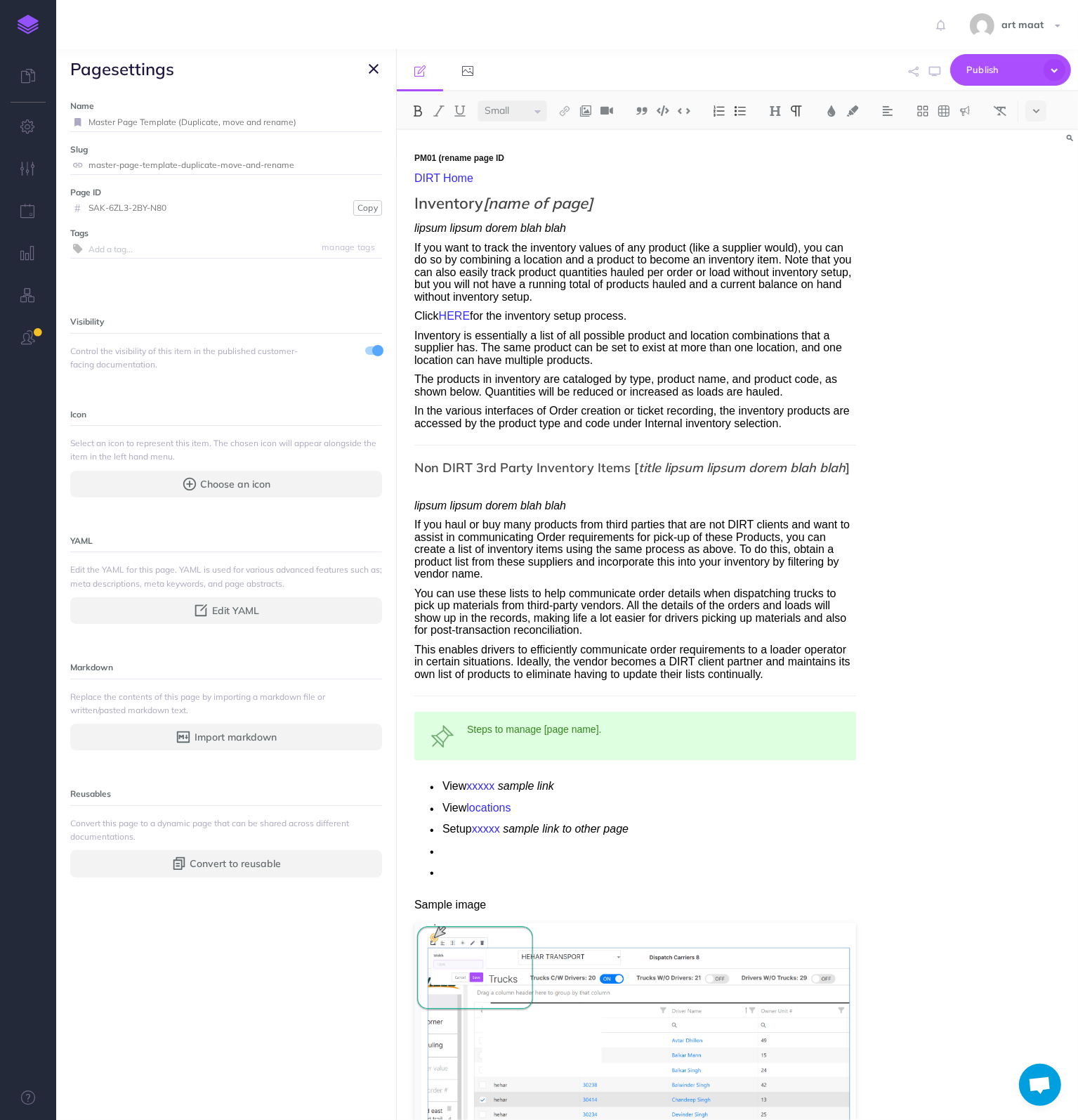
click at [1052, 1074] on span "Open chat" at bounding box center [1040, 1085] width 42 height 42
click at [1046, 1084] on span "Open chat" at bounding box center [1040, 1086] width 23 height 19
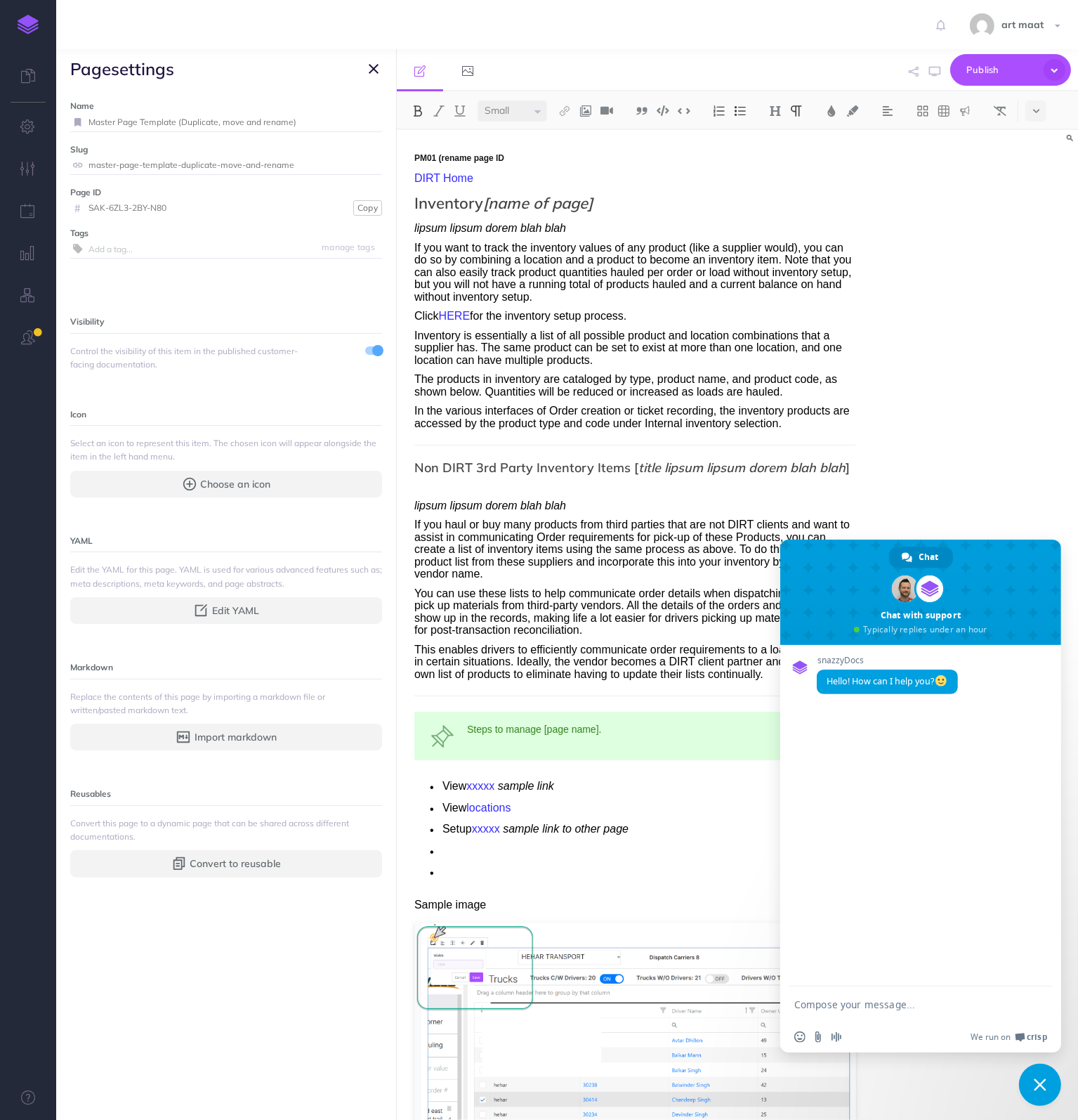
click at [822, 996] on form at bounding box center [905, 1004] width 222 height 38
click at [822, 1010] on form at bounding box center [905, 1004] width 222 height 38
click at [822, 1004] on textarea "Compose your message..." at bounding box center [905, 1004] width 222 height 13
type textarea "hey roger"
paste textarea "Compose your message..."
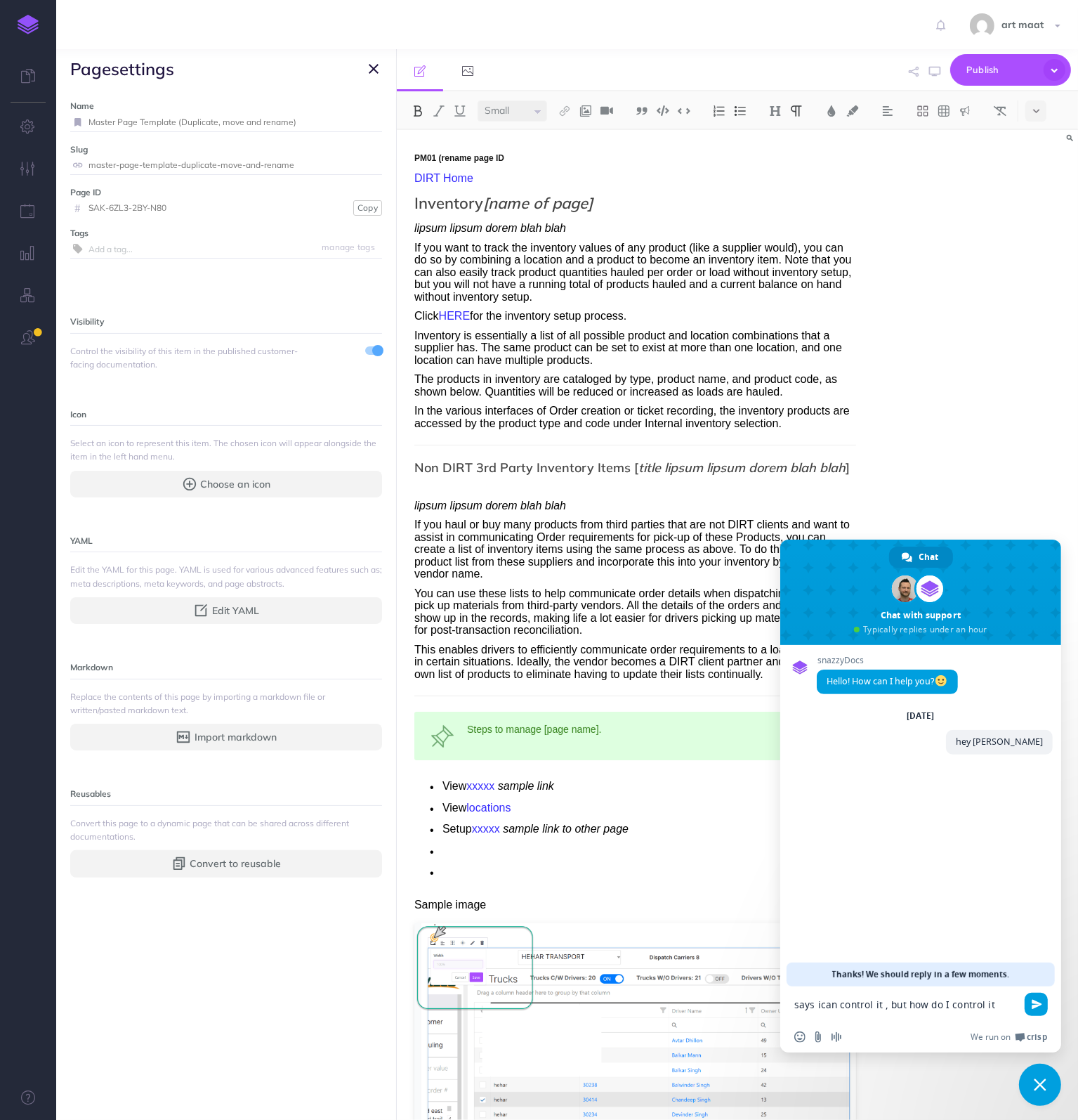
type textarea "says ican control it , but how do I control it"
click at [1046, 1005] on span "Send" at bounding box center [1036, 1004] width 23 height 23
